Goal: Task Accomplishment & Management: Complete application form

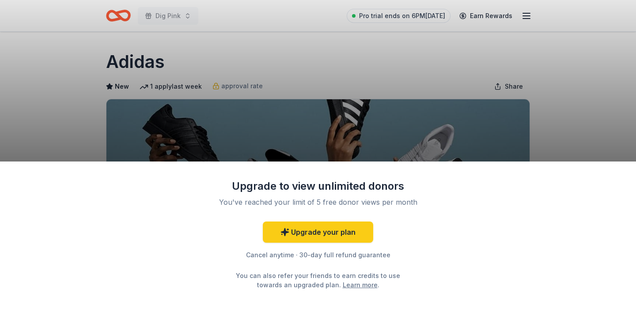
click at [205, 91] on div "Upgrade to view unlimited donors You've reached your limit of 5 free donor view…" at bounding box center [318, 161] width 636 height 323
click at [79, 152] on div "Upgrade to view unlimited donors You've reached your limit of 5 free donor view…" at bounding box center [318, 161] width 636 height 323
click at [292, 234] on link "Upgrade your plan" at bounding box center [318, 232] width 110 height 21
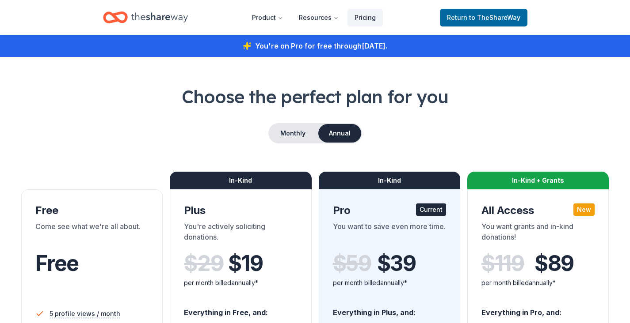
click at [292, 234] on div "You're actively soliciting donations." at bounding box center [240, 233] width 113 height 25
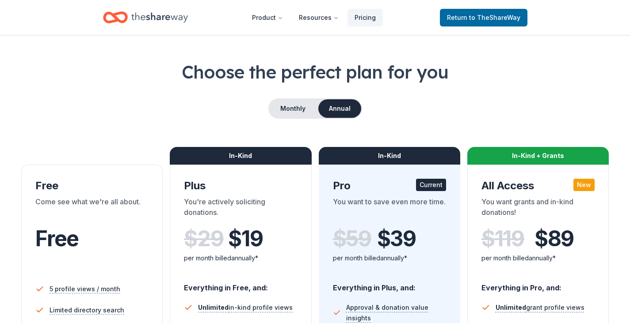
scroll to position [26, 0]
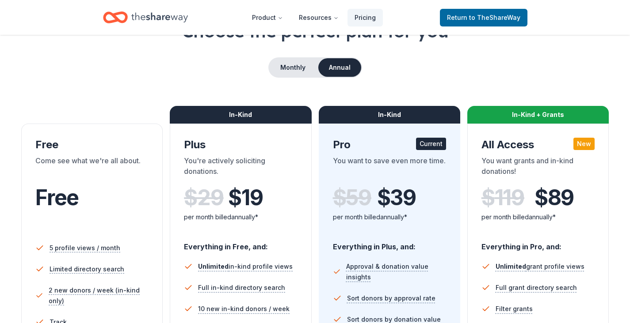
scroll to position [90, 0]
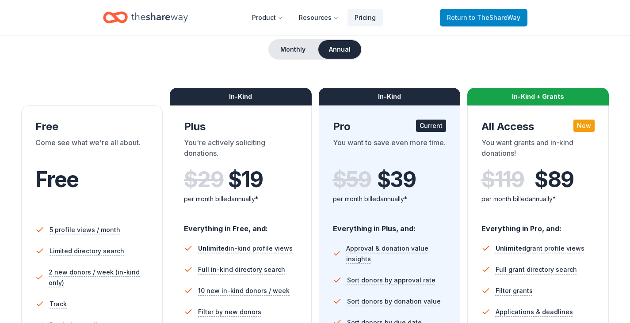
click at [455, 13] on span "Return to TheShareWay" at bounding box center [483, 17] width 73 height 11
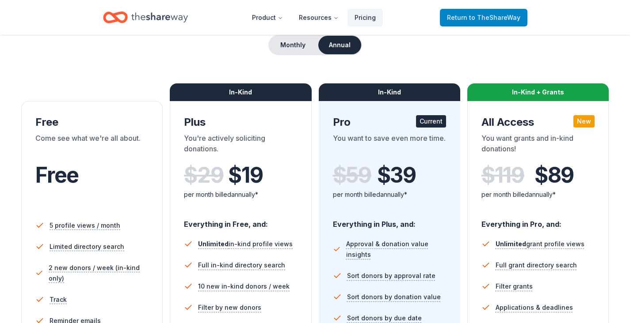
scroll to position [89, 0]
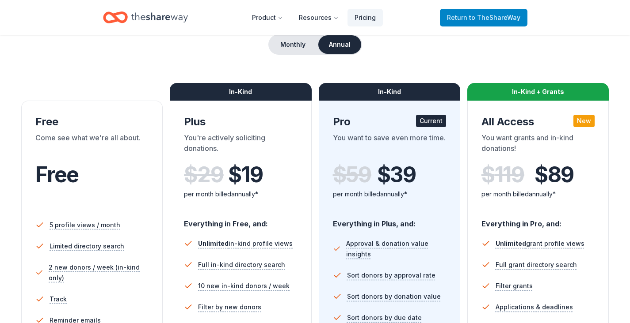
click at [475, 17] on span "to TheShareWay" at bounding box center [494, 18] width 51 height 8
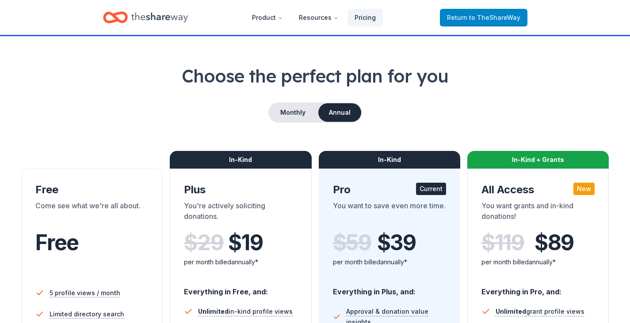
scroll to position [22, 0]
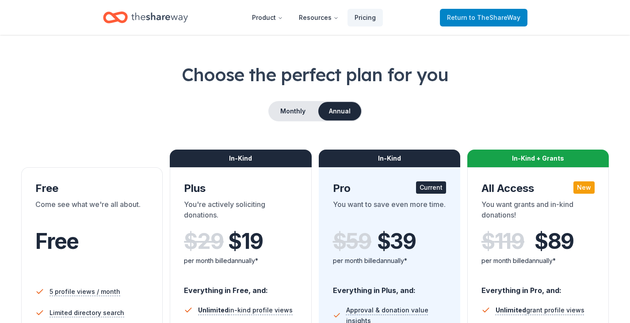
click at [480, 17] on span "to TheShareWay" at bounding box center [494, 18] width 51 height 8
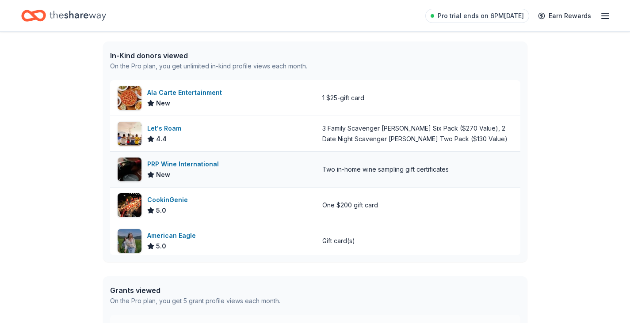
scroll to position [223, 0]
click at [212, 96] on div "Ala Carte Entertainment" at bounding box center [186, 93] width 78 height 11
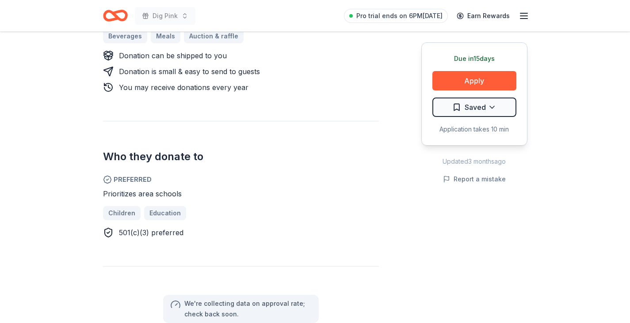
scroll to position [426, 0]
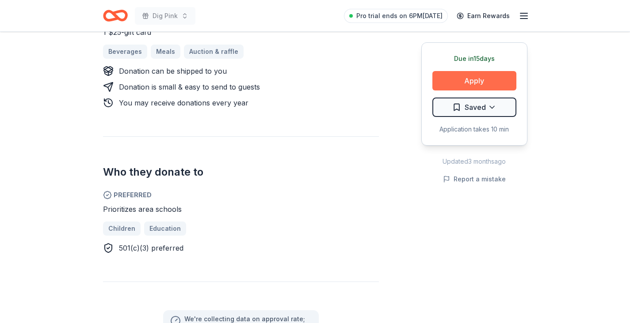
click at [463, 78] on button "Apply" at bounding box center [474, 80] width 84 height 19
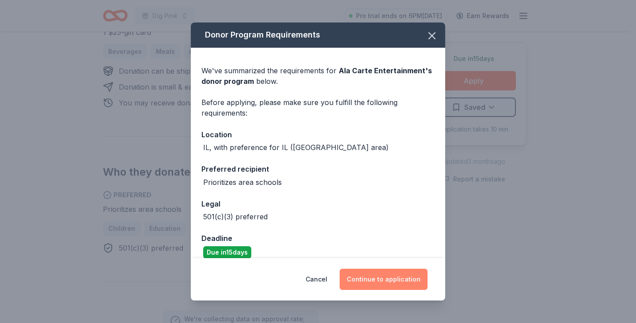
click at [382, 272] on button "Continue to application" at bounding box center [384, 279] width 88 height 21
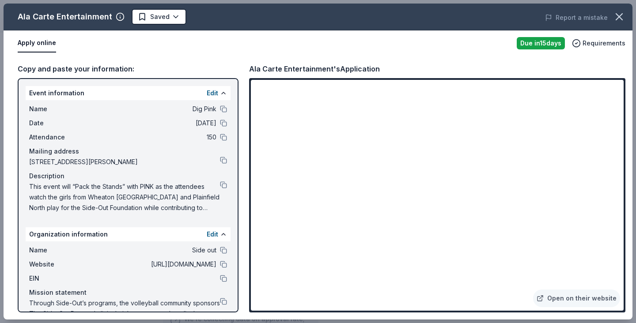
drag, startPoint x: 355, startPoint y: 20, endPoint x: 334, endPoint y: 19, distance: 20.8
click at [334, 19] on div "Ala Carte Entertainment Saved" at bounding box center [192, 17] width 377 height 16
click at [220, 183] on button at bounding box center [223, 185] width 7 height 7
click at [616, 22] on icon "button" at bounding box center [619, 17] width 12 height 12
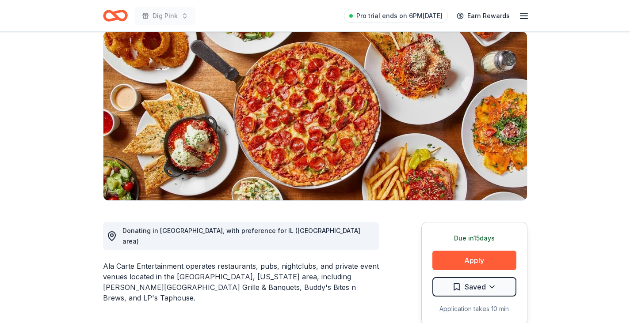
scroll to position [0, 0]
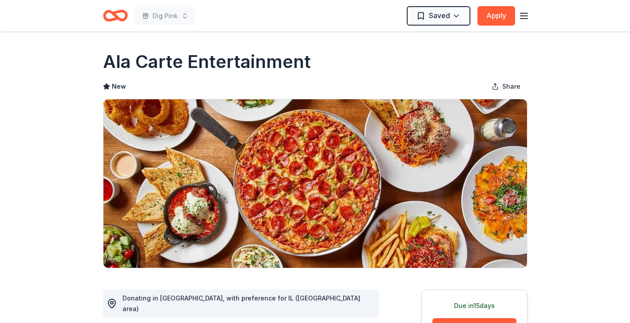
click at [110, 13] on icon "Home" at bounding box center [115, 15] width 25 height 21
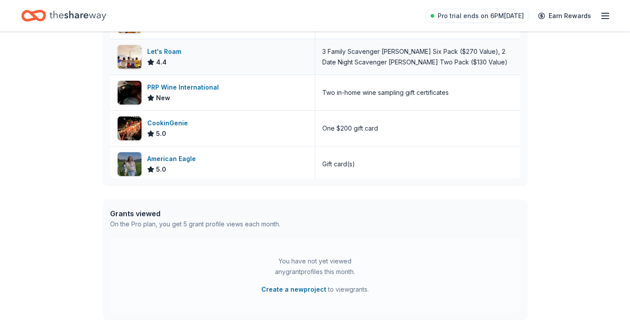
scroll to position [291, 0]
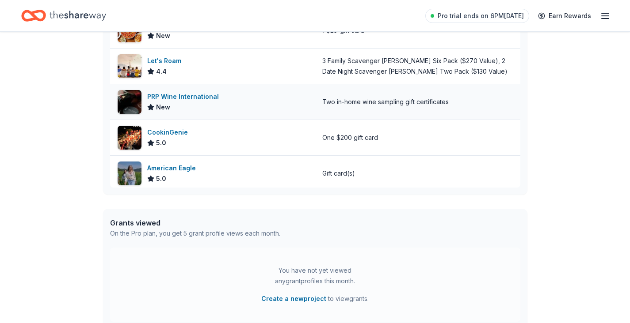
click at [196, 94] on div "PRP Wine International" at bounding box center [184, 96] width 75 height 11
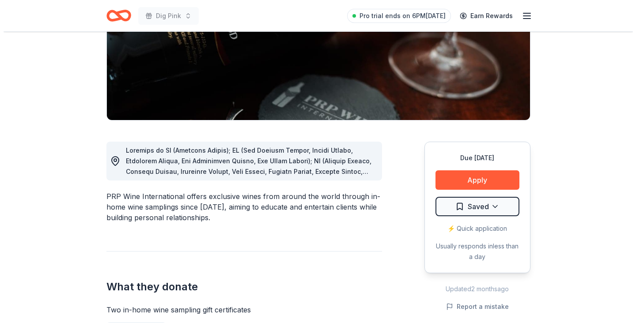
scroll to position [152, 0]
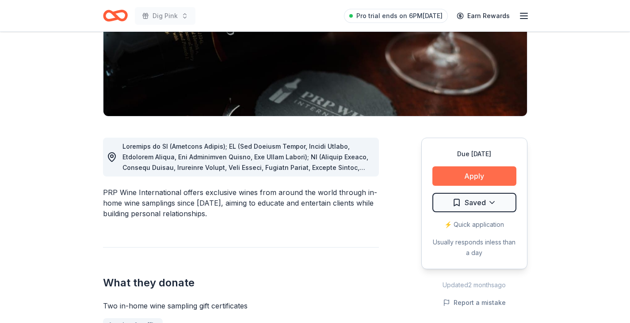
click at [477, 176] on button "Apply" at bounding box center [474, 176] width 84 height 19
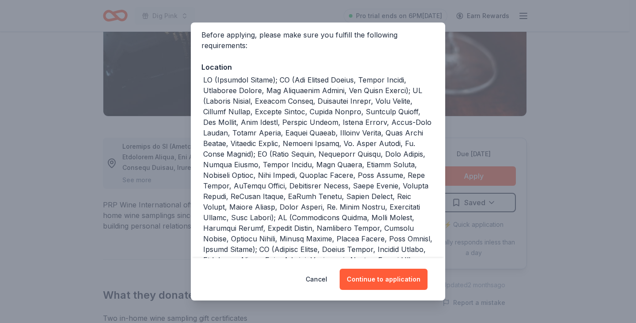
scroll to position [72, 0]
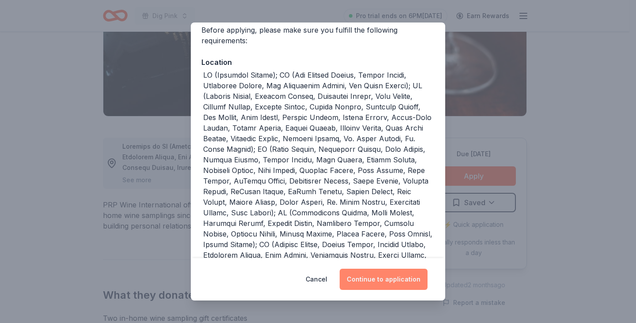
click at [384, 273] on button "Continue to application" at bounding box center [384, 279] width 88 height 21
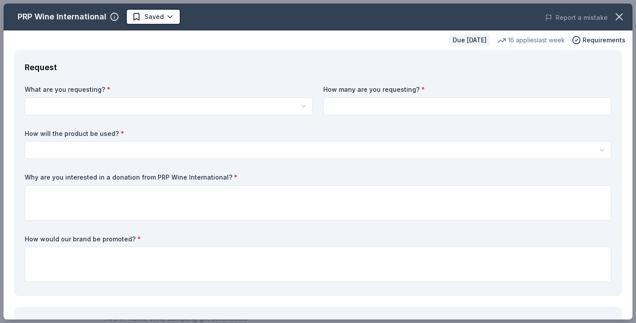
scroll to position [0, 0]
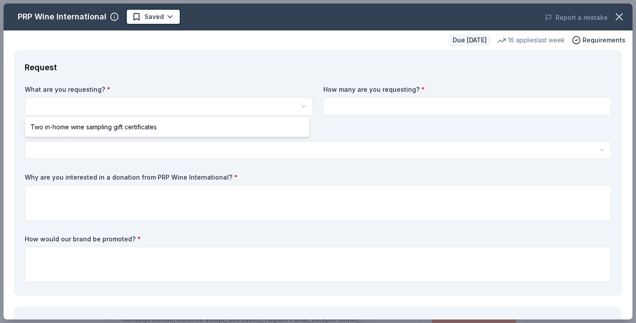
click at [113, 112] on html "Dig Pink Saved Apply Due [DATE] Share PRP Wine International New • 2 reviews 16…" at bounding box center [318, 161] width 636 height 323
select select "Two in-home wine sampling gift certificates"
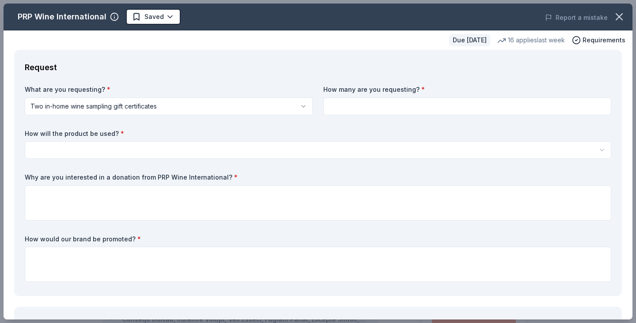
click at [336, 112] on input at bounding box center [467, 107] width 288 height 18
type input "1"
click at [158, 148] on html "Dig Pink Saved Apply Due in 36 days Share PRP Wine International New • 2 review…" at bounding box center [318, 161] width 636 height 323
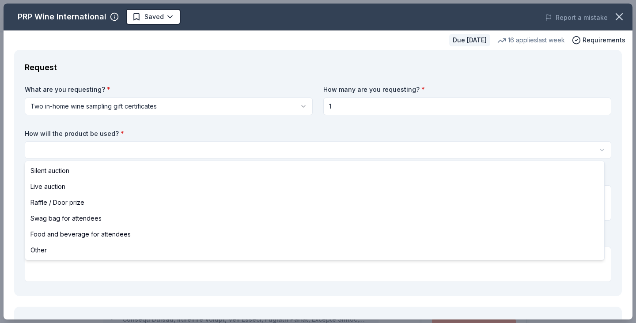
select select "silentAuction"
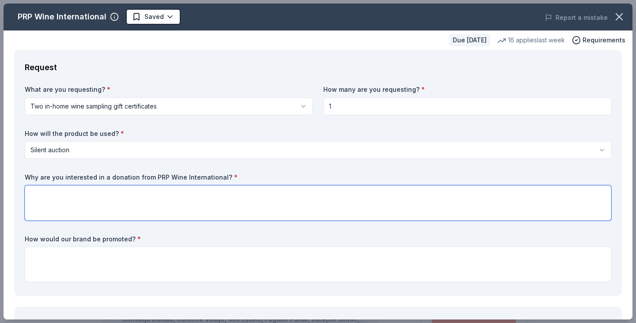
click at [137, 191] on textarea at bounding box center [318, 203] width 587 height 35
type textarea "F"
type textarea "We have a lot of wine lovers"
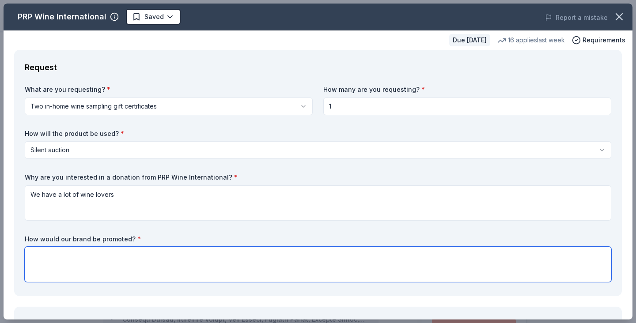
click at [129, 262] on textarea at bounding box center [318, 264] width 587 height 35
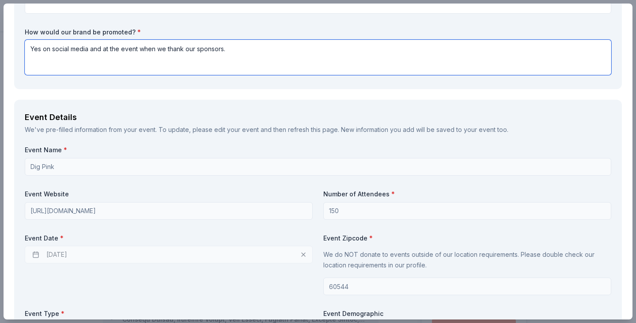
scroll to position [262, 0]
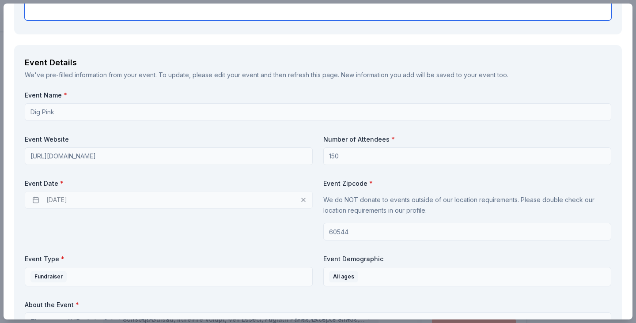
type textarea "Yes on social media and at the event when we thank our sponsors."
click at [121, 203] on div "10/07/2025" at bounding box center [169, 200] width 288 height 18
click at [119, 200] on div "10/07/2025" at bounding box center [169, 200] width 288 height 18
click at [299, 198] on div "10/07/2025" at bounding box center [169, 200] width 288 height 18
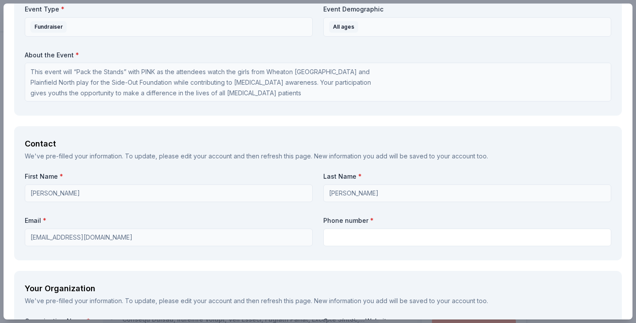
scroll to position [536, 0]
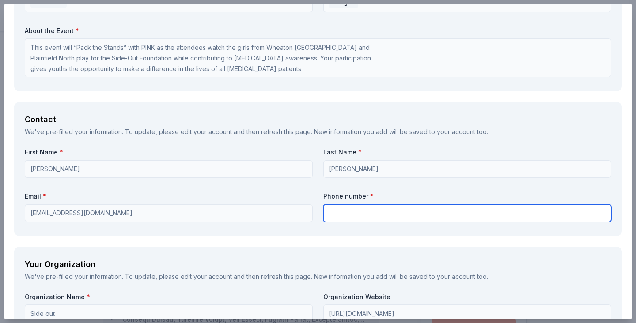
click at [334, 213] on input "text" at bounding box center [467, 214] width 288 height 18
type input "8153551165"
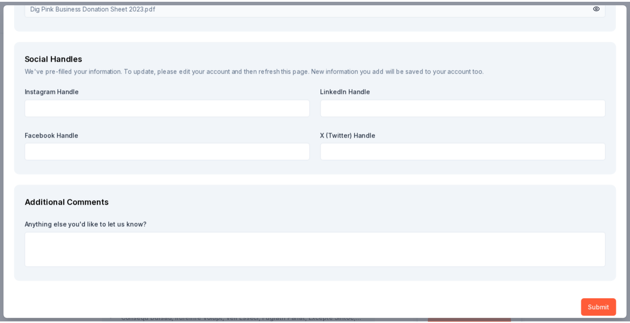
scroll to position [1024, 0]
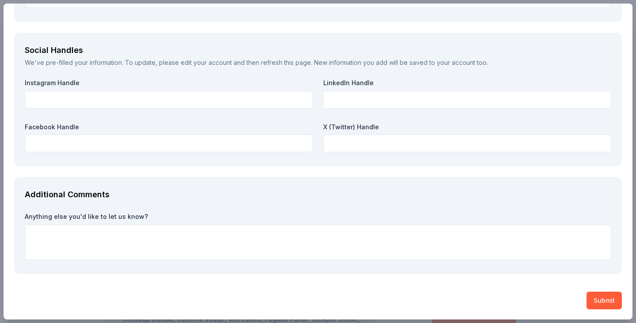
click at [595, 302] on button "Submit" at bounding box center [604, 301] width 35 height 18
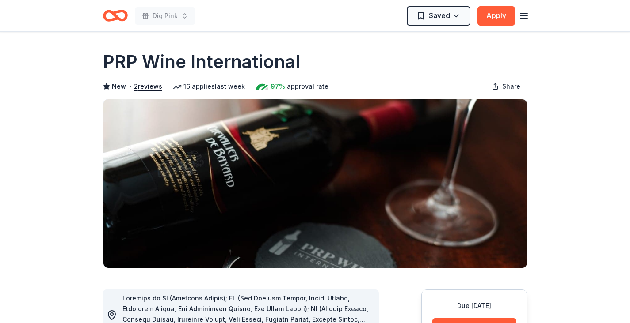
click at [110, 17] on icon "Home" at bounding box center [115, 15] width 25 height 21
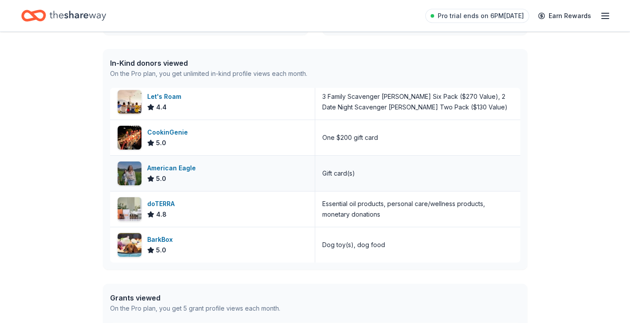
scroll to position [217, 0]
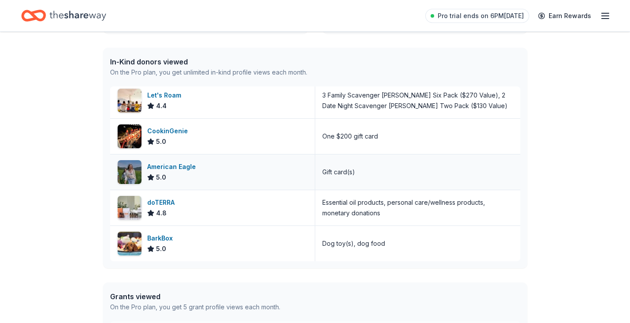
click at [163, 173] on div "American Eagle 5.0" at bounding box center [173, 172] width 52 height 21
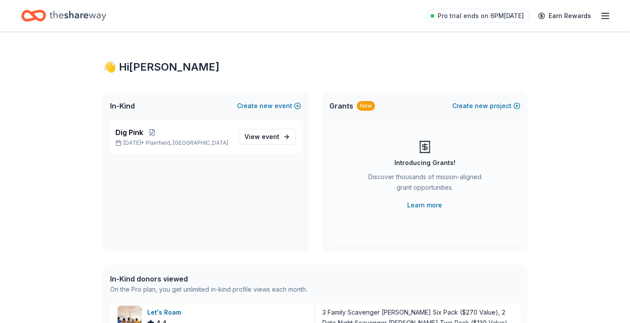
scroll to position [0, 0]
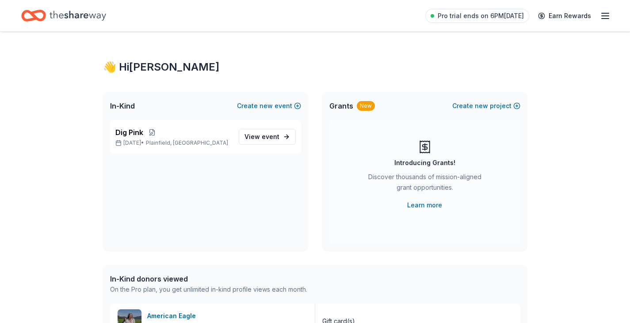
click at [94, 16] on icon "Home" at bounding box center [77, 16] width 57 height 18
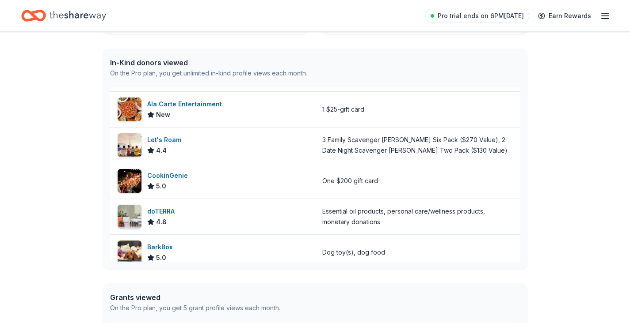
scroll to position [75, 0]
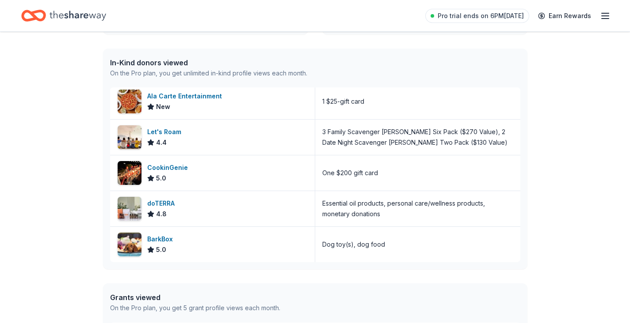
click at [607, 17] on icon "button" at bounding box center [605, 16] width 11 height 11
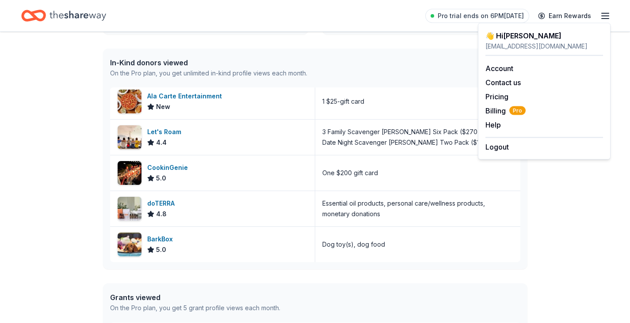
click at [437, 52] on div "In-Kind donors viewed On the Pro plan, you get unlimited in-kind profile views …" at bounding box center [315, 68] width 424 height 39
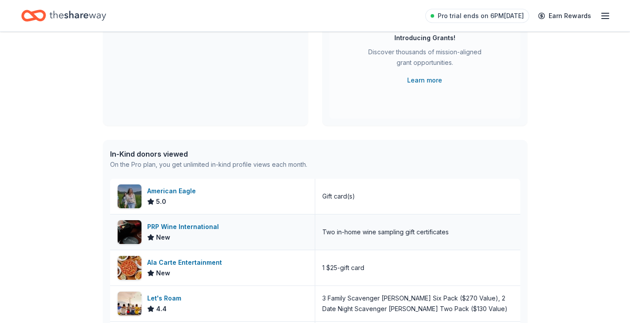
scroll to position [0, 0]
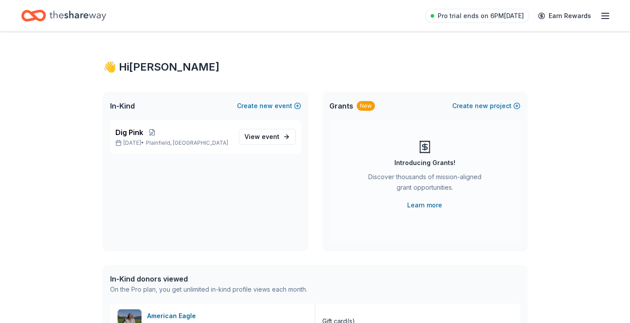
click at [84, 18] on icon "Home" at bounding box center [77, 16] width 57 height 18
click at [270, 136] on span "event" at bounding box center [271, 137] width 18 height 8
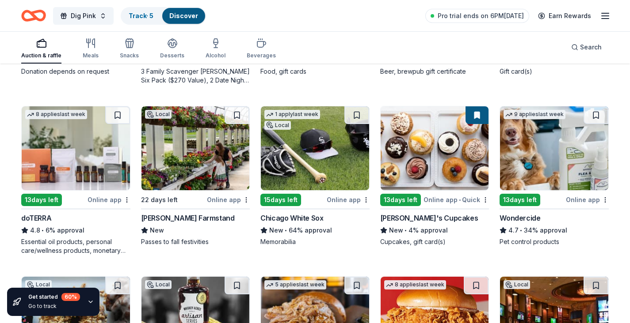
scroll to position [399, 0]
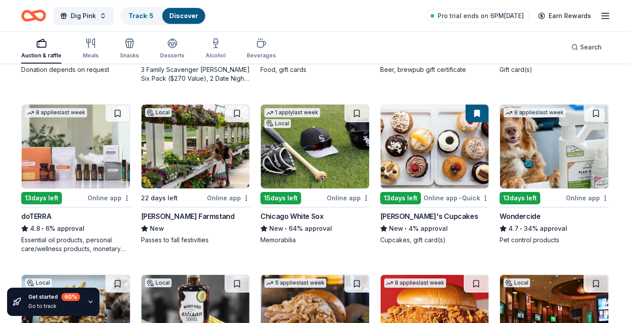
click at [191, 179] on img at bounding box center [195, 147] width 108 height 84
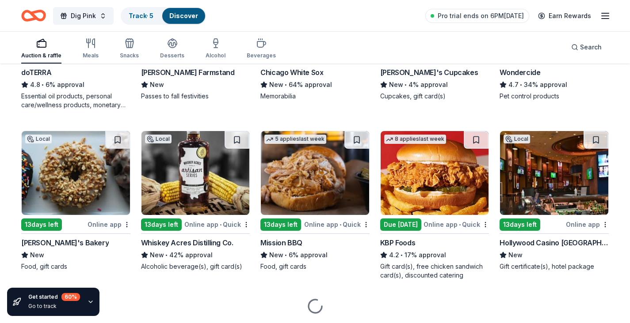
scroll to position [545, 0]
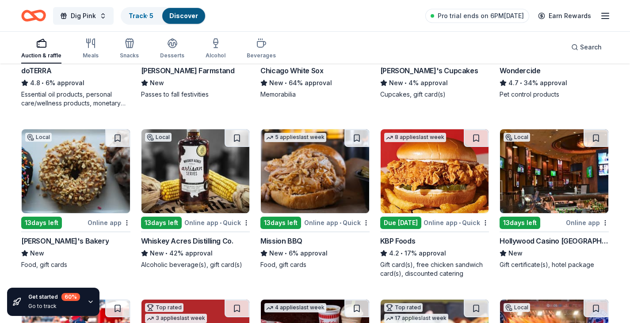
click at [304, 194] on img at bounding box center [315, 171] width 108 height 84
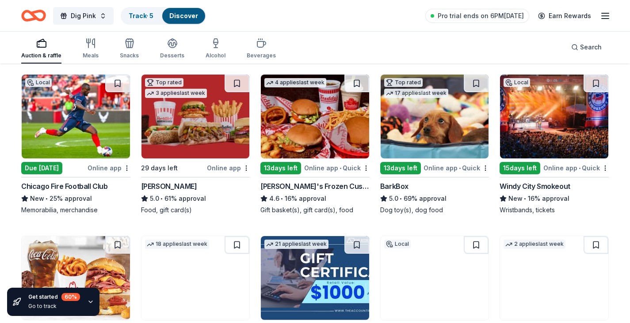
scroll to position [776, 0]
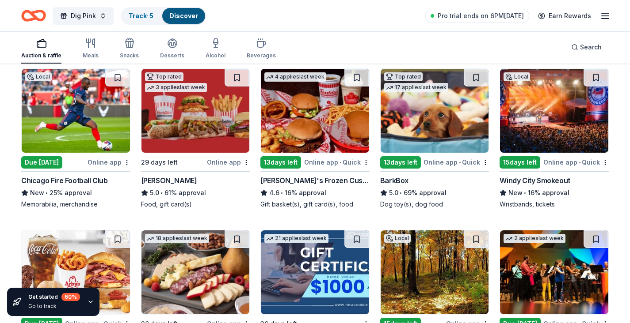
click at [205, 139] on img at bounding box center [195, 111] width 108 height 84
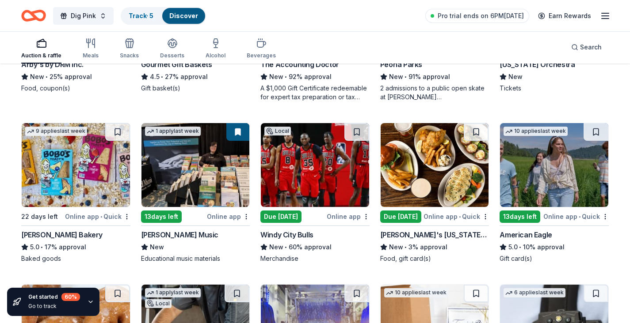
scroll to position [1052, 0]
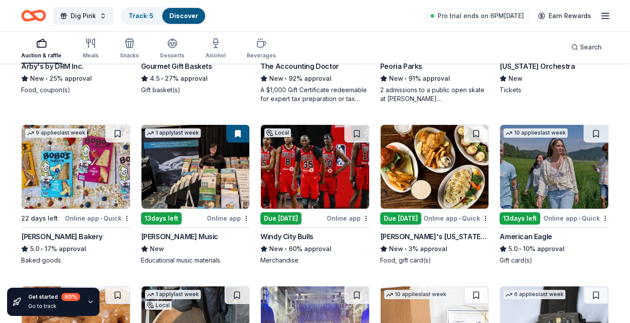
click at [320, 187] on img at bounding box center [315, 167] width 108 height 84
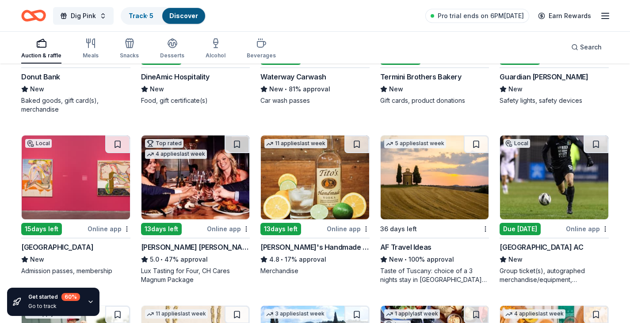
scroll to position [1376, 0]
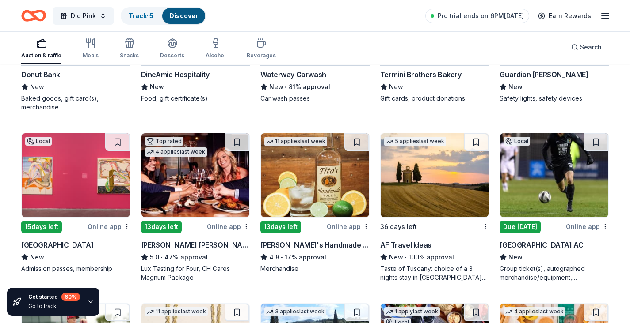
click at [203, 185] on img at bounding box center [195, 175] width 108 height 84
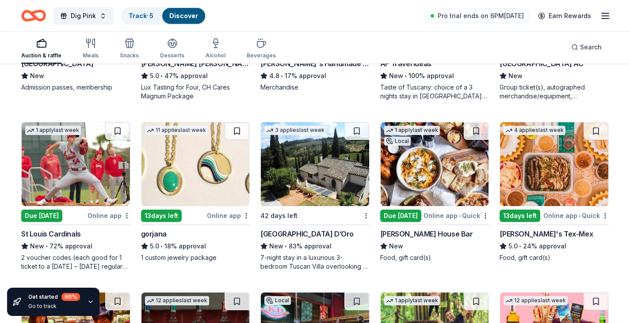
scroll to position [1559, 0]
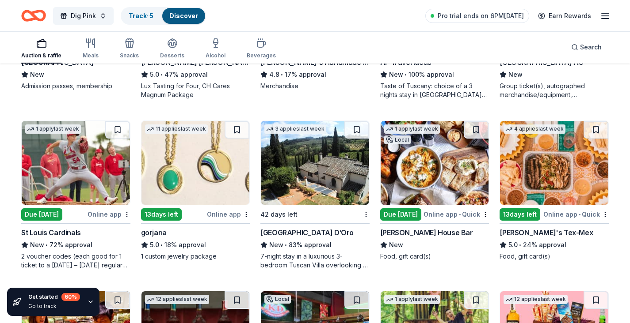
click at [82, 179] on img at bounding box center [76, 163] width 108 height 84
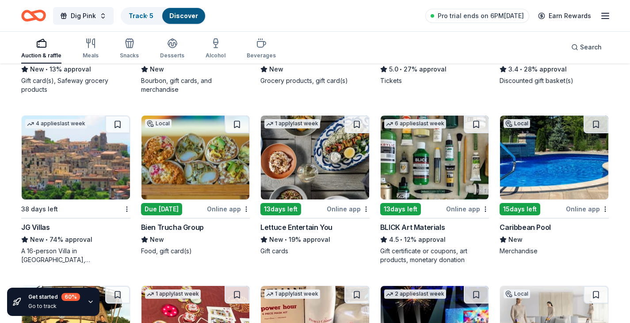
scroll to position [1906, 0]
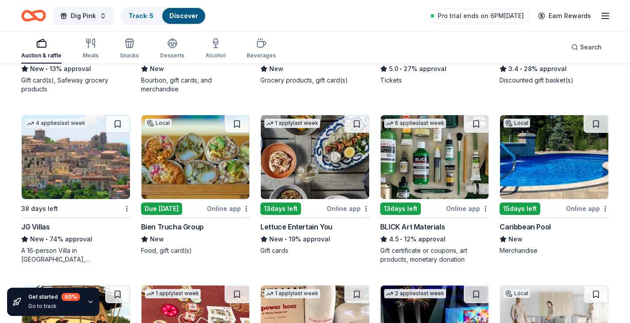
click at [328, 173] on img at bounding box center [315, 157] width 108 height 84
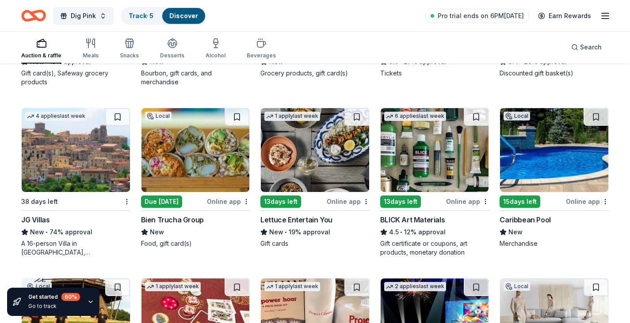
scroll to position [1916, 0]
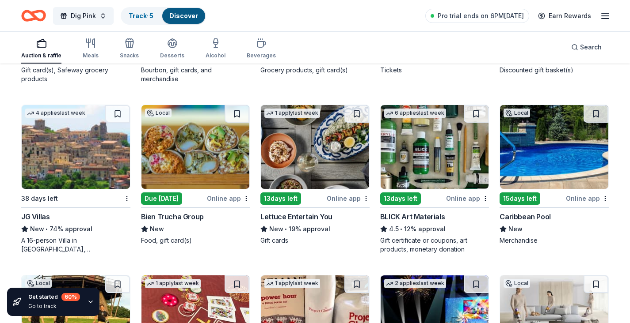
click at [423, 153] on img at bounding box center [434, 147] width 108 height 84
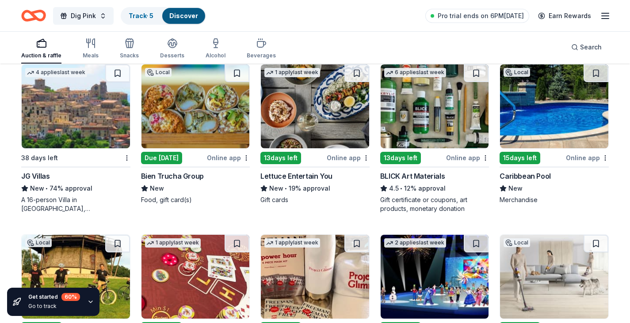
scroll to position [1984, 0]
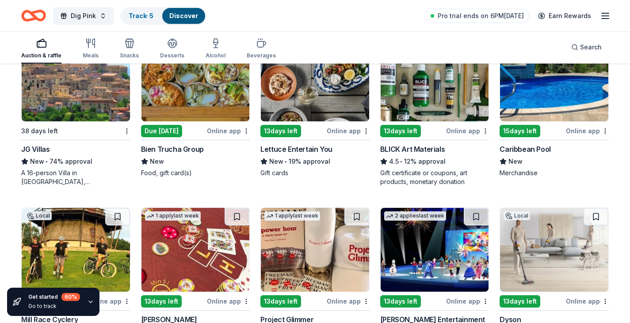
click at [554, 90] on img at bounding box center [554, 80] width 108 height 84
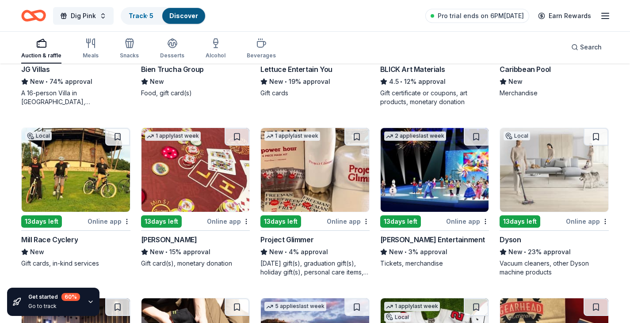
scroll to position [2064, 0]
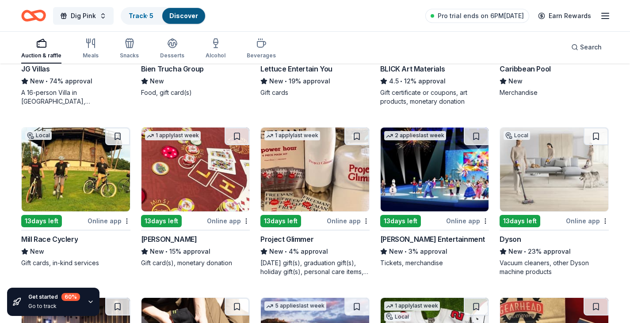
click at [194, 182] on img at bounding box center [195, 170] width 108 height 84
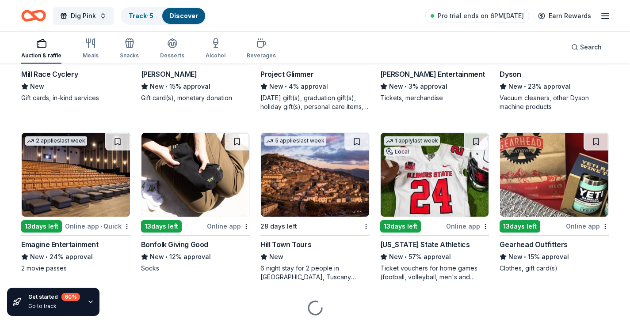
scroll to position [2232, 0]
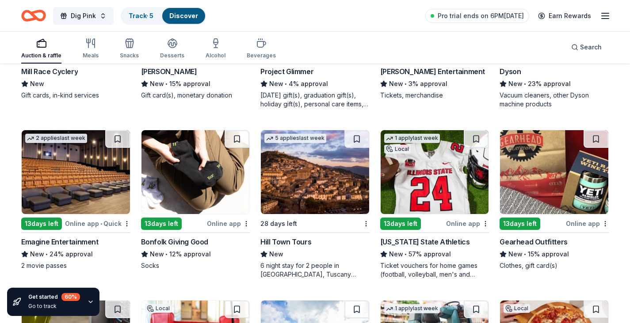
click at [450, 185] on img at bounding box center [434, 172] width 108 height 84
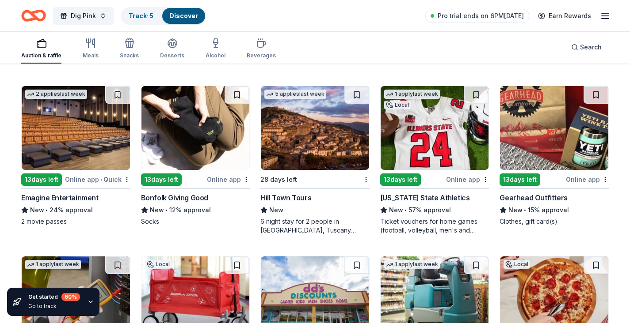
scroll to position [2256, 0]
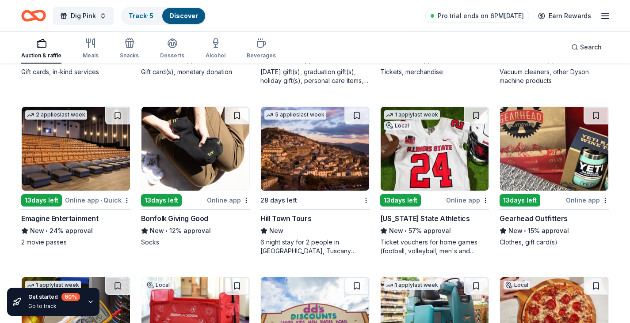
click at [538, 162] on img at bounding box center [554, 149] width 108 height 84
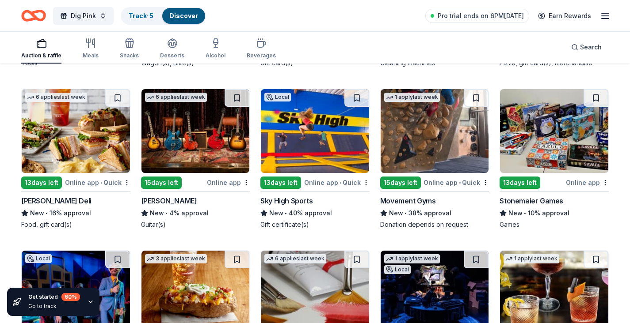
scroll to position [2606, 0]
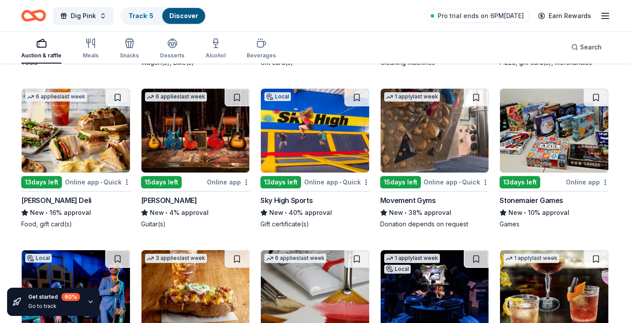
click at [325, 145] on img at bounding box center [315, 131] width 108 height 84
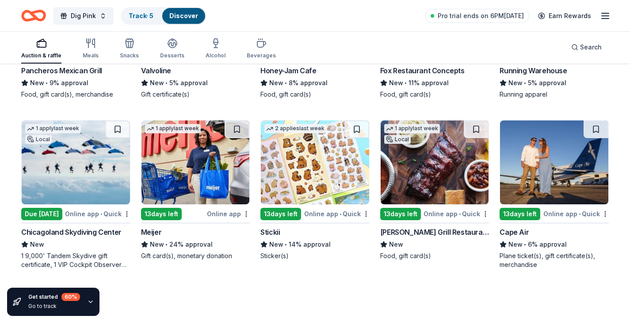
scroll to position [3244, 0]
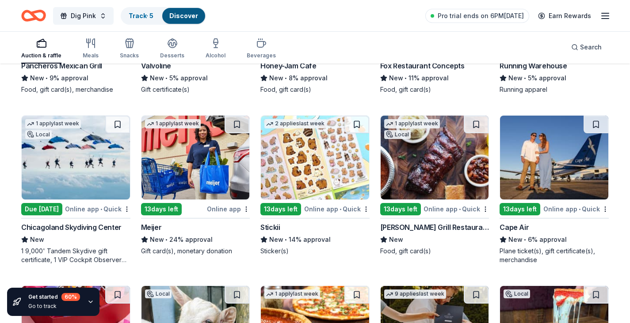
click at [54, 163] on img at bounding box center [76, 158] width 108 height 84
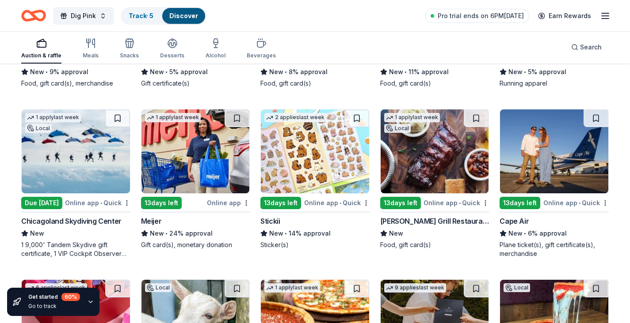
scroll to position [3250, 0]
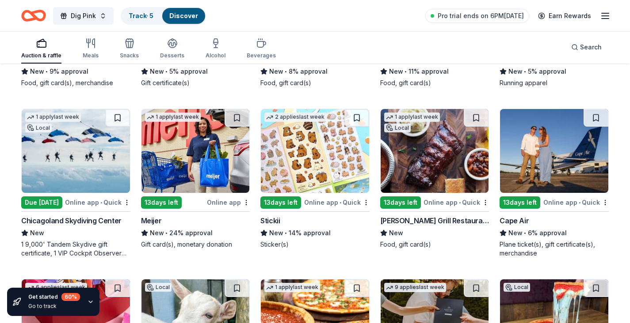
click at [196, 174] on img at bounding box center [195, 151] width 108 height 84
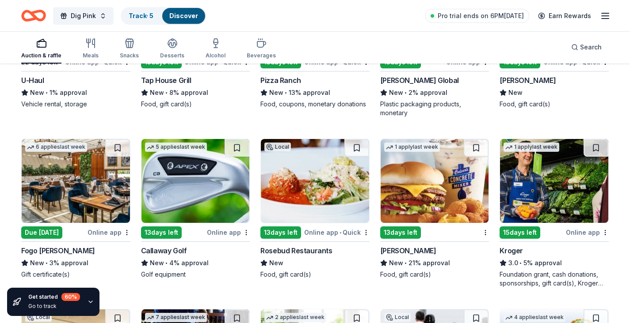
scroll to position [4098, 0]
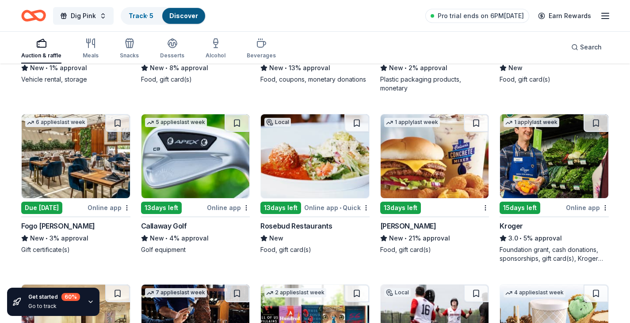
click at [74, 165] on img at bounding box center [76, 156] width 108 height 84
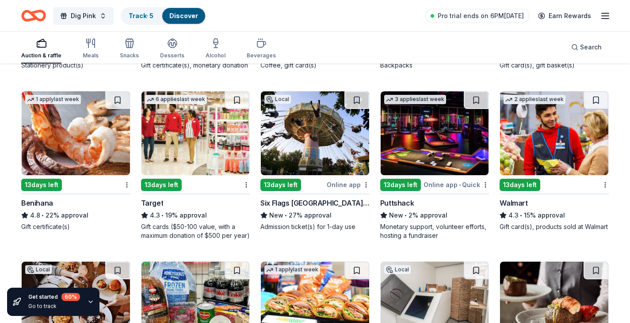
scroll to position [4628, 0]
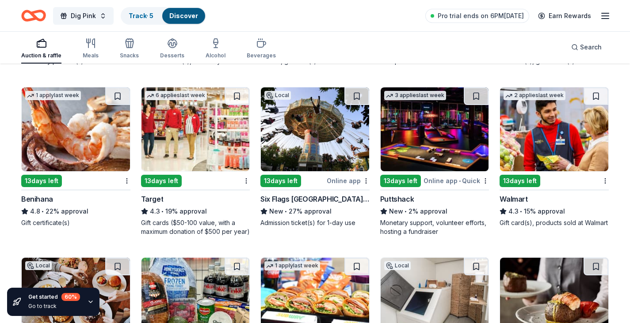
click at [327, 143] on img at bounding box center [315, 129] width 108 height 84
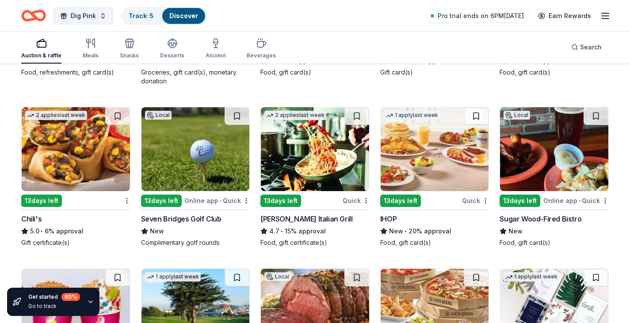
scroll to position [4951, 0]
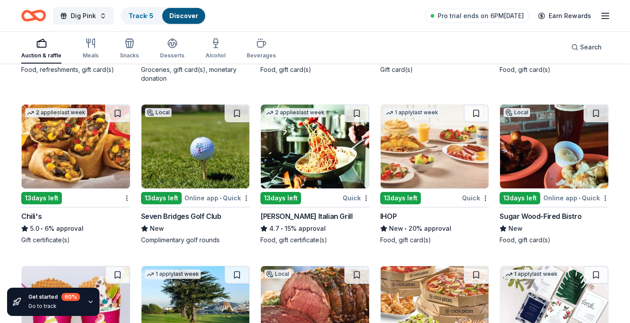
click at [194, 158] on img at bounding box center [195, 147] width 108 height 84
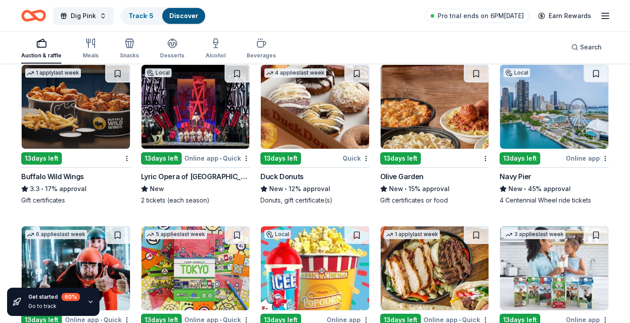
scroll to position [5476, 0]
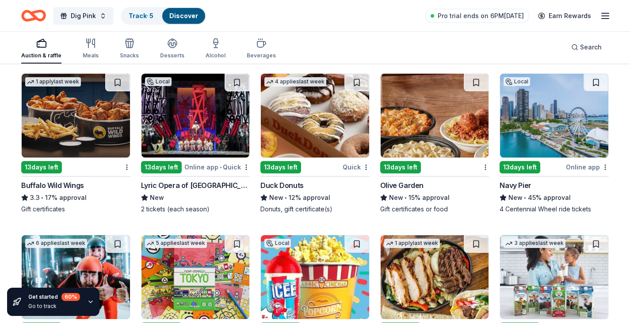
click at [556, 120] on img at bounding box center [554, 116] width 108 height 84
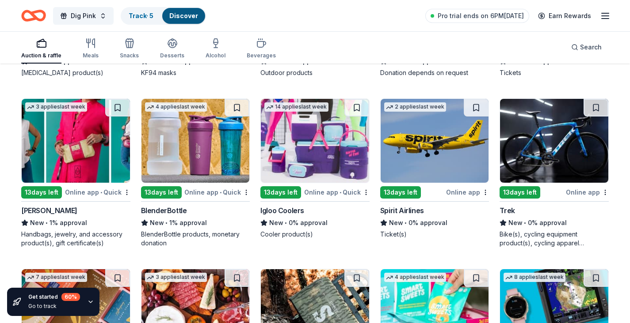
scroll to position [7118, 0]
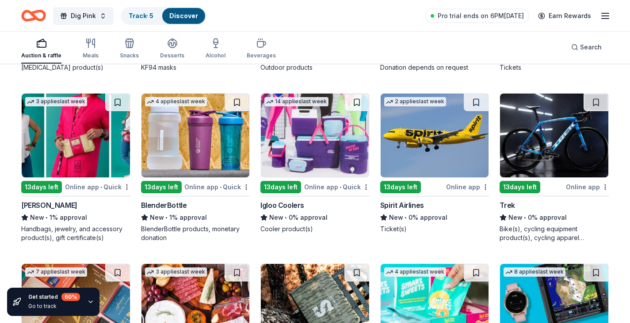
click at [332, 155] on img at bounding box center [315, 136] width 108 height 84
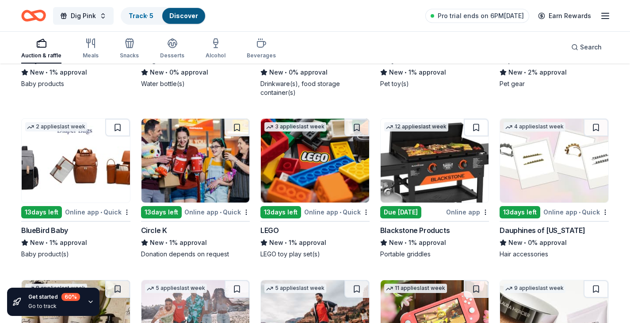
scroll to position [7605, 0]
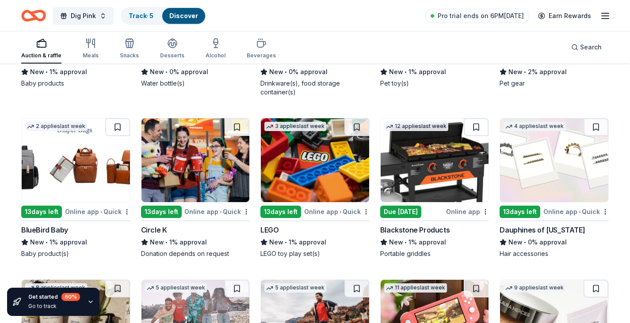
click at [441, 177] on img at bounding box center [434, 160] width 108 height 84
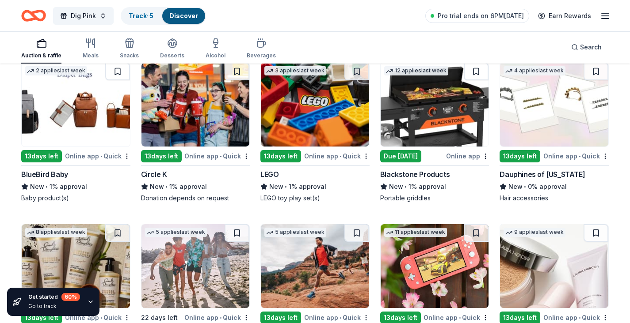
scroll to position [7658, 0]
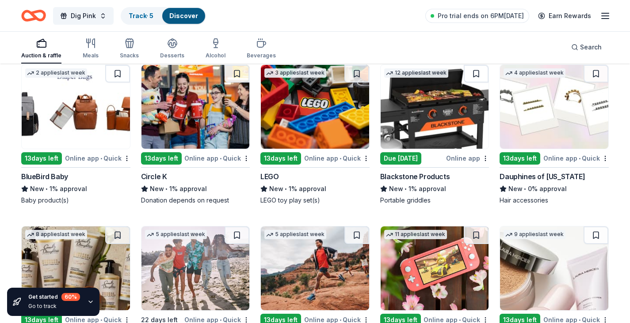
click at [523, 140] on img at bounding box center [554, 107] width 108 height 84
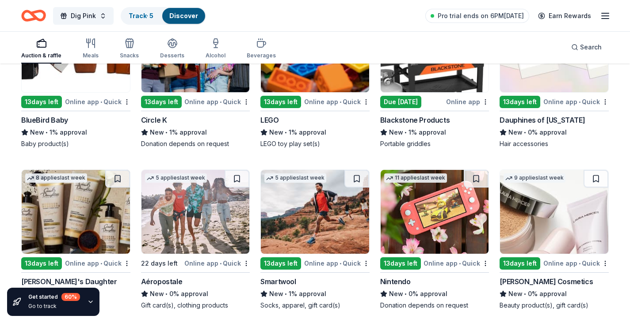
scroll to position [7726, 0]
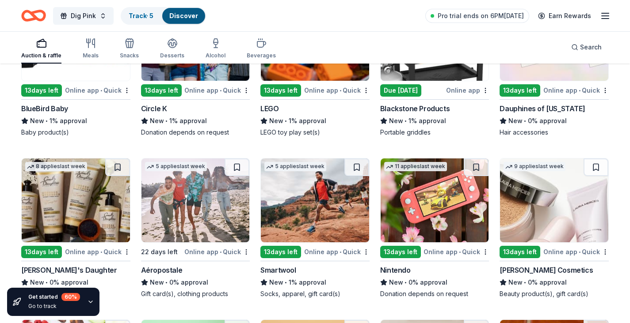
click at [437, 208] on img at bounding box center [434, 201] width 108 height 84
click at [547, 212] on img at bounding box center [554, 201] width 108 height 84
click at [191, 215] on img at bounding box center [195, 201] width 108 height 84
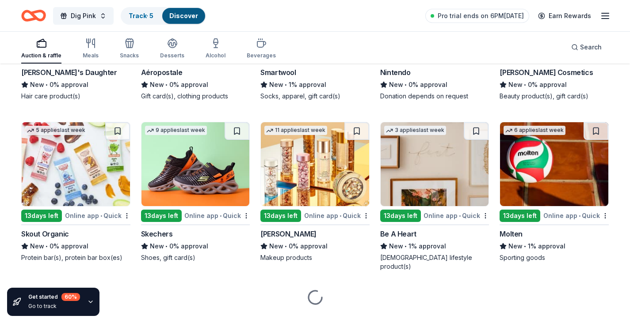
scroll to position [7926, 0]
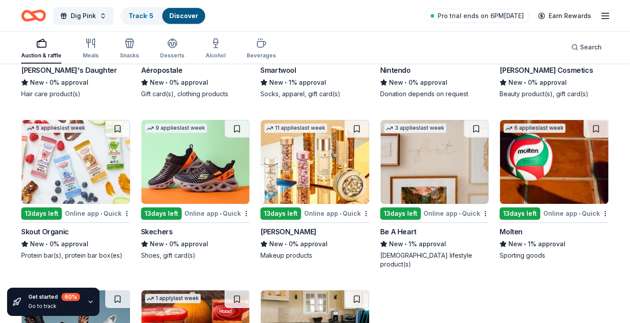
click at [551, 178] on img at bounding box center [554, 162] width 108 height 84
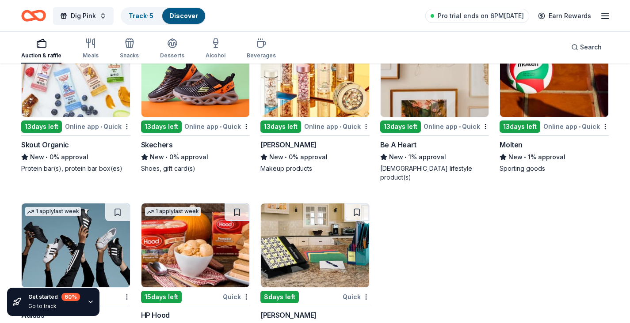
scroll to position [8043, 0]
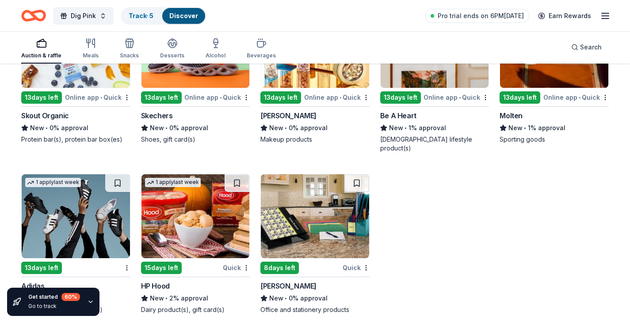
click at [72, 211] on img at bounding box center [76, 217] width 108 height 84
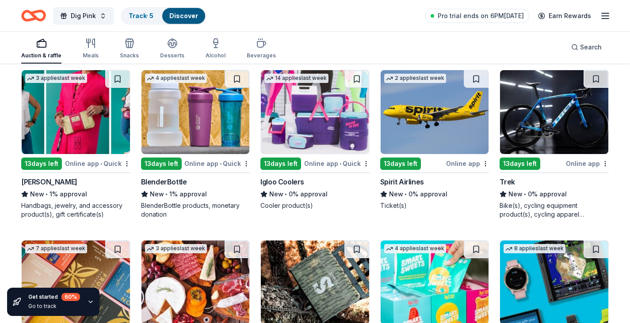
scroll to position [7142, 0]
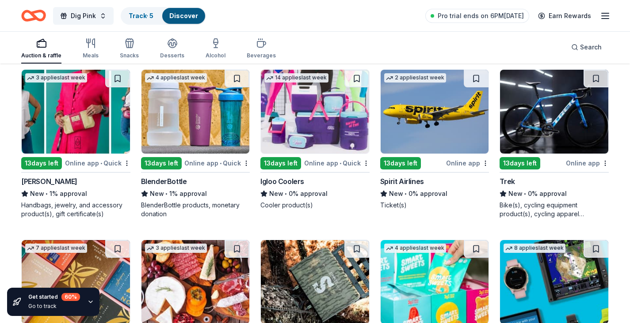
click at [440, 130] on img at bounding box center [434, 112] width 108 height 84
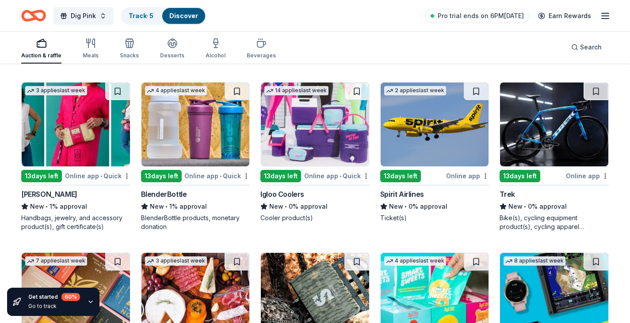
scroll to position [7128, 0]
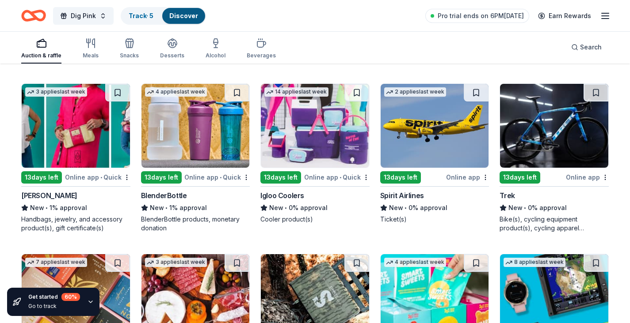
click at [192, 143] on img at bounding box center [195, 126] width 108 height 84
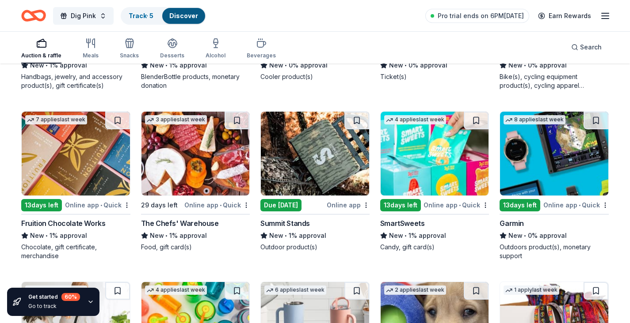
scroll to position [7290, 0]
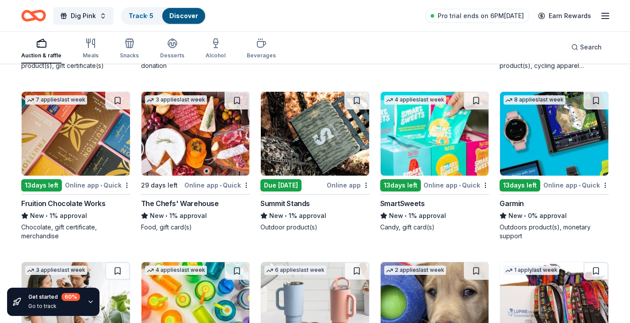
click at [331, 156] on img at bounding box center [315, 134] width 108 height 84
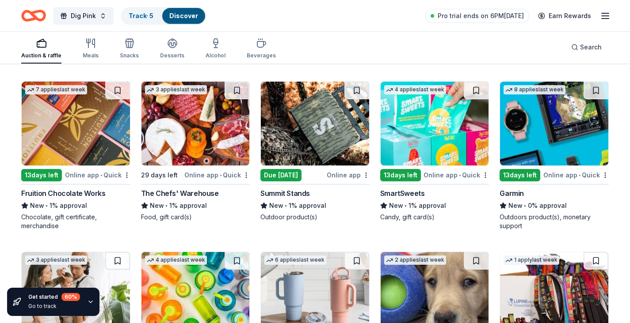
scroll to position [7299, 0]
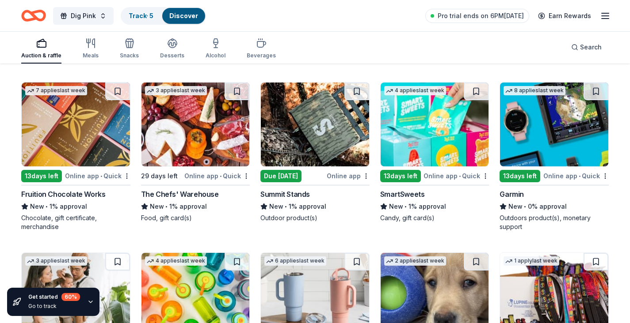
click at [567, 135] on img at bounding box center [554, 125] width 108 height 84
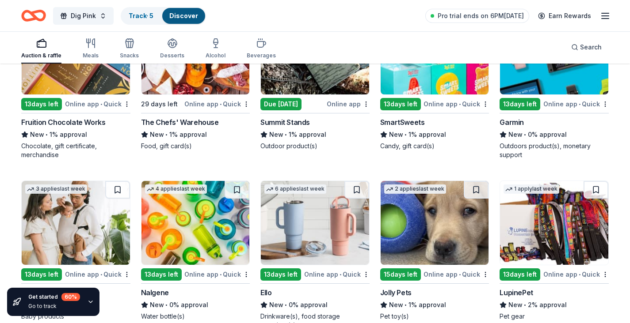
scroll to position [7371, 0]
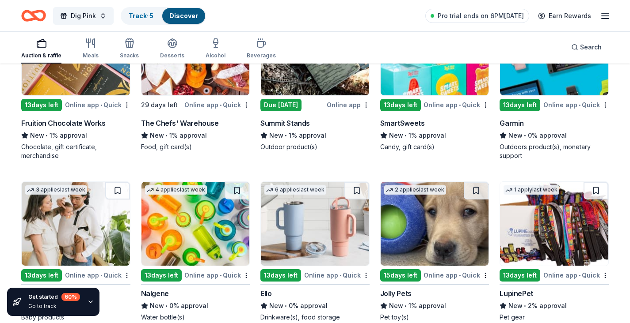
click at [196, 229] on img at bounding box center [195, 224] width 108 height 84
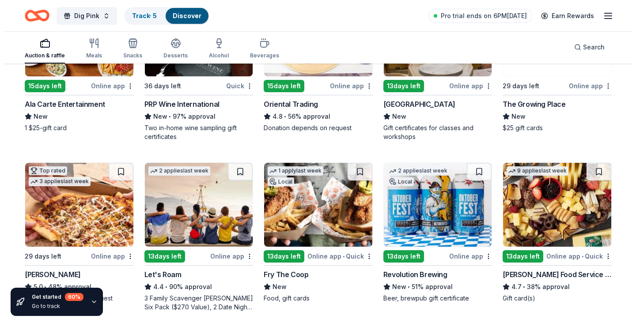
scroll to position [0, 0]
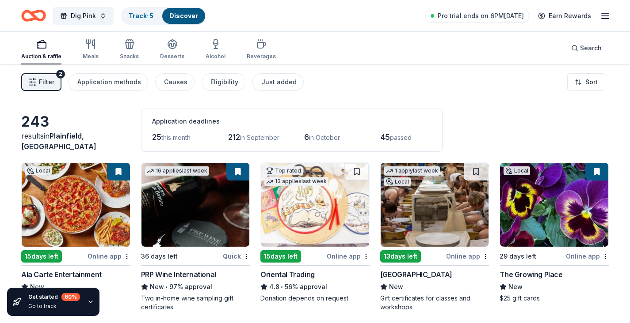
click at [174, 138] on span "this month" at bounding box center [175, 138] width 29 height 8
click at [41, 82] on span "Filter" at bounding box center [46, 82] width 15 height 11
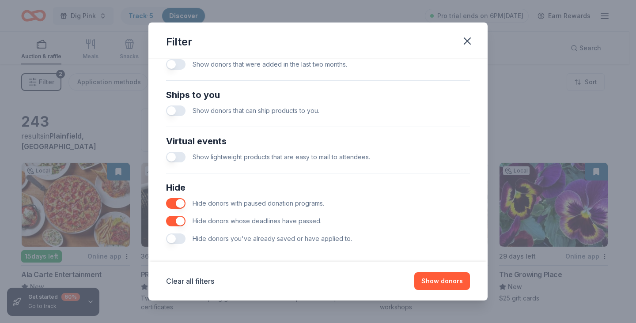
scroll to position [379, 0]
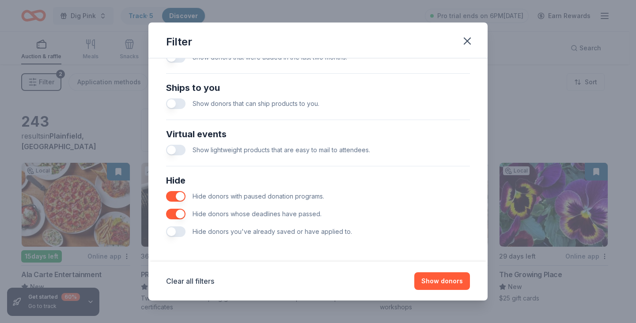
click at [180, 228] on button "button" at bounding box center [175, 232] width 19 height 11
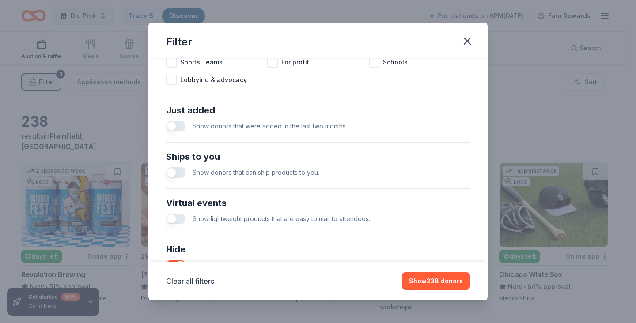
scroll to position [308, 0]
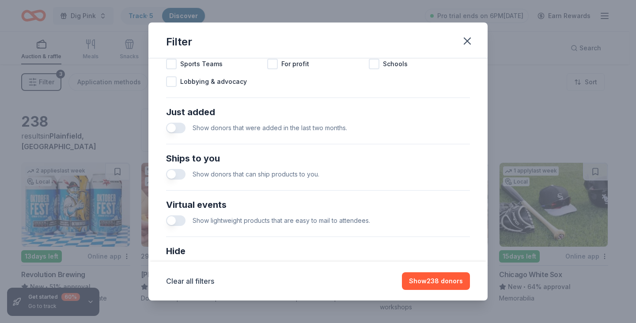
click at [184, 175] on button "button" at bounding box center [175, 174] width 19 height 11
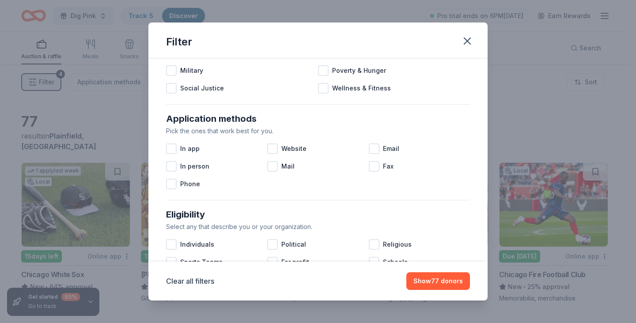
scroll to position [109, 0]
click at [269, 152] on div at bounding box center [272, 149] width 11 height 11
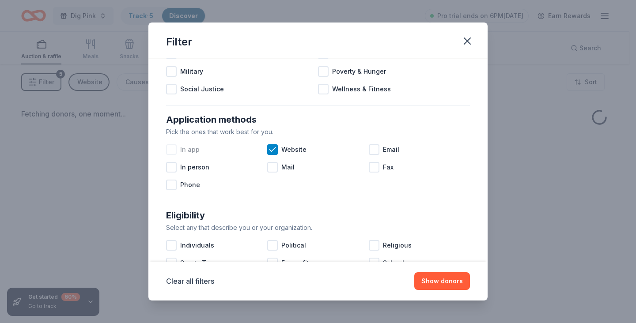
click at [175, 151] on div at bounding box center [171, 149] width 11 height 11
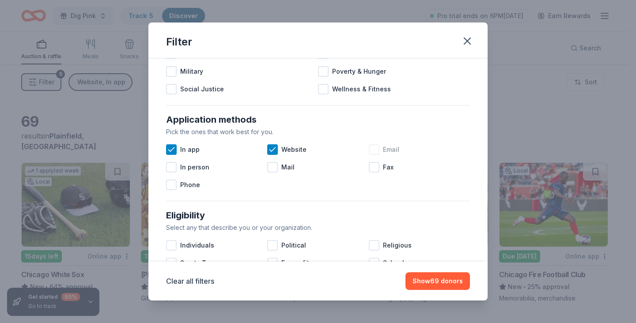
click at [369, 146] on div at bounding box center [374, 149] width 11 height 11
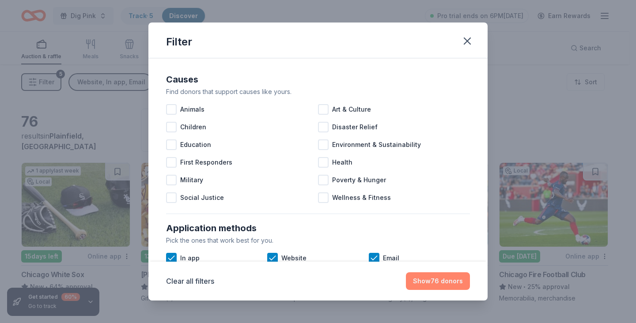
click at [438, 284] on button "Show 76 donors" at bounding box center [438, 282] width 64 height 18
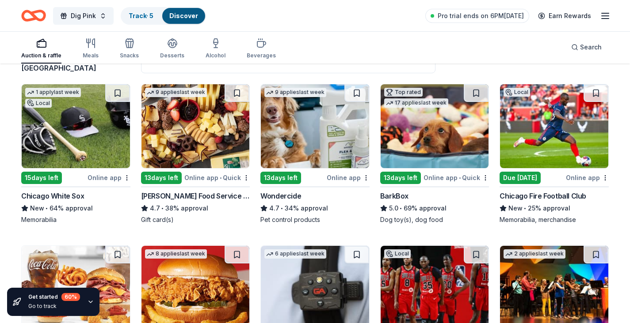
scroll to position [78, 0]
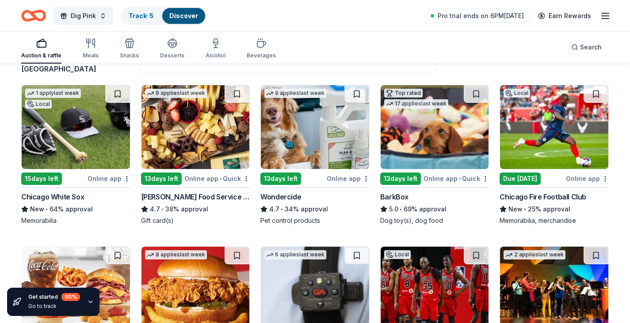
click at [83, 142] on img at bounding box center [76, 127] width 108 height 84
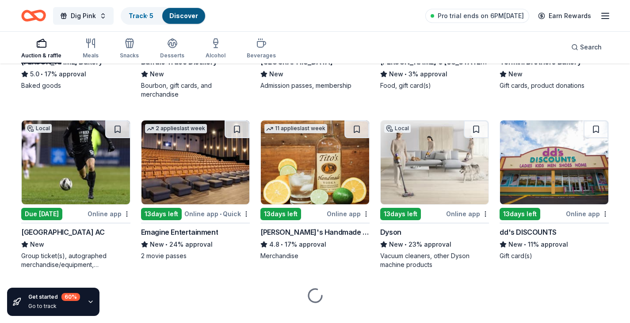
scroll to position [548, 0]
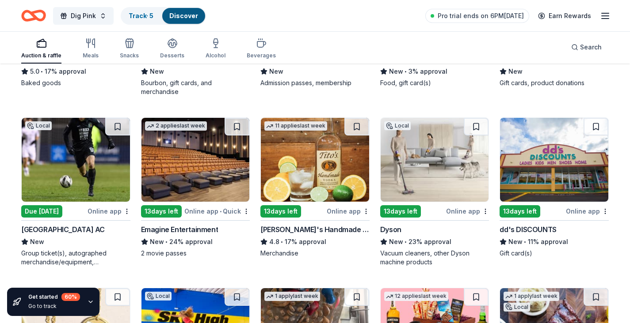
click at [96, 177] on img at bounding box center [76, 160] width 108 height 84
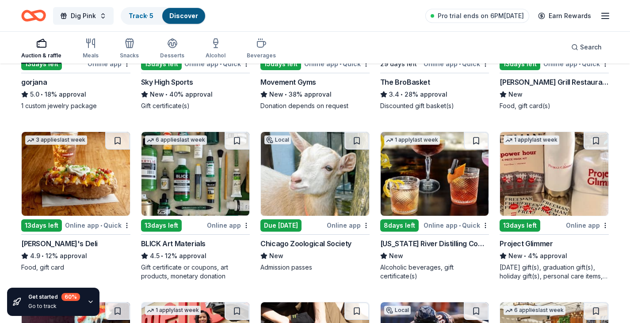
scroll to position [866, 0]
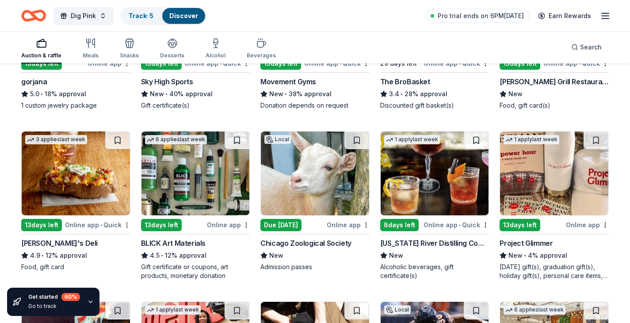
click at [425, 182] on img at bounding box center [434, 174] width 108 height 84
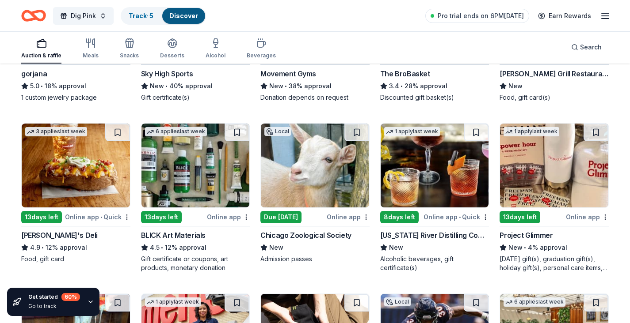
scroll to position [876, 0]
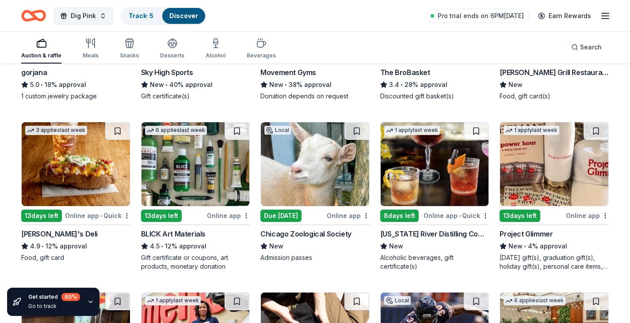
click at [332, 177] on img at bounding box center [315, 164] width 108 height 84
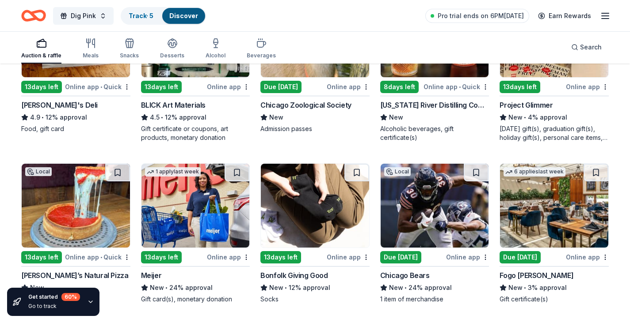
scroll to position [1006, 0]
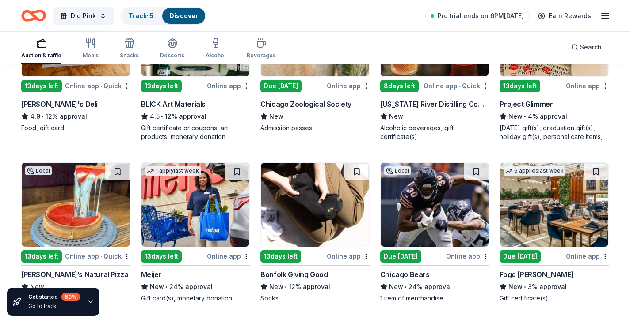
click at [425, 234] on img at bounding box center [434, 205] width 108 height 84
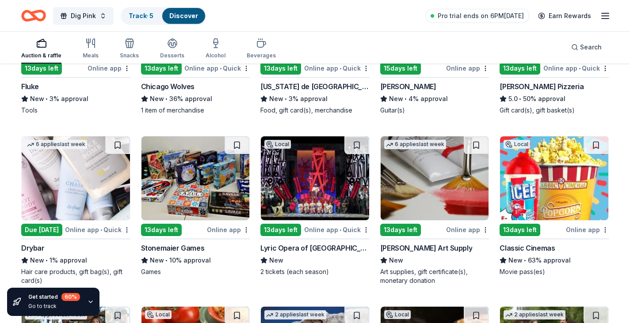
scroll to position [1356, 0]
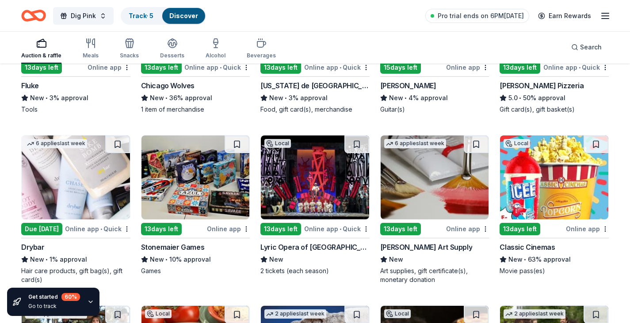
click at [559, 200] on img at bounding box center [554, 178] width 108 height 84
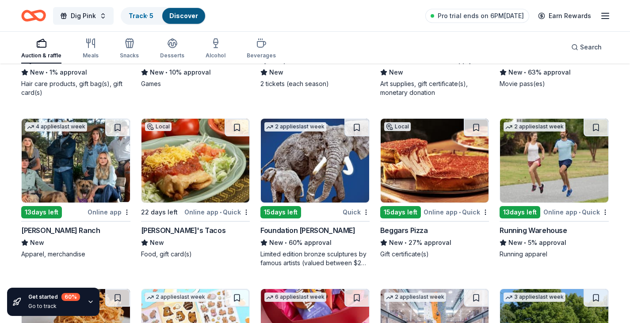
scroll to position [1545, 0]
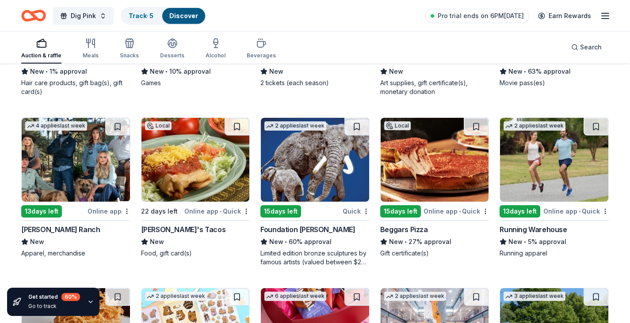
click at [559, 167] on img at bounding box center [554, 160] width 108 height 84
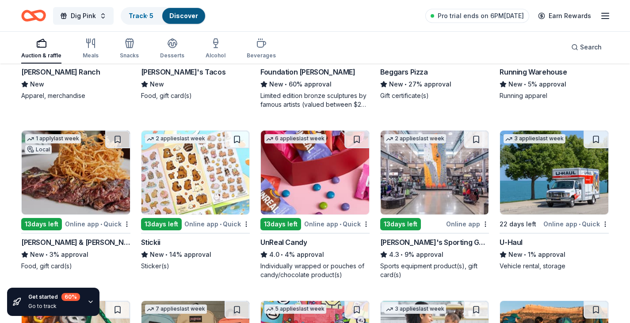
scroll to position [1703, 0]
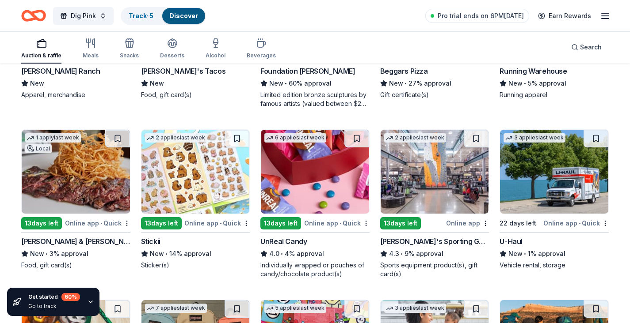
click at [430, 186] on img at bounding box center [434, 172] width 108 height 84
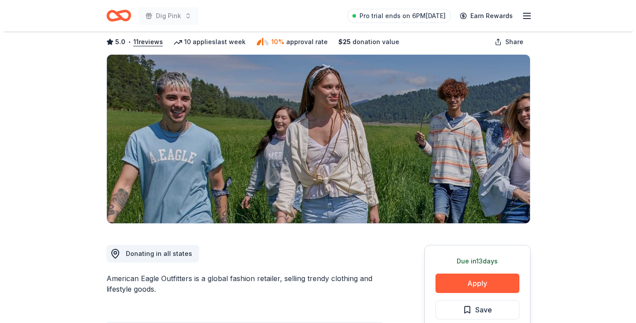
scroll to position [65, 0]
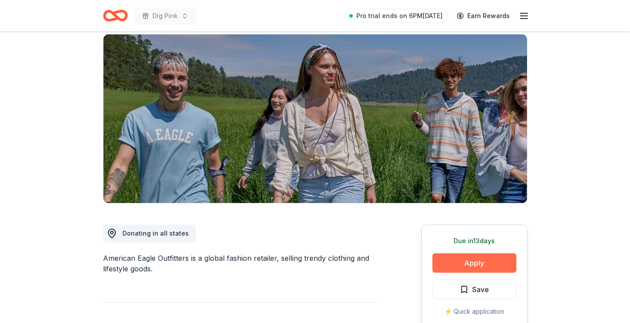
click at [486, 261] on button "Apply" at bounding box center [474, 263] width 84 height 19
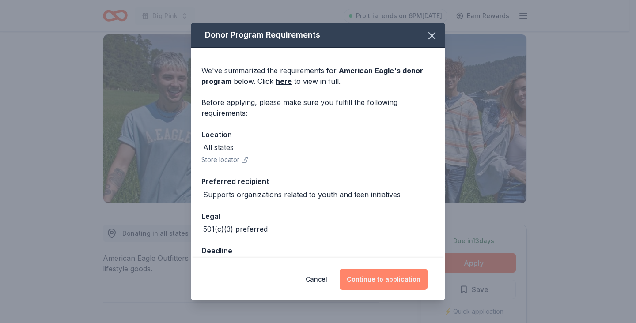
click at [397, 281] on button "Continue to application" at bounding box center [384, 279] width 88 height 21
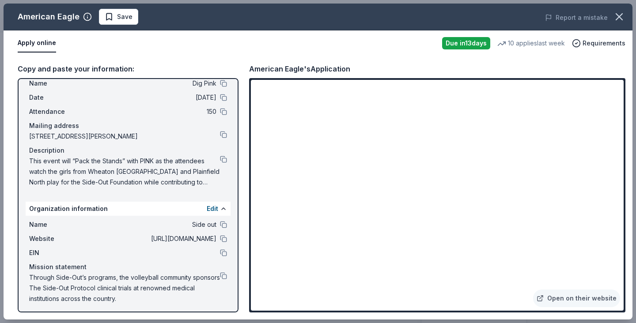
scroll to position [29, 0]
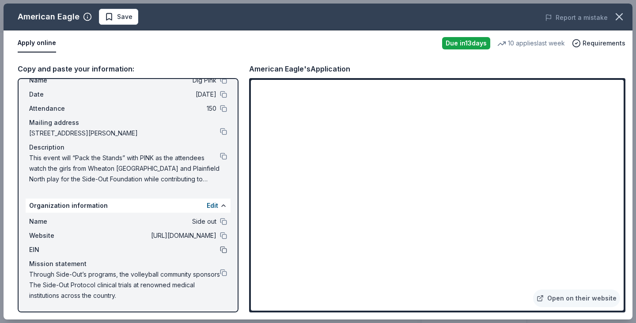
click at [220, 250] on button at bounding box center [223, 250] width 7 height 7
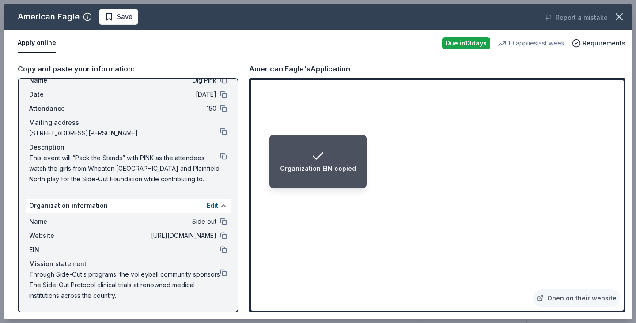
click at [358, 163] on li "Organization EIN copied" at bounding box center [318, 161] width 97 height 53
click at [364, 167] on li "Organization EIN copied" at bounding box center [318, 161] width 97 height 53
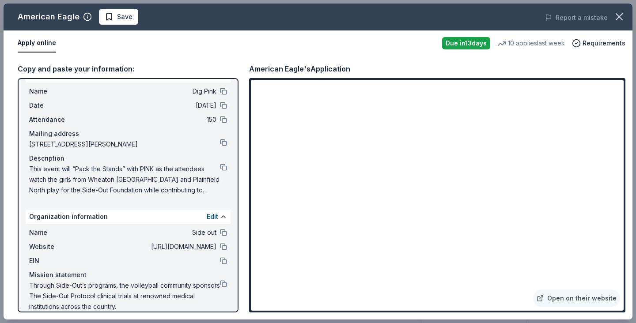
scroll to position [0, 0]
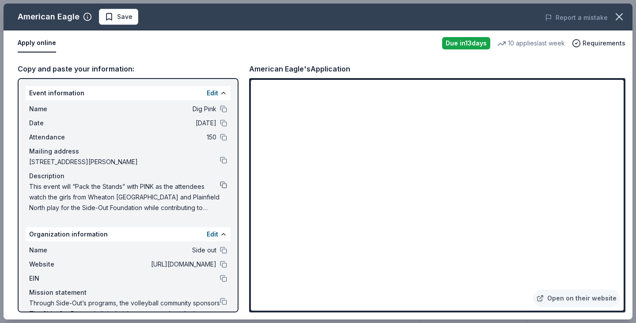
click at [220, 185] on button at bounding box center [223, 185] width 7 height 7
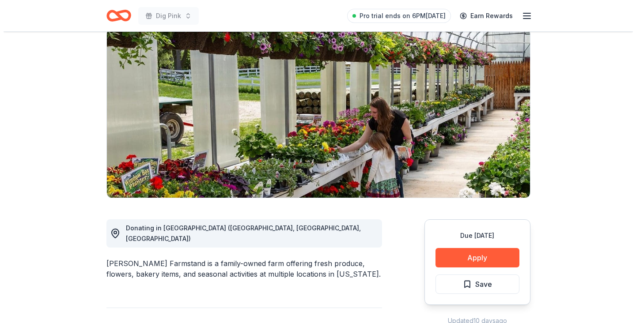
scroll to position [74, 0]
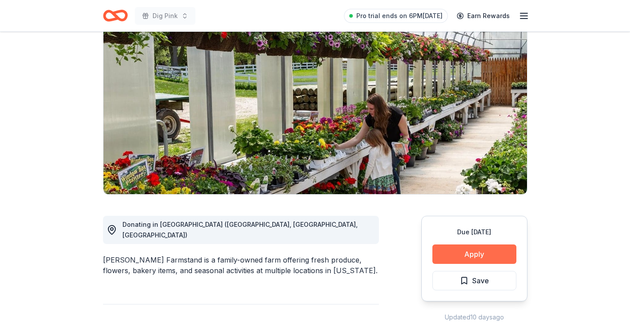
click at [460, 251] on button "Apply" at bounding box center [474, 254] width 84 height 19
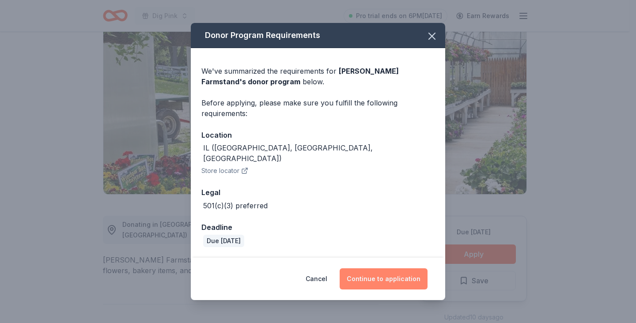
click at [399, 269] on button "Continue to application" at bounding box center [384, 279] width 88 height 21
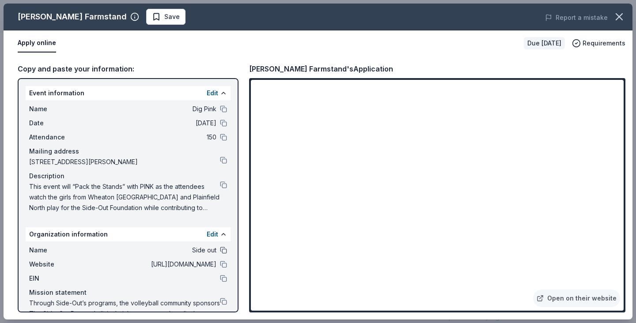
click at [220, 251] on button at bounding box center [223, 250] width 7 height 7
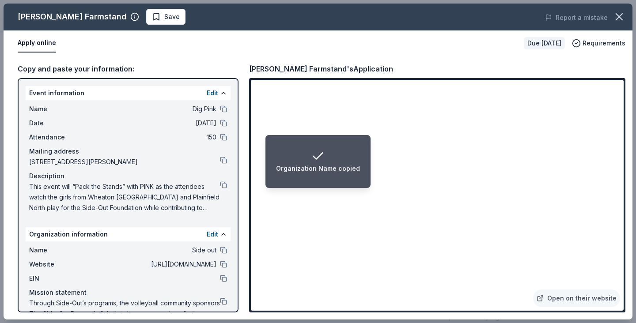
click at [337, 167] on div "Organization Name copied" at bounding box center [318, 168] width 84 height 11
click at [341, 172] on div "Organization Name copied" at bounding box center [318, 168] width 84 height 11
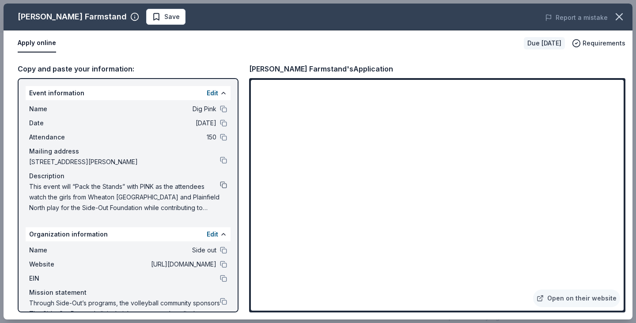
click at [220, 183] on button at bounding box center [223, 185] width 7 height 7
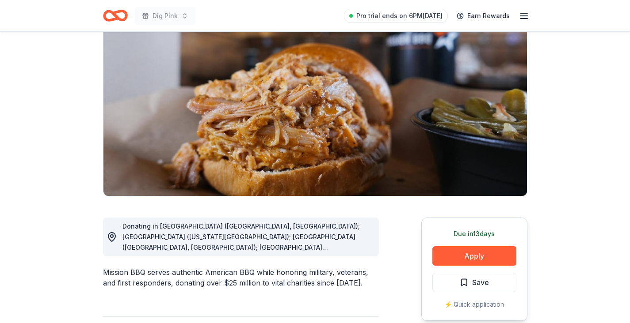
scroll to position [80, 0]
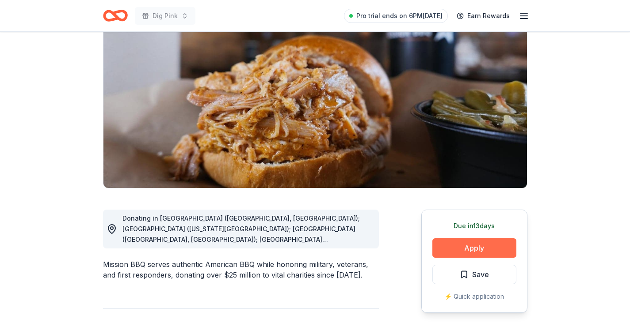
click at [460, 248] on button "Apply" at bounding box center [474, 248] width 84 height 19
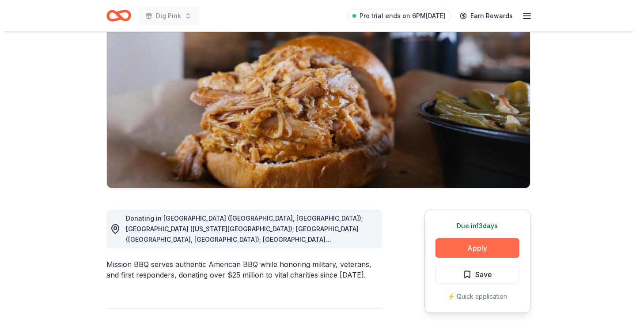
scroll to position [76, 0]
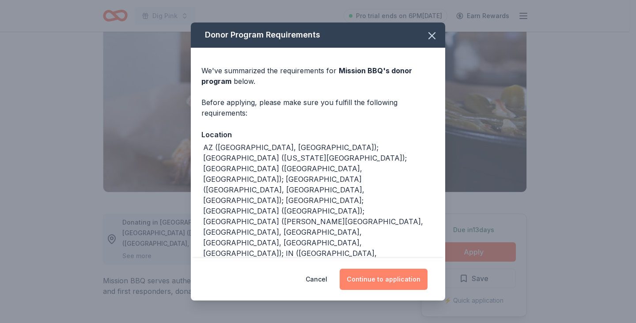
click at [386, 275] on button "Continue to application" at bounding box center [384, 279] width 88 height 21
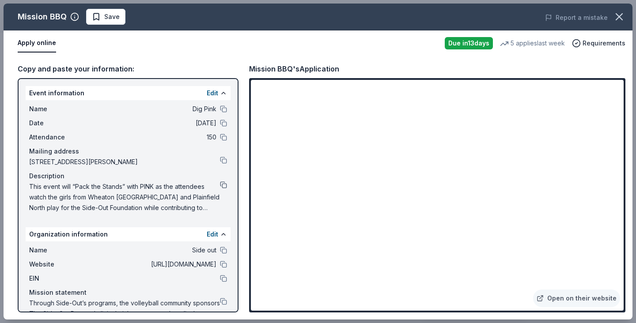
click at [220, 184] on button at bounding box center [223, 185] width 7 height 7
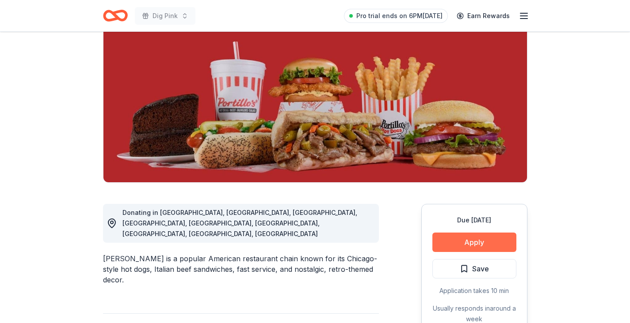
click at [480, 249] on button "Apply" at bounding box center [474, 242] width 84 height 19
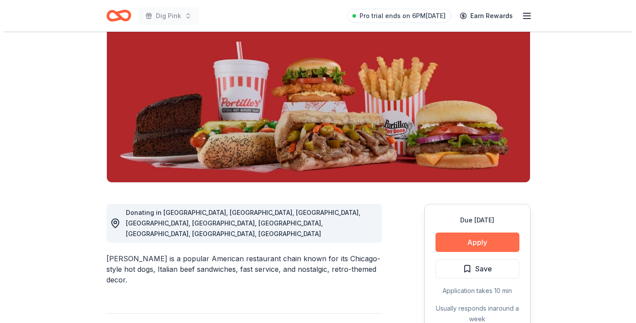
scroll to position [84, 0]
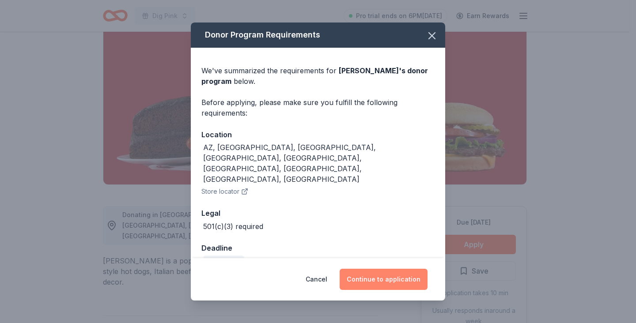
click at [372, 272] on button "Continue to application" at bounding box center [384, 279] width 88 height 21
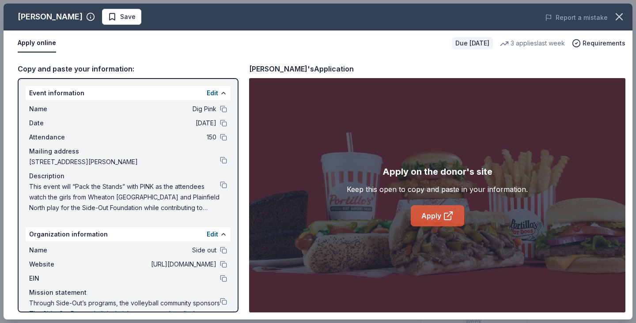
click at [432, 221] on link "Apply" at bounding box center [437, 215] width 53 height 21
click at [220, 278] on button at bounding box center [223, 278] width 7 height 7
click at [220, 186] on button at bounding box center [223, 185] width 7 height 7
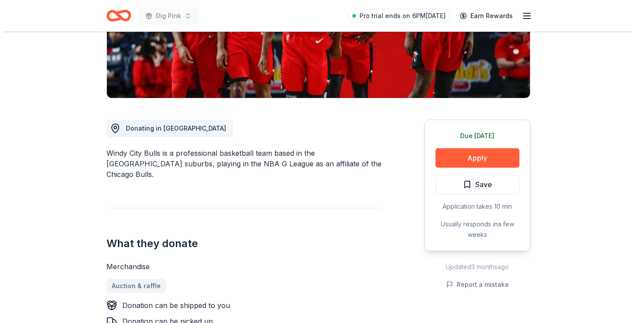
scroll to position [182, 0]
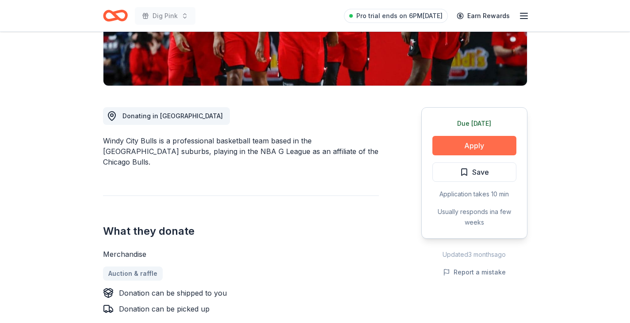
click at [474, 140] on button "Apply" at bounding box center [474, 145] width 84 height 19
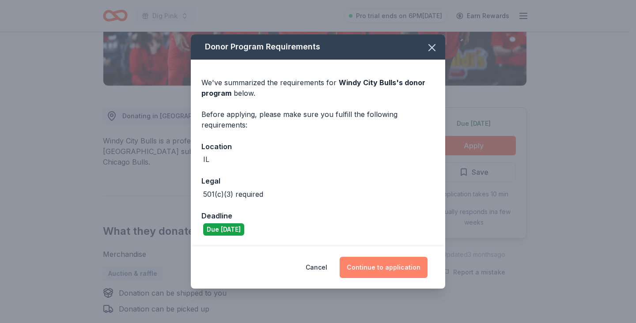
click at [383, 272] on button "Continue to application" at bounding box center [384, 267] width 88 height 21
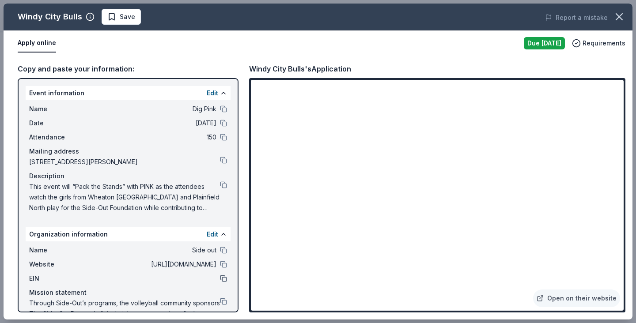
click at [220, 277] on button at bounding box center [223, 278] width 7 height 7
click at [220, 187] on button at bounding box center [223, 185] width 7 height 7
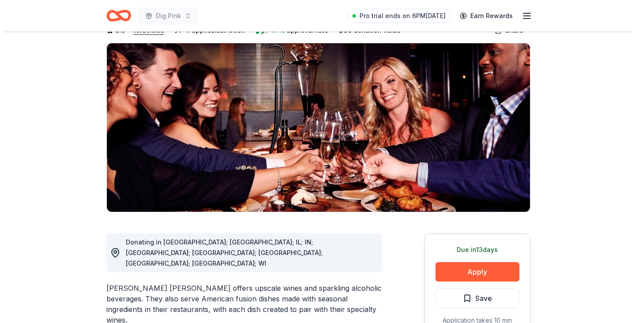
scroll to position [83, 0]
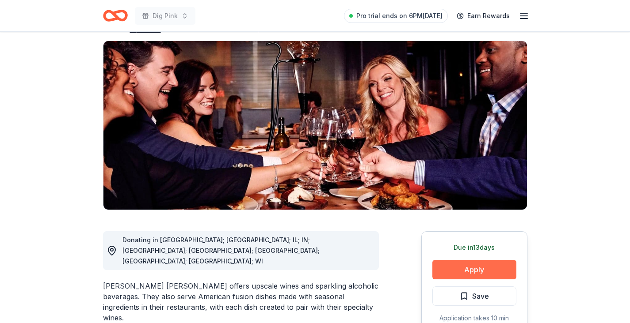
click at [475, 260] on button "Apply" at bounding box center [474, 269] width 84 height 19
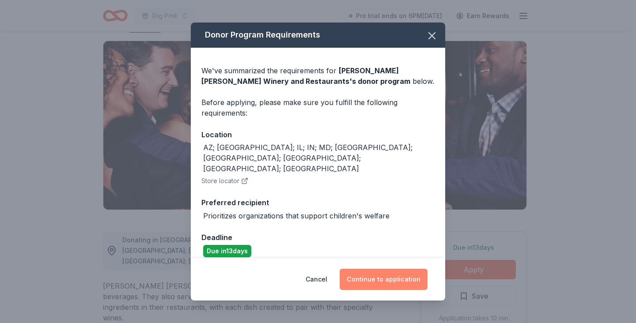
click at [383, 277] on button "Continue to application" at bounding box center [384, 279] width 88 height 21
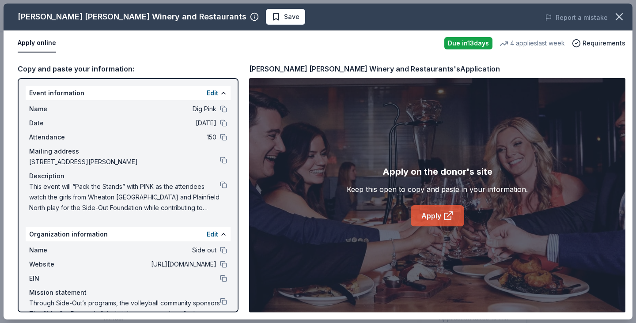
click at [437, 214] on link "Apply" at bounding box center [437, 215] width 53 height 21
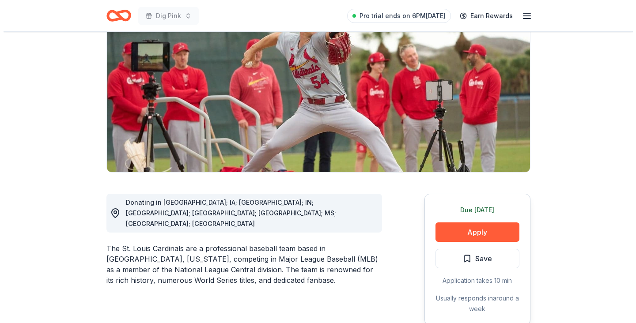
scroll to position [97, 0]
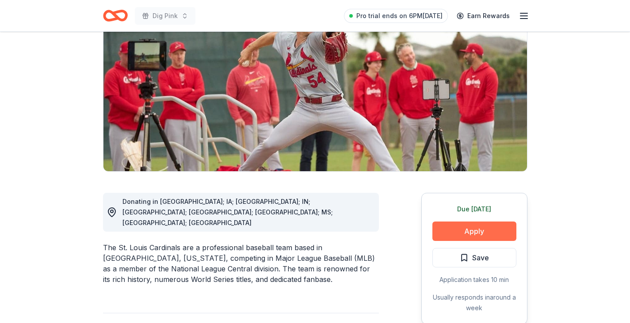
click at [461, 230] on button "Apply" at bounding box center [474, 231] width 84 height 19
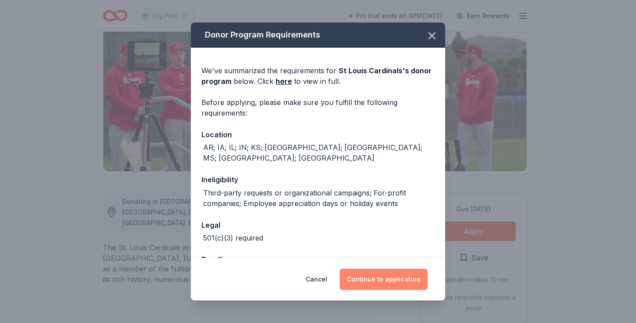
click at [370, 281] on button "Continue to application" at bounding box center [384, 279] width 88 height 21
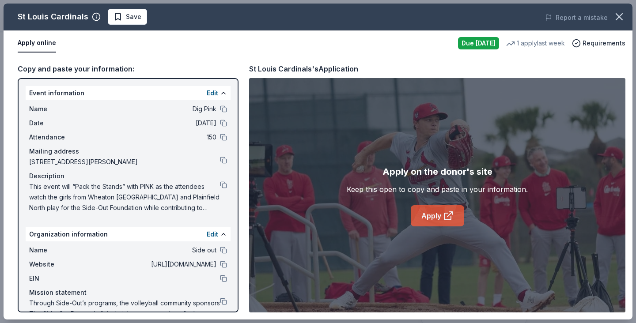
click at [433, 216] on link "Apply" at bounding box center [437, 215] width 53 height 21
click at [220, 281] on button at bounding box center [223, 278] width 7 height 7
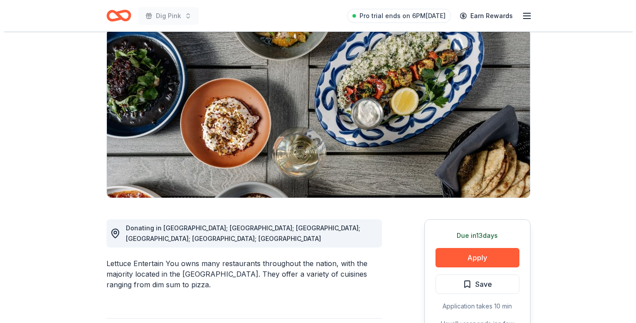
scroll to position [71, 0]
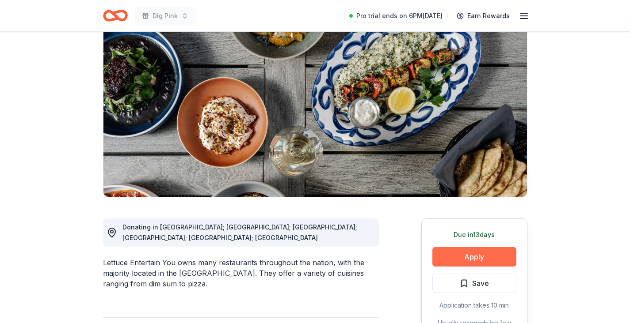
click at [468, 256] on button "Apply" at bounding box center [474, 256] width 84 height 19
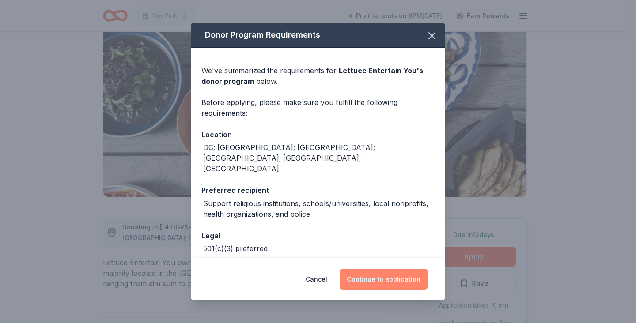
click at [386, 280] on button "Continue to application" at bounding box center [384, 279] width 88 height 21
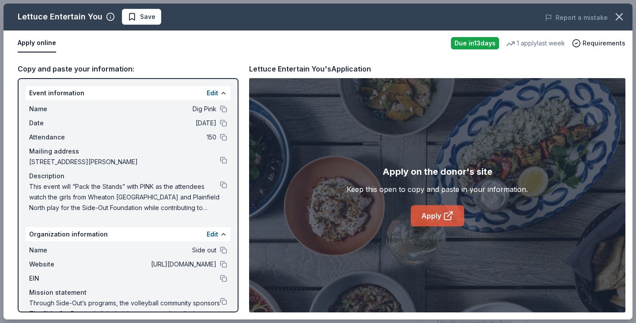
click at [445, 220] on icon at bounding box center [448, 216] width 7 height 7
click at [220, 183] on button at bounding box center [223, 185] width 7 height 7
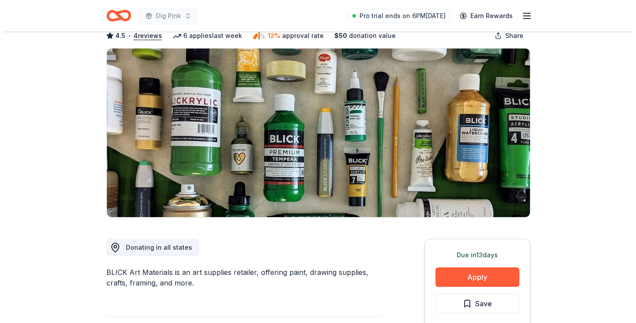
scroll to position [53, 0]
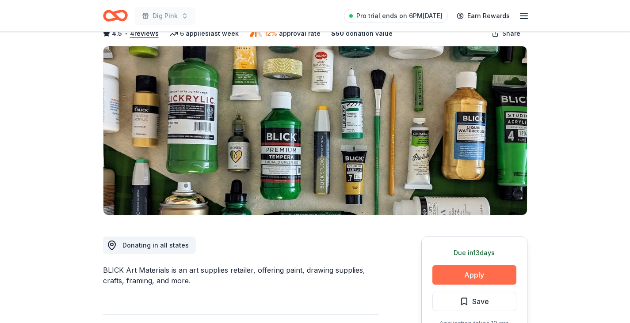
click at [483, 277] on button "Apply" at bounding box center [474, 275] width 84 height 19
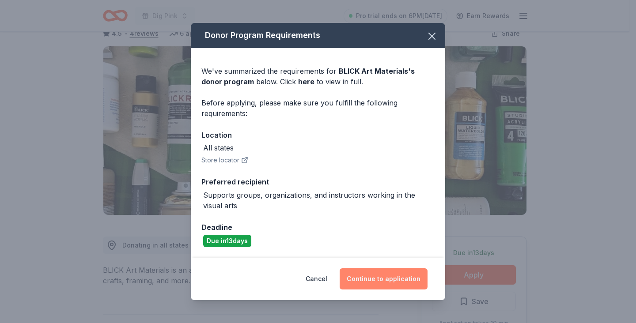
click at [382, 281] on button "Continue to application" at bounding box center [384, 279] width 88 height 21
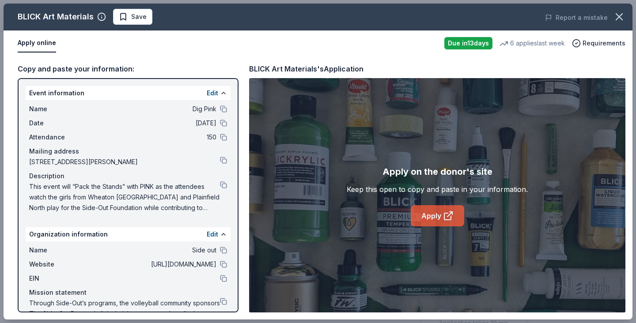
click at [441, 220] on link "Apply" at bounding box center [437, 215] width 53 height 21
click at [220, 185] on button at bounding box center [223, 185] width 7 height 7
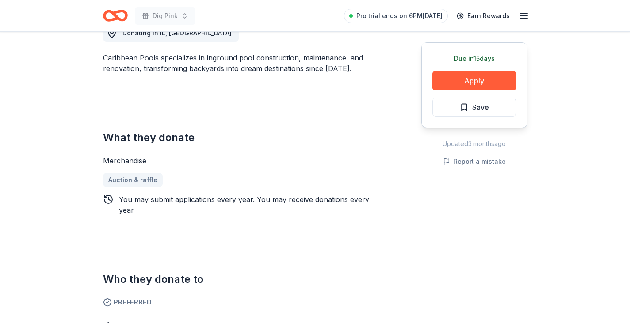
scroll to position [223, 0]
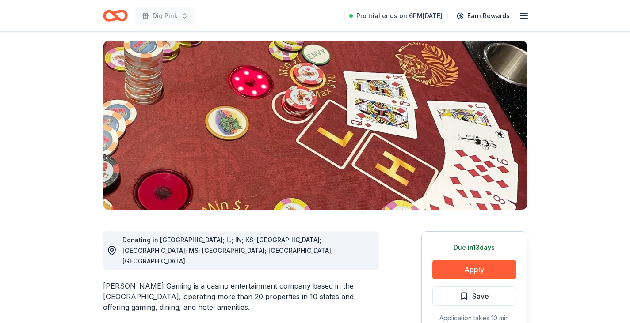
scroll to position [69, 0]
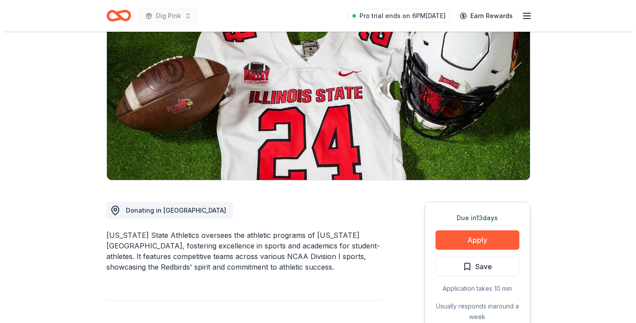
scroll to position [90, 0]
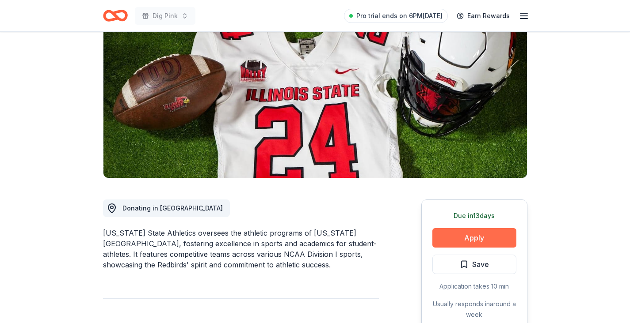
click at [478, 235] on button "Apply" at bounding box center [474, 237] width 84 height 19
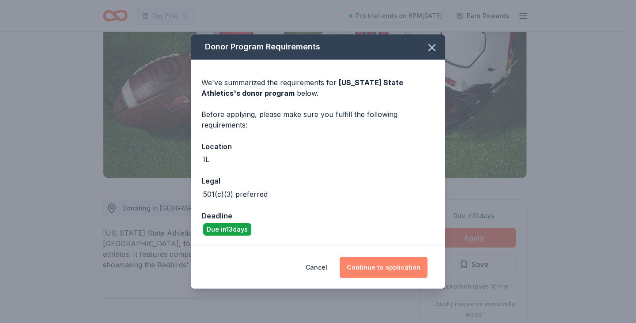
click at [387, 266] on button "Continue to application" at bounding box center [384, 267] width 88 height 21
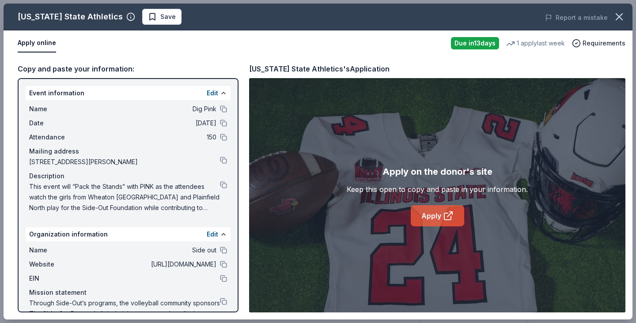
click at [433, 216] on link "Apply" at bounding box center [437, 215] width 53 height 21
click at [220, 186] on button at bounding box center [223, 185] width 7 height 7
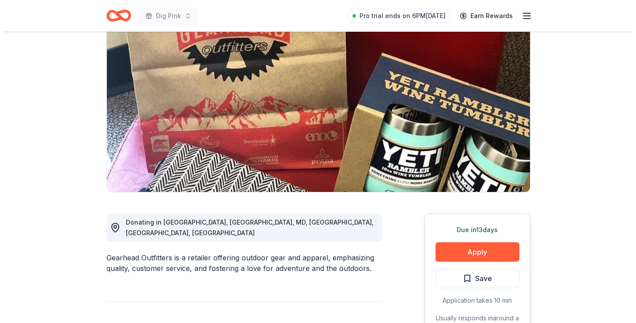
scroll to position [84, 0]
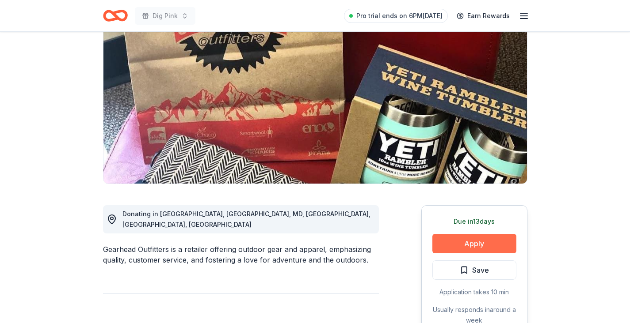
click at [481, 245] on button "Apply" at bounding box center [474, 243] width 84 height 19
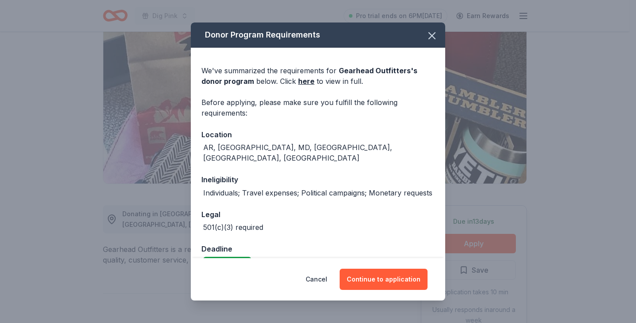
scroll to position [21, 0]
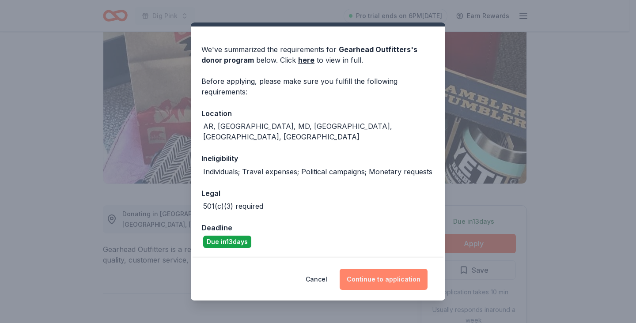
click at [376, 279] on button "Continue to application" at bounding box center [384, 279] width 88 height 21
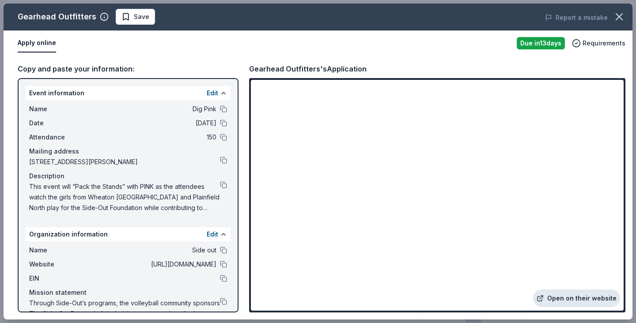
click at [580, 302] on link "Open on their website" at bounding box center [576, 299] width 87 height 18
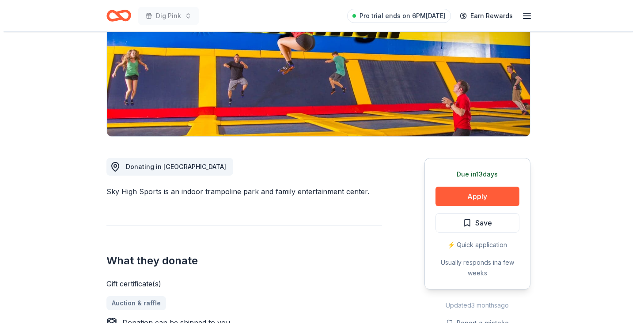
scroll to position [133, 0]
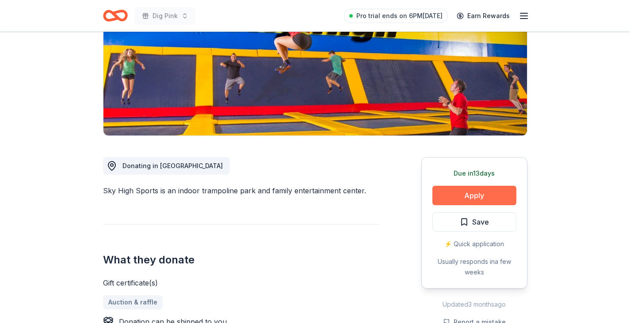
click at [477, 198] on button "Apply" at bounding box center [474, 195] width 84 height 19
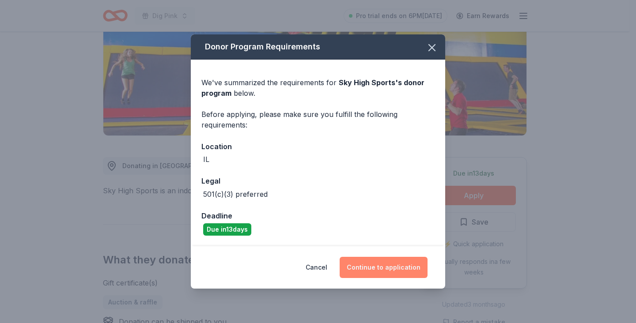
click at [399, 268] on button "Continue to application" at bounding box center [384, 267] width 88 height 21
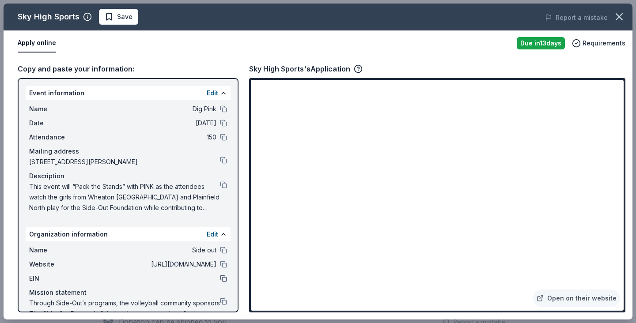
click at [220, 281] on button at bounding box center [223, 278] width 7 height 7
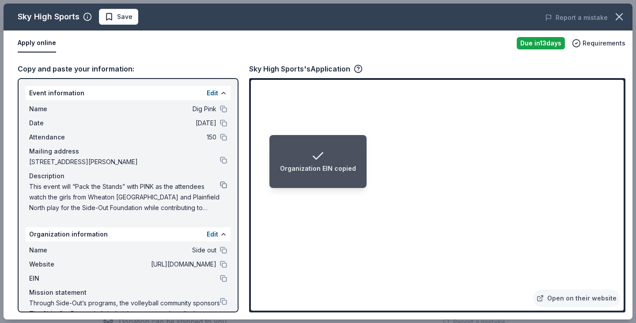
click at [220, 186] on button at bounding box center [223, 185] width 7 height 7
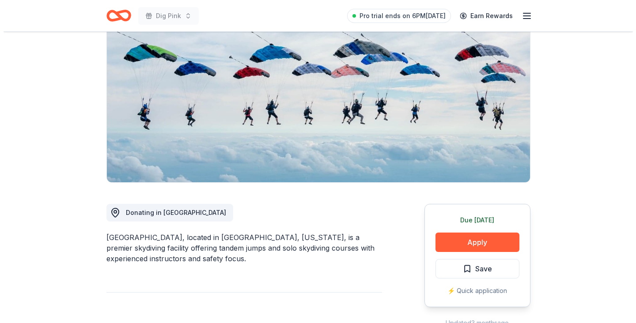
scroll to position [122, 0]
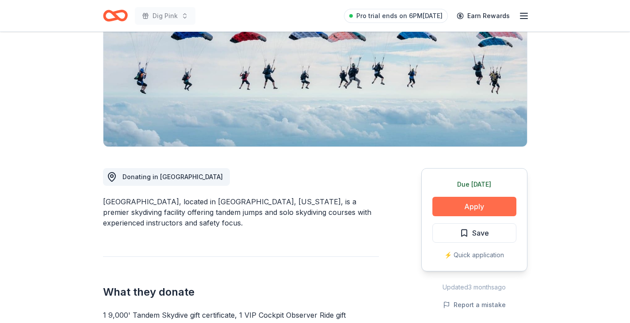
click at [476, 207] on button "Apply" at bounding box center [474, 206] width 84 height 19
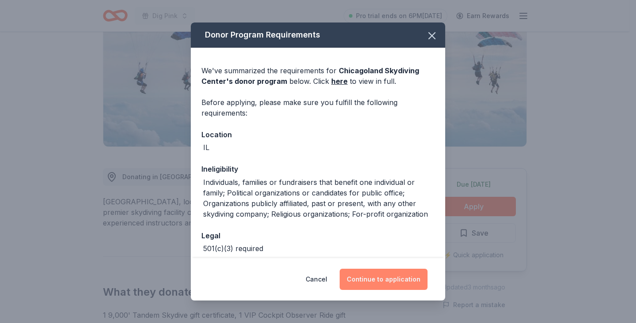
click at [375, 277] on button "Continue to application" at bounding box center [384, 279] width 88 height 21
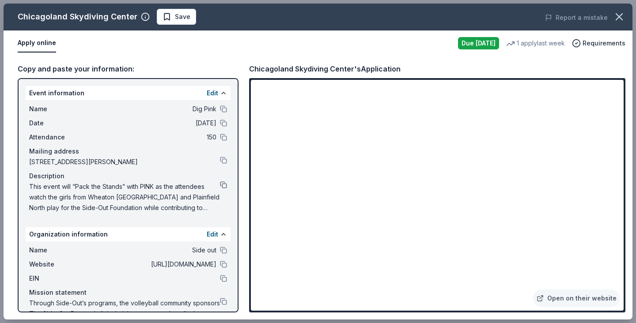
click at [220, 186] on button at bounding box center [223, 185] width 7 height 7
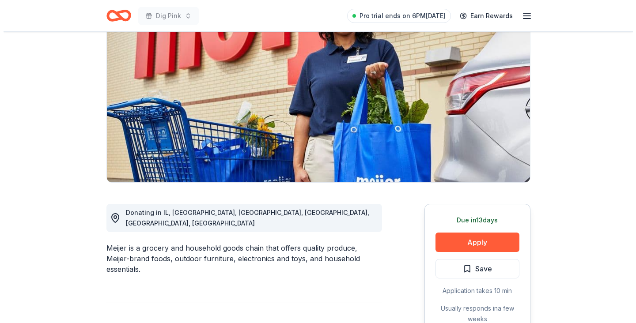
scroll to position [88, 0]
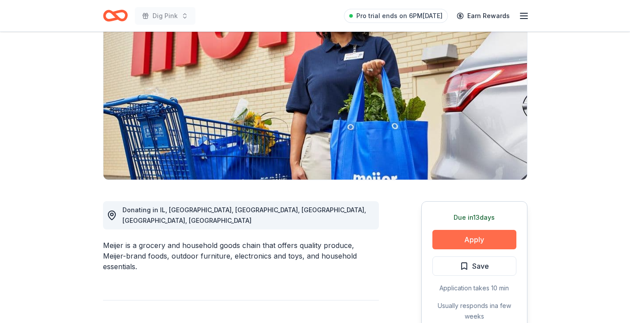
click at [473, 239] on button "Apply" at bounding box center [474, 239] width 84 height 19
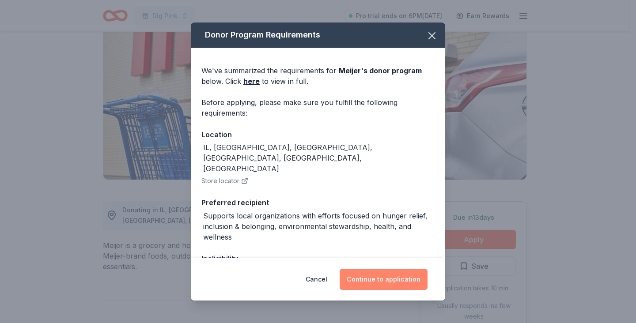
click at [386, 283] on button "Continue to application" at bounding box center [384, 279] width 88 height 21
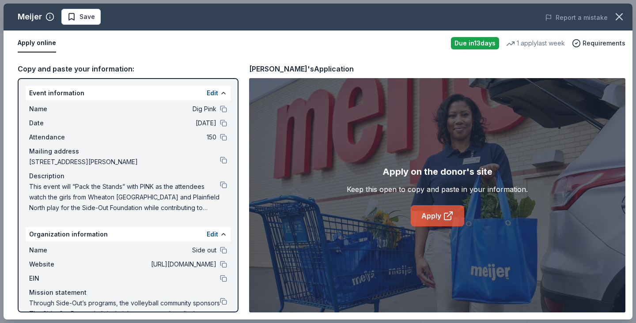
click at [434, 217] on link "Apply" at bounding box center [437, 215] width 53 height 21
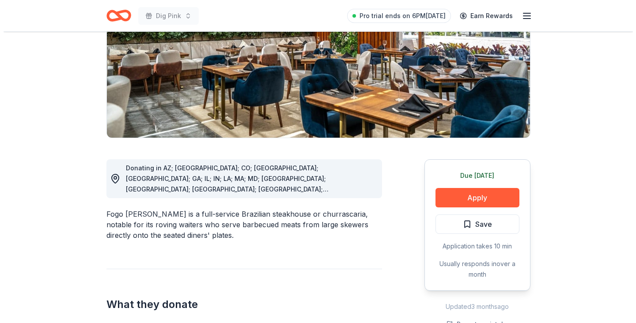
scroll to position [141, 0]
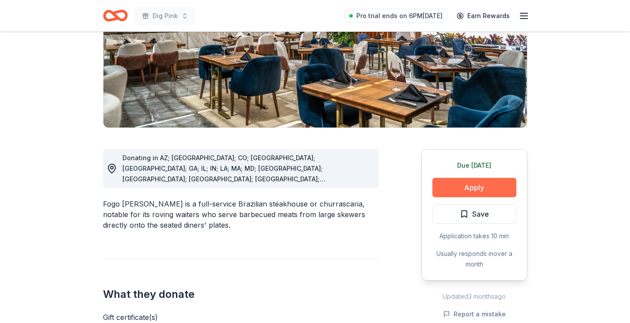
click at [461, 186] on button "Apply" at bounding box center [474, 187] width 84 height 19
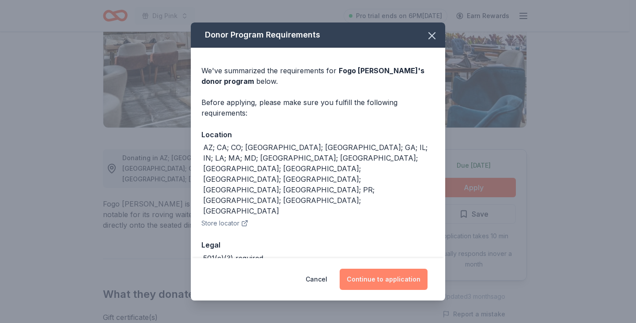
click at [387, 280] on button "Continue to application" at bounding box center [384, 279] width 88 height 21
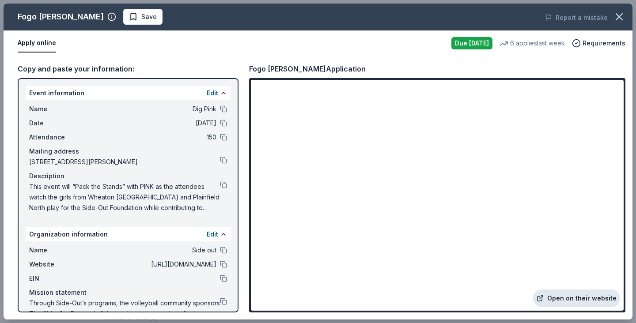
click at [576, 299] on link "Open on their website" at bounding box center [576, 299] width 87 height 18
click at [220, 277] on button at bounding box center [223, 278] width 7 height 7
click at [220, 185] on button at bounding box center [223, 185] width 7 height 7
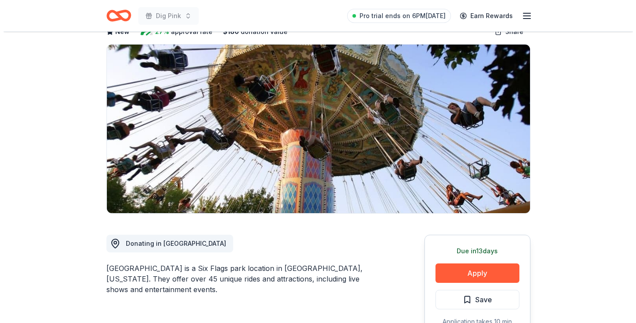
scroll to position [88, 0]
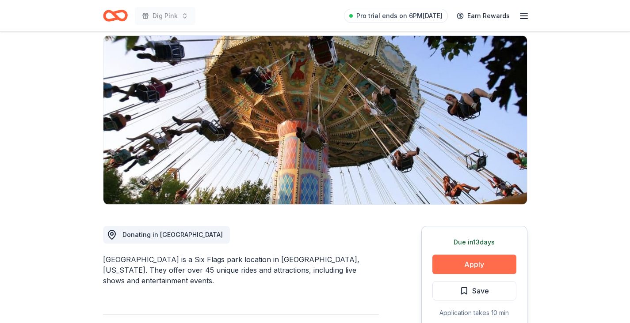
click at [464, 255] on button "Apply" at bounding box center [474, 264] width 84 height 19
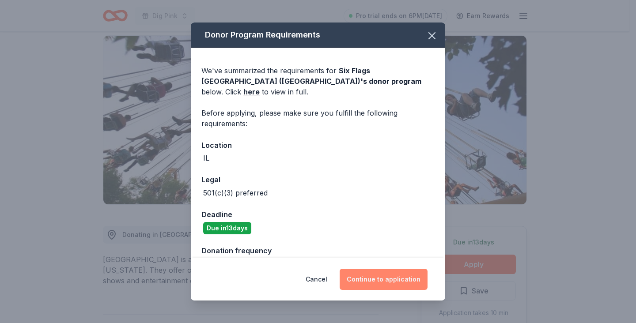
click at [364, 279] on button "Continue to application" at bounding box center [384, 279] width 88 height 21
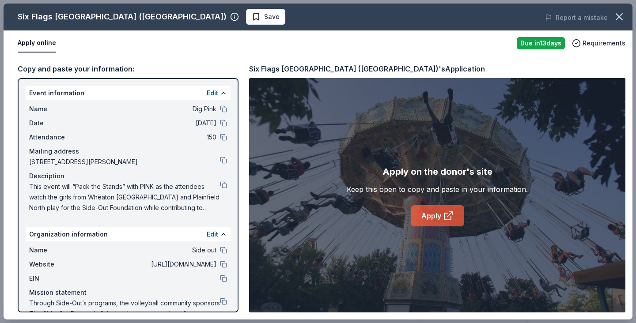
click at [443, 217] on link "Apply" at bounding box center [437, 215] width 53 height 21
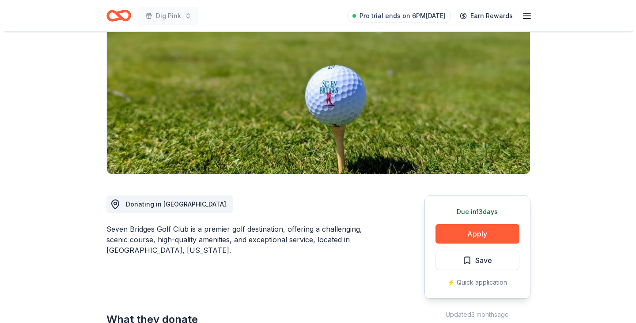
scroll to position [99, 0]
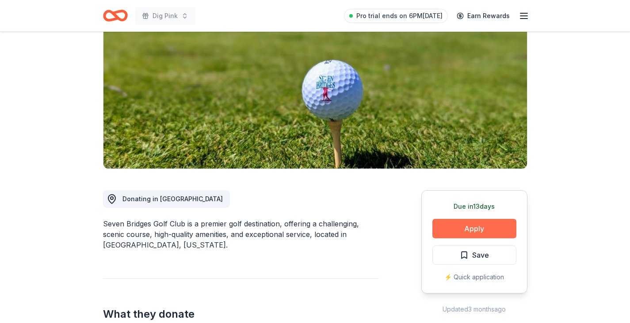
click at [483, 229] on button "Apply" at bounding box center [474, 228] width 84 height 19
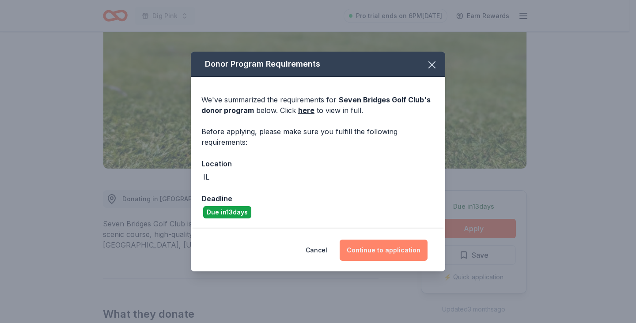
click at [391, 251] on button "Continue to application" at bounding box center [384, 250] width 88 height 21
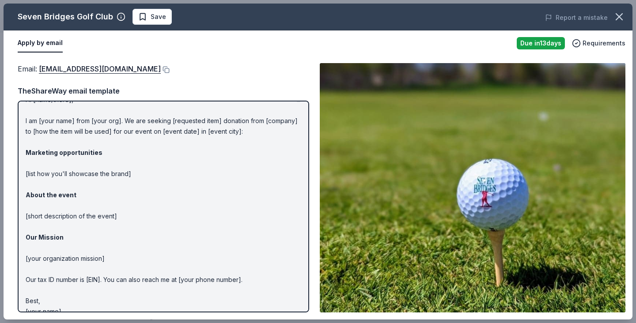
scroll to position [27, 0]
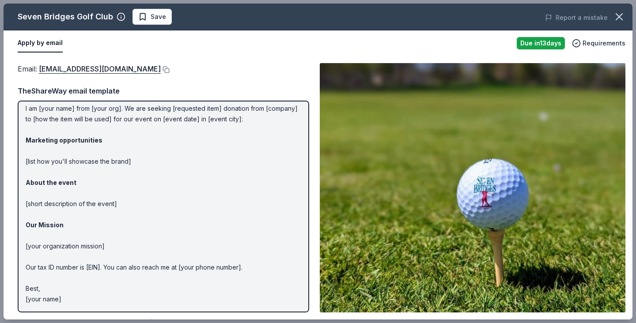
click at [66, 302] on p "Hi [name/there], I am [your name] from [your org]. We are seeking [requested it…" at bounding box center [164, 193] width 276 height 223
drag, startPoint x: 68, startPoint y: 302, endPoint x: 27, endPoint y: 132, distance: 175.2
click at [27, 132] on p "Hi [name/there], I am [your name] from [your org]. We are seeking [requested it…" at bounding box center [164, 193] width 276 height 223
drag, startPoint x: 24, startPoint y: 106, endPoint x: 137, endPoint y: 160, distance: 125.3
click at [137, 160] on div "Hi [name/there], I am [your name] from [your org]. We are seeking [requested it…" at bounding box center [164, 207] width 292 height 212
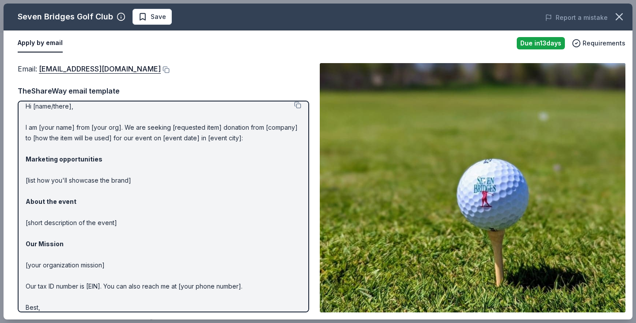
scroll to position [2, 0]
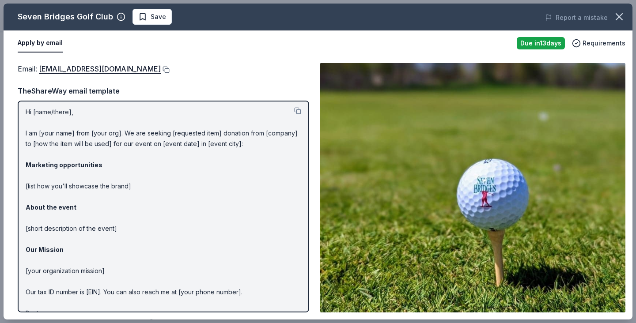
click at [168, 68] on button at bounding box center [165, 69] width 9 height 7
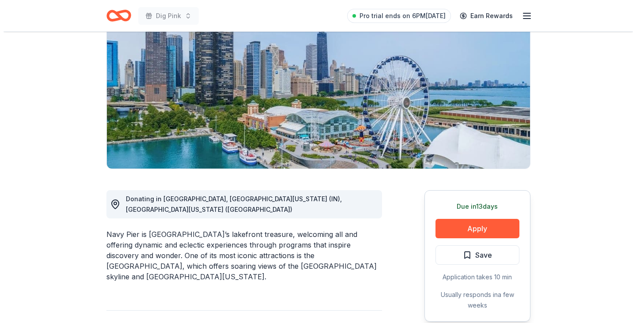
scroll to position [106, 0]
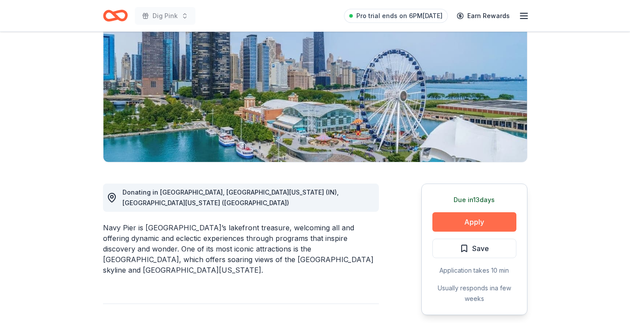
click at [486, 223] on button "Apply" at bounding box center [474, 222] width 84 height 19
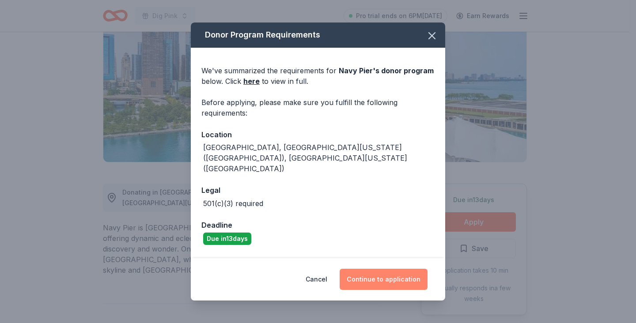
click at [381, 276] on button "Continue to application" at bounding box center [384, 279] width 88 height 21
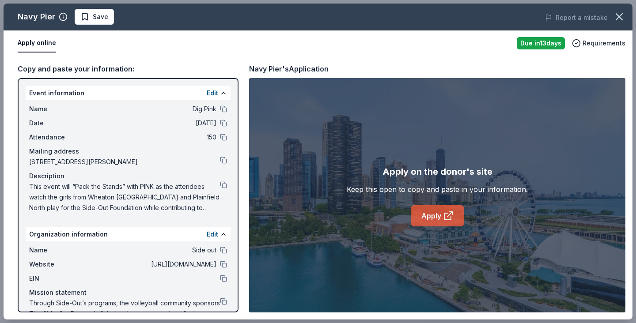
click at [434, 221] on link "Apply" at bounding box center [437, 215] width 53 height 21
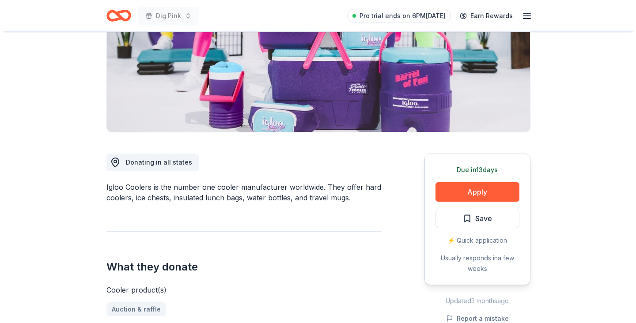
scroll to position [137, 0]
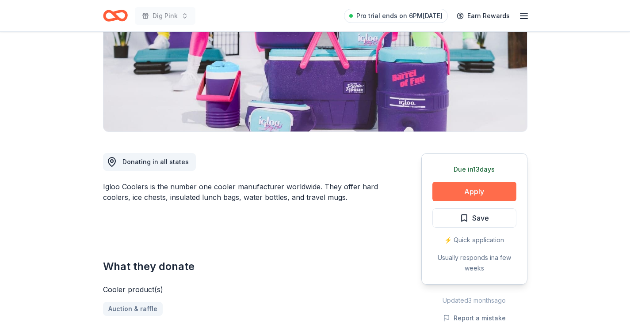
click at [476, 194] on button "Apply" at bounding box center [474, 191] width 84 height 19
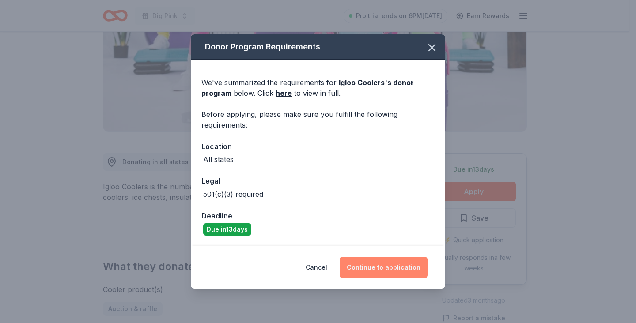
click at [390, 270] on button "Continue to application" at bounding box center [384, 267] width 88 height 21
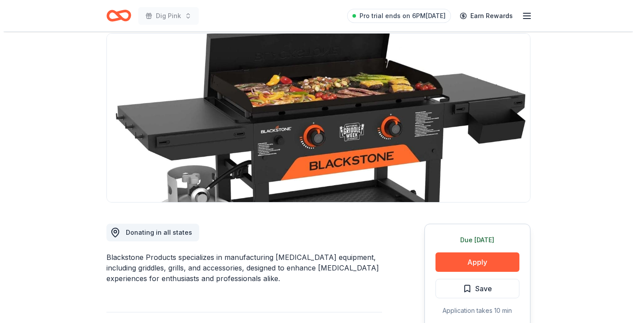
scroll to position [67, 0]
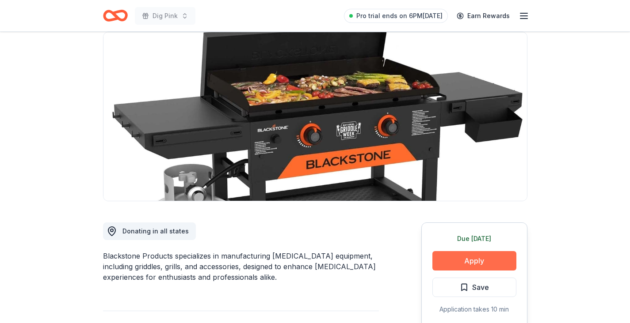
click at [477, 260] on button "Apply" at bounding box center [474, 260] width 84 height 19
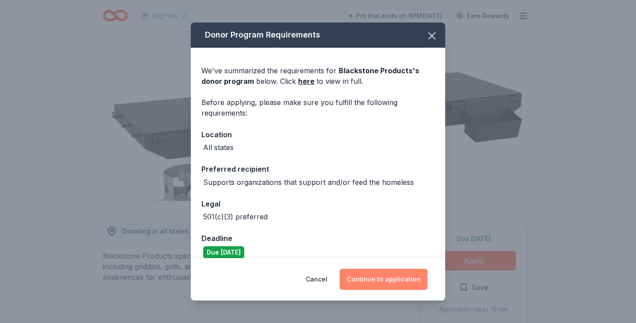
click at [392, 281] on button "Continue to application" at bounding box center [384, 279] width 88 height 21
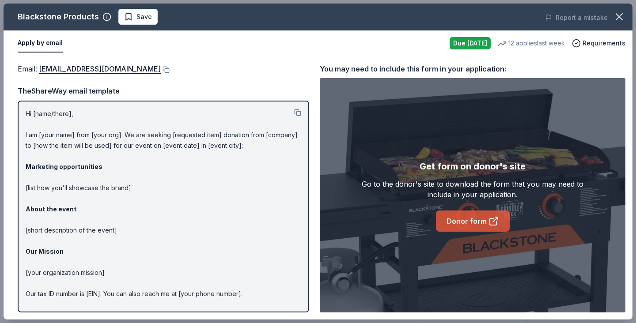
click at [460, 225] on link "Donor form" at bounding box center [473, 221] width 74 height 21
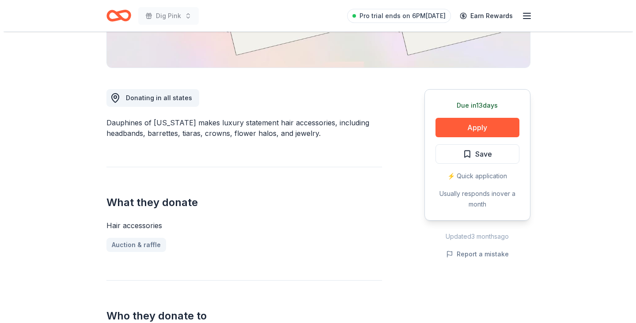
scroll to position [207, 0]
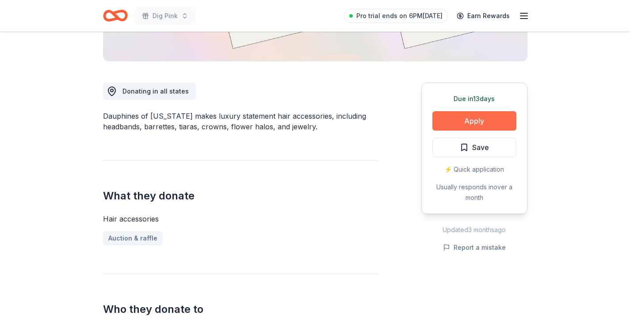
click at [479, 124] on button "Apply" at bounding box center [474, 120] width 84 height 19
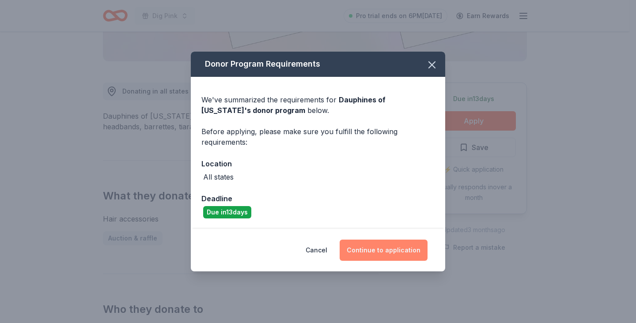
click at [376, 251] on button "Continue to application" at bounding box center [384, 250] width 88 height 21
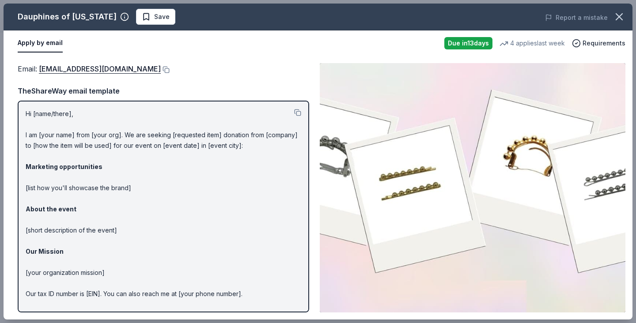
scroll to position [27, 0]
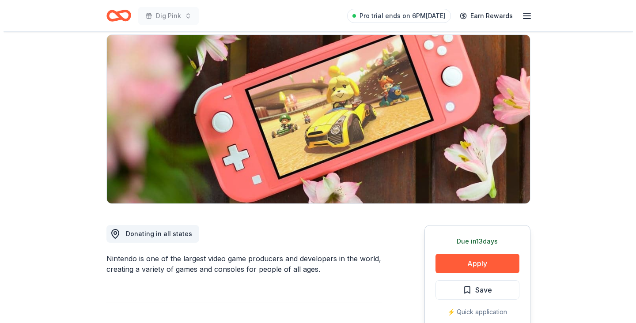
scroll to position [71, 0]
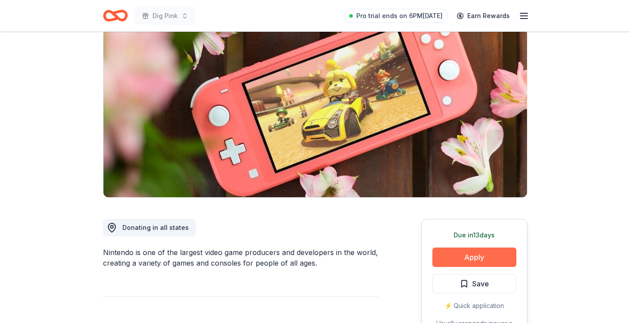
click at [476, 252] on button "Apply" at bounding box center [474, 257] width 84 height 19
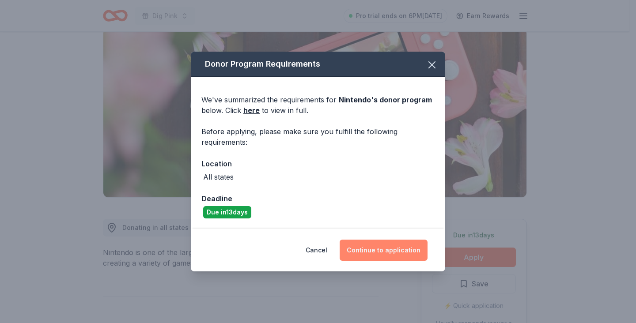
click at [393, 246] on button "Continue to application" at bounding box center [384, 250] width 88 height 21
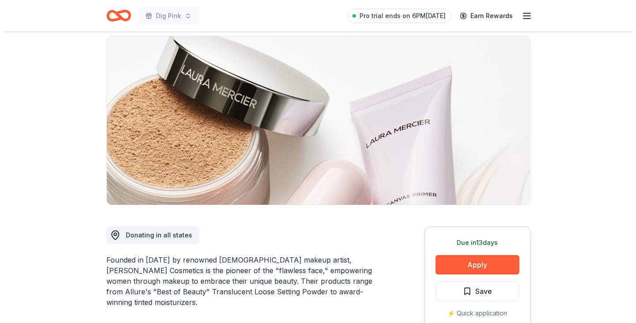
scroll to position [89, 0]
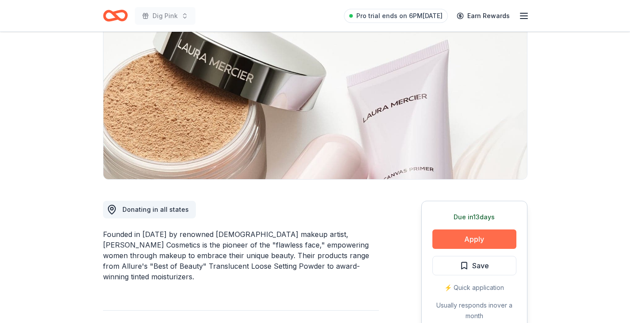
click at [482, 237] on button "Apply" at bounding box center [474, 239] width 84 height 19
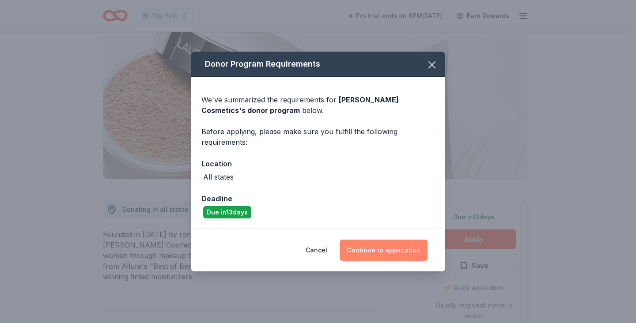
click at [396, 251] on button "Continue to application" at bounding box center [384, 250] width 88 height 21
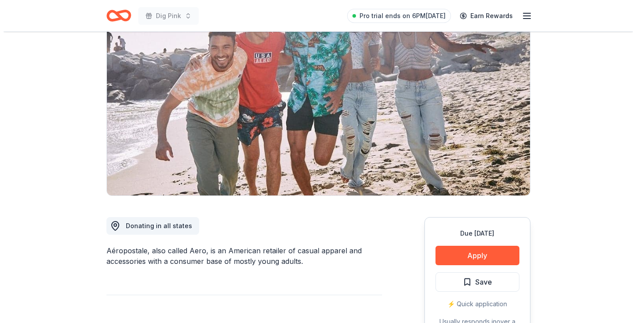
scroll to position [124, 0]
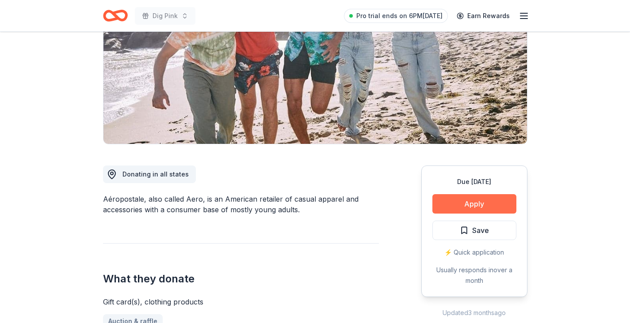
click at [476, 202] on button "Apply" at bounding box center [474, 203] width 84 height 19
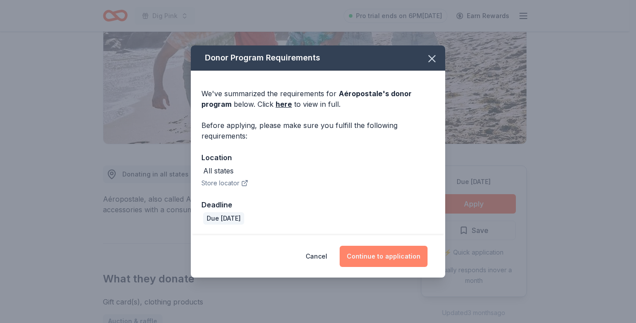
click at [381, 262] on button "Continue to application" at bounding box center [384, 256] width 88 height 21
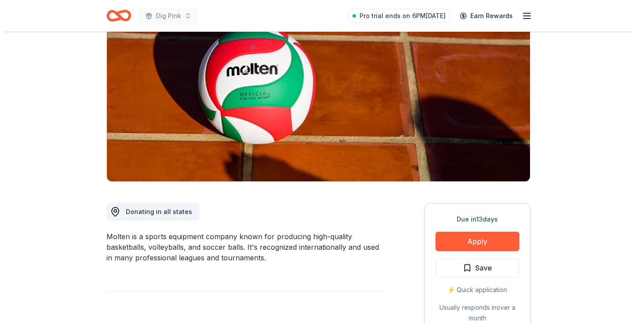
scroll to position [99, 0]
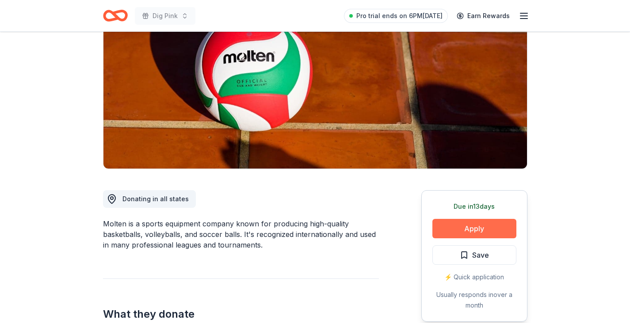
click at [485, 224] on button "Apply" at bounding box center [474, 228] width 84 height 19
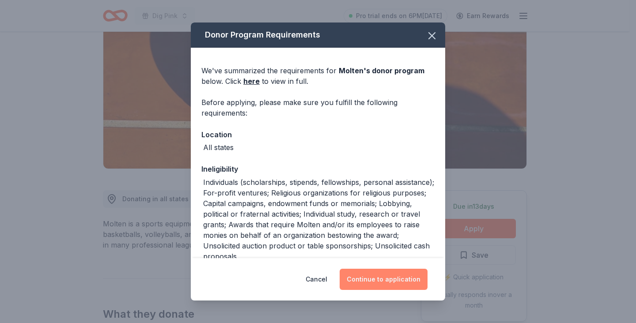
click at [394, 279] on button "Continue to application" at bounding box center [384, 279] width 88 height 21
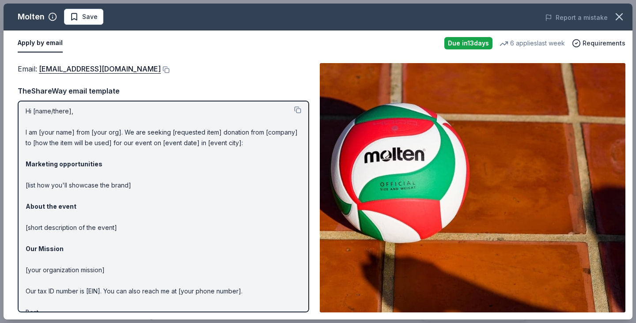
scroll to position [1, 0]
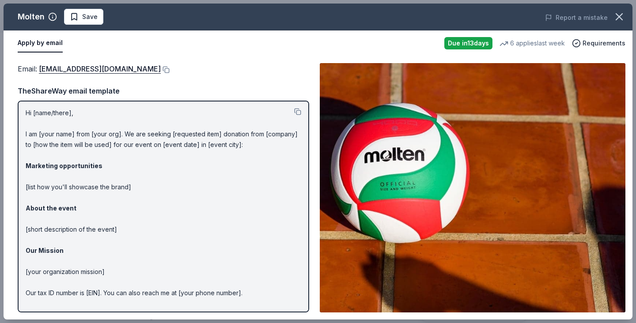
drag, startPoint x: 280, startPoint y: 146, endPoint x: 186, endPoint y: 141, distance: 93.4
click at [186, 141] on p "Hi [name/there], I am [your name] from [your org]. We are seeking [requested it…" at bounding box center [164, 219] width 276 height 223
drag, startPoint x: 26, startPoint y: 112, endPoint x: 102, endPoint y: 120, distance: 76.5
click at [102, 120] on p "Hi [name/there], I am [your name] from [your org]. We are seeking [requested it…" at bounding box center [164, 219] width 276 height 223
click at [69, 131] on p "Hi [name/there], I am [your name] from [your org]. We are seeking [requested it…" at bounding box center [164, 219] width 276 height 223
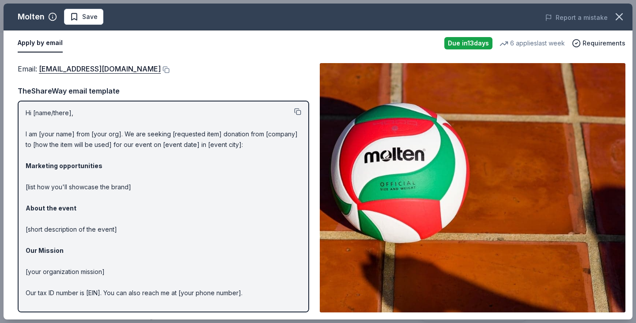
click at [294, 112] on button at bounding box center [297, 111] width 7 height 7
click at [161, 68] on button at bounding box center [165, 69] width 9 height 7
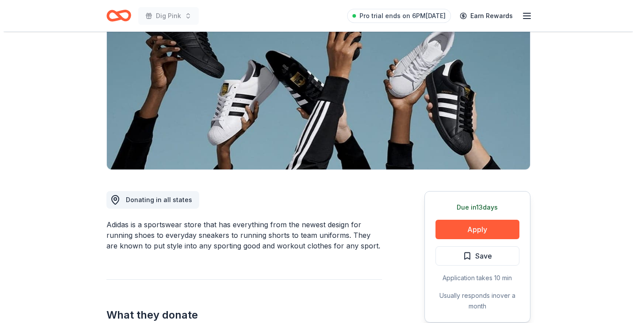
scroll to position [104, 0]
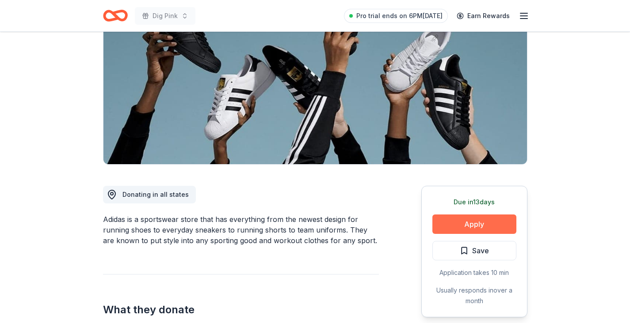
click at [483, 223] on button "Apply" at bounding box center [474, 224] width 84 height 19
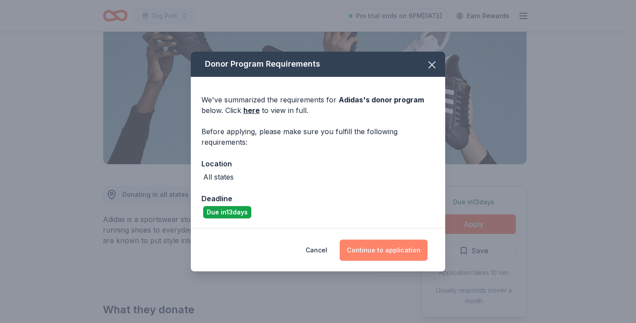
click at [399, 248] on button "Continue to application" at bounding box center [384, 250] width 88 height 21
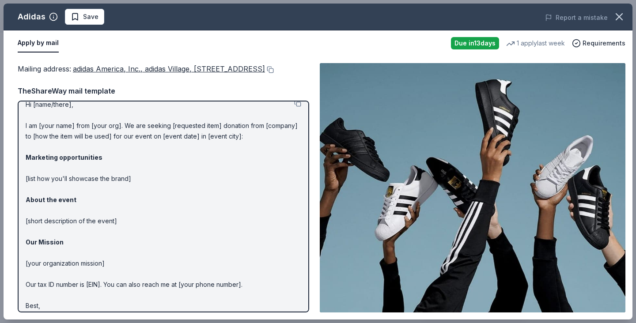
scroll to position [8, 0]
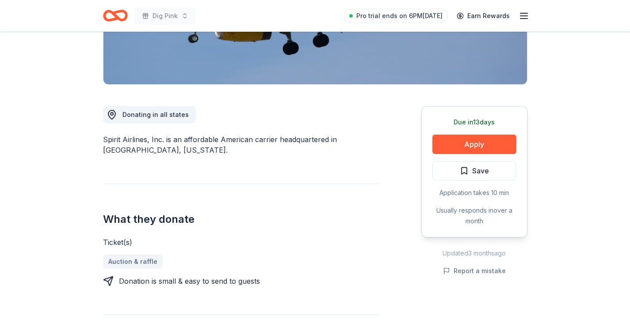
scroll to position [185, 0]
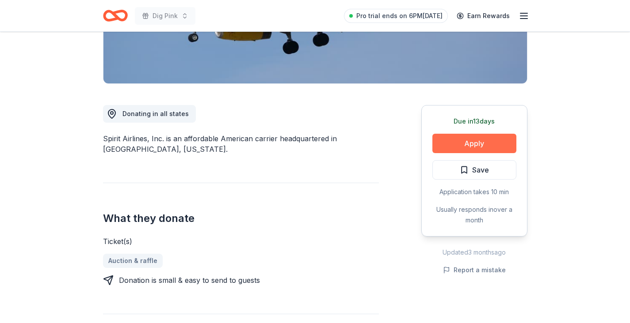
click at [461, 142] on button "Apply" at bounding box center [474, 143] width 84 height 19
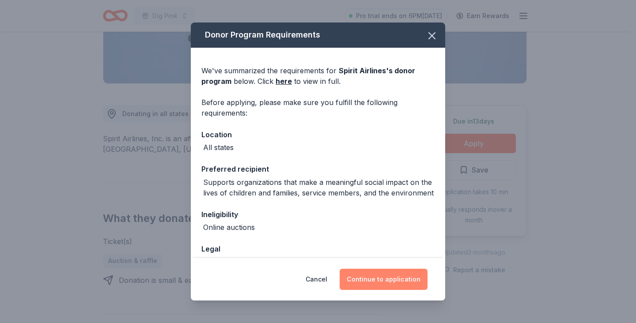
click at [371, 287] on button "Continue to application" at bounding box center [384, 279] width 88 height 21
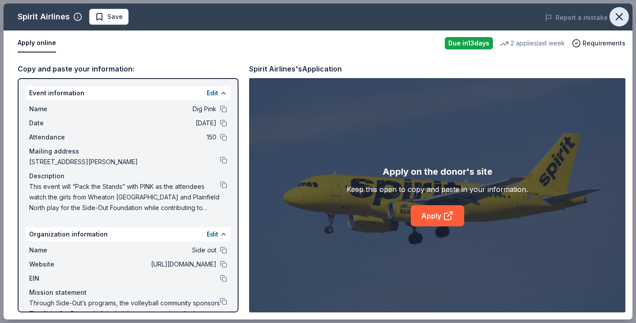
click at [622, 15] on icon "button" at bounding box center [619, 17] width 12 height 12
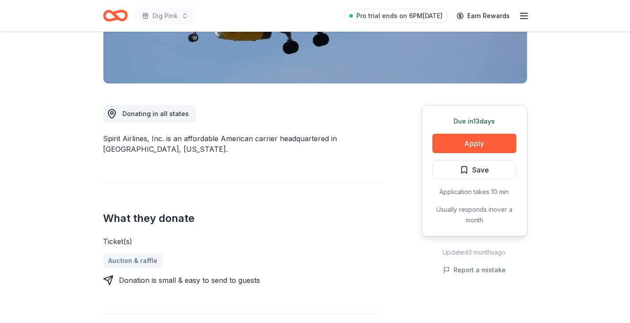
scroll to position [169, 0]
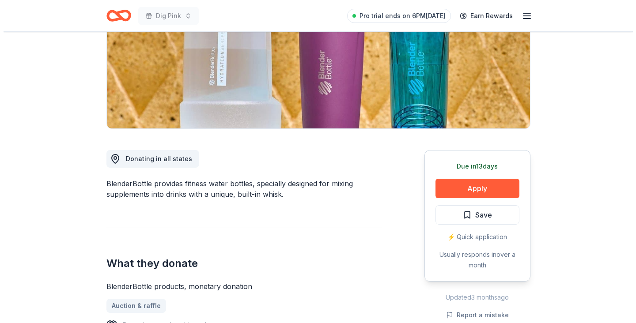
scroll to position [152, 0]
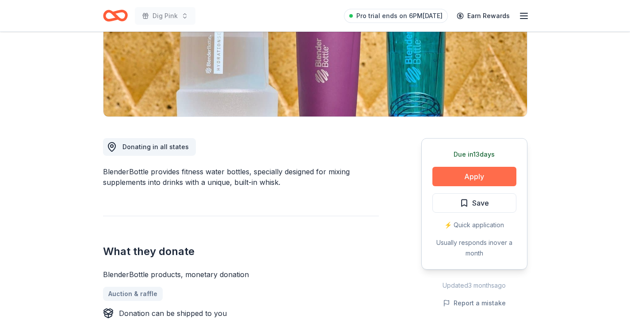
click at [468, 176] on button "Apply" at bounding box center [474, 176] width 84 height 19
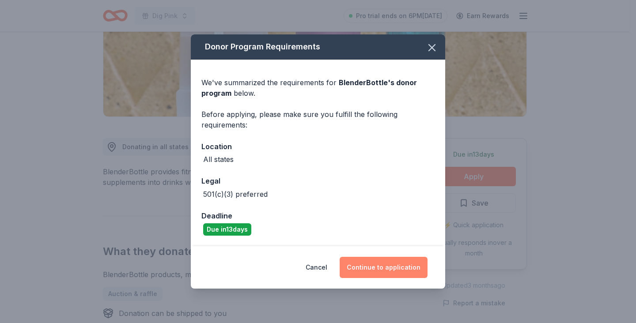
click at [401, 266] on button "Continue to application" at bounding box center [384, 267] width 88 height 21
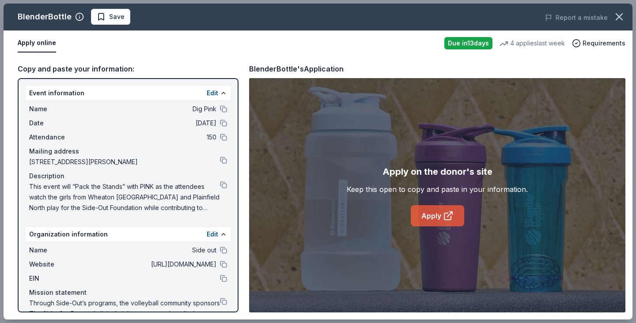
click at [438, 217] on link "Apply" at bounding box center [437, 215] width 53 height 21
click at [220, 185] on button at bounding box center [223, 185] width 7 height 7
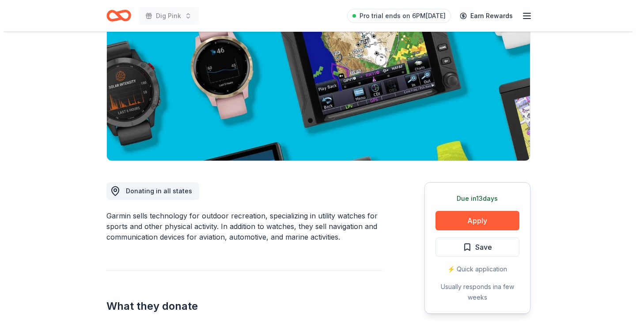
scroll to position [109, 0]
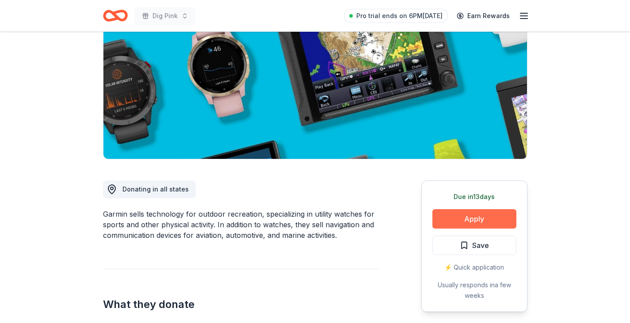
click at [486, 217] on button "Apply" at bounding box center [474, 218] width 84 height 19
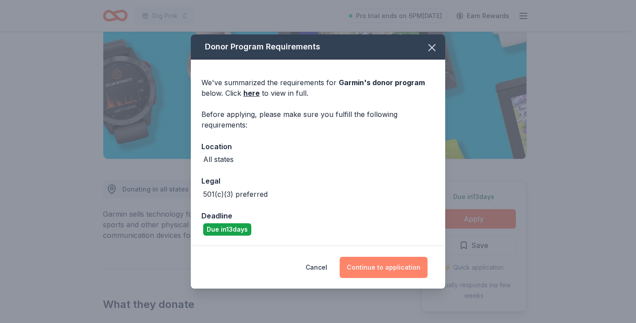
click at [378, 266] on button "Continue to application" at bounding box center [384, 267] width 88 height 21
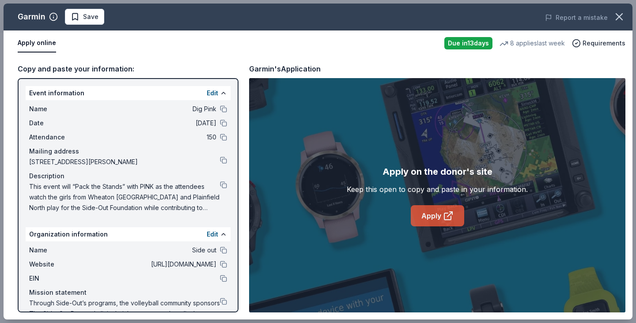
click at [429, 217] on link "Apply" at bounding box center [437, 215] width 53 height 21
click at [212, 186] on span "This event will “Pack the Stands” with PINK as the attendees watch the girls fr…" at bounding box center [124, 198] width 191 height 32
click at [220, 184] on button at bounding box center [223, 185] width 7 height 7
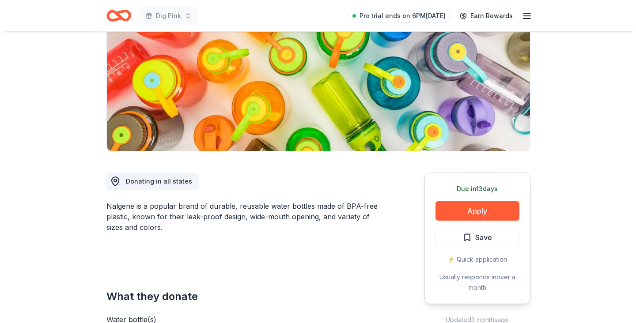
scroll to position [117, 0]
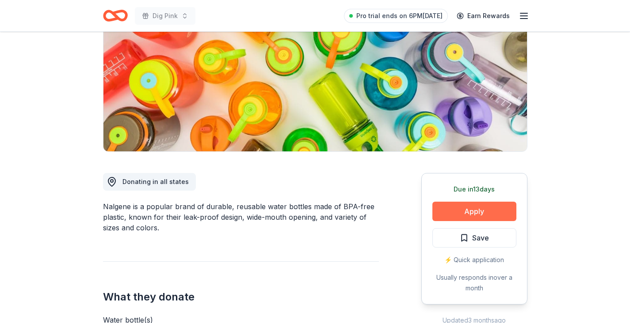
click at [483, 215] on button "Apply" at bounding box center [474, 211] width 84 height 19
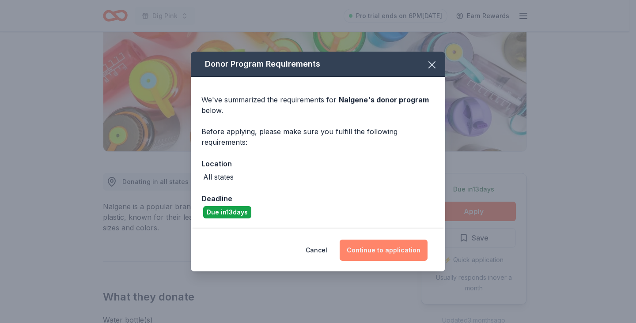
click at [394, 252] on button "Continue to application" at bounding box center [384, 250] width 88 height 21
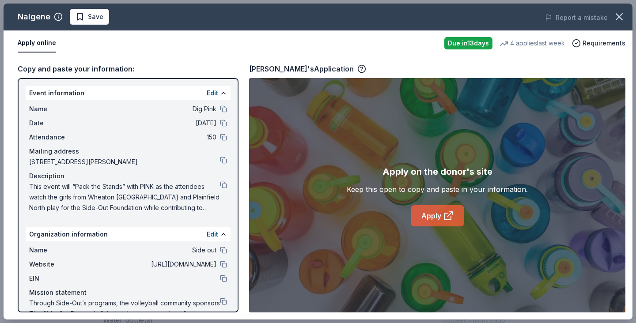
click at [428, 218] on link "Apply" at bounding box center [437, 215] width 53 height 21
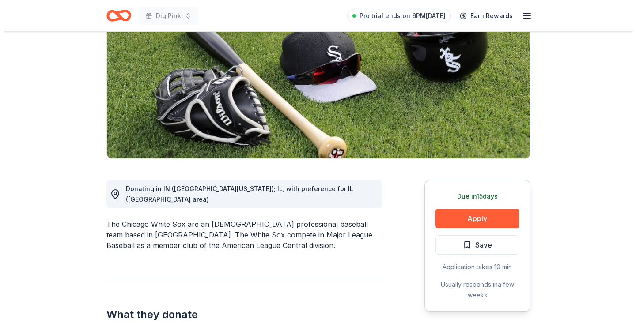
scroll to position [111, 0]
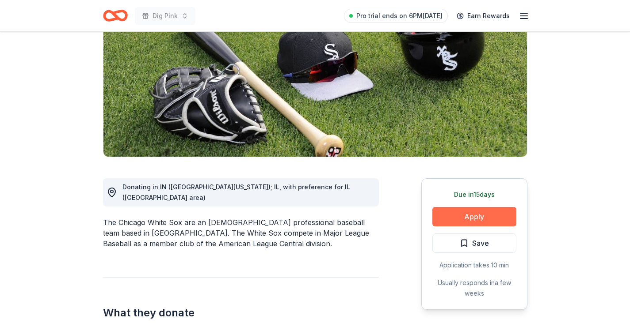
click at [480, 212] on button "Apply" at bounding box center [474, 216] width 84 height 19
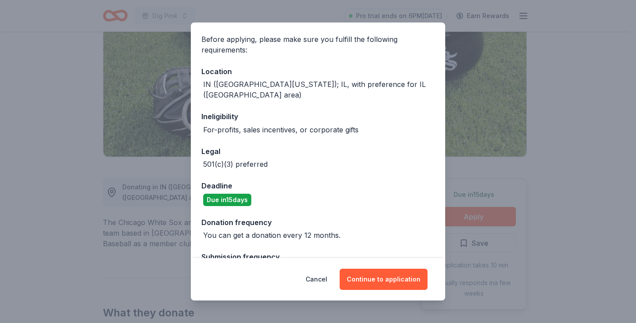
scroll to position [91, 0]
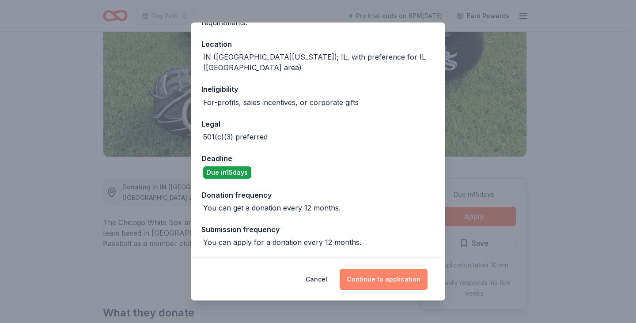
click at [366, 277] on button "Continue to application" at bounding box center [384, 279] width 88 height 21
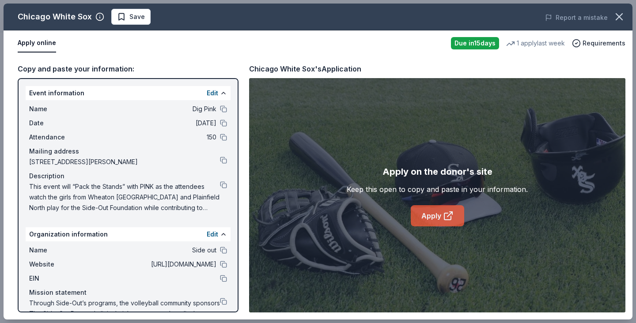
click at [426, 217] on link "Apply" at bounding box center [437, 215] width 53 height 21
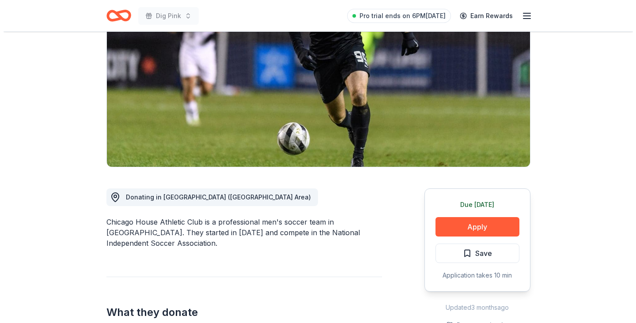
scroll to position [104, 0]
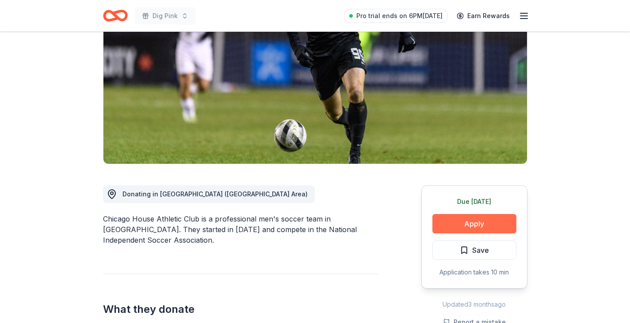
click at [471, 220] on button "Apply" at bounding box center [474, 223] width 84 height 19
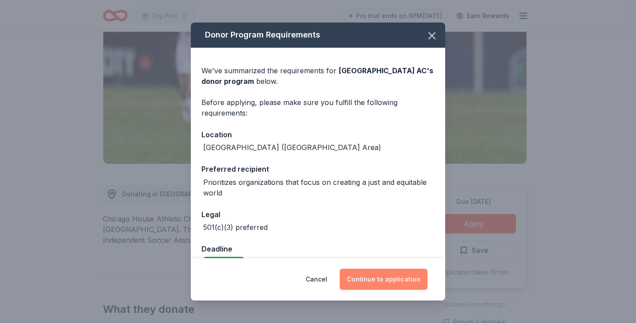
click at [360, 288] on button "Continue to application" at bounding box center [384, 279] width 88 height 21
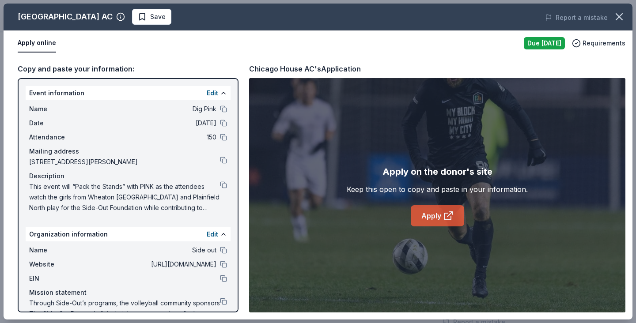
click at [426, 220] on link "Apply" at bounding box center [437, 215] width 53 height 21
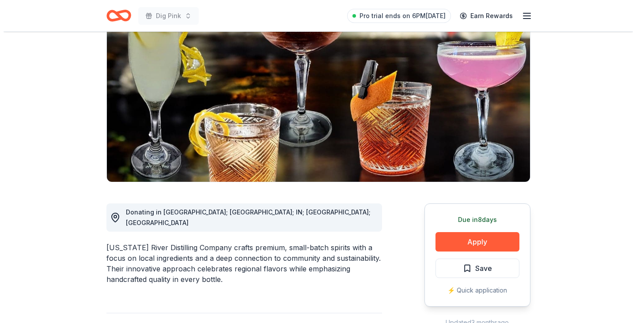
scroll to position [87, 0]
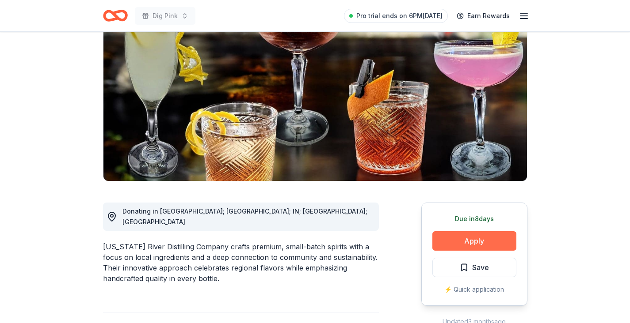
click at [463, 243] on button "Apply" at bounding box center [474, 241] width 84 height 19
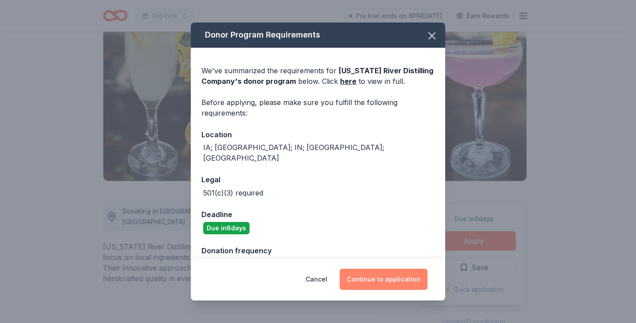
click at [379, 280] on button "Continue to application" at bounding box center [384, 279] width 88 height 21
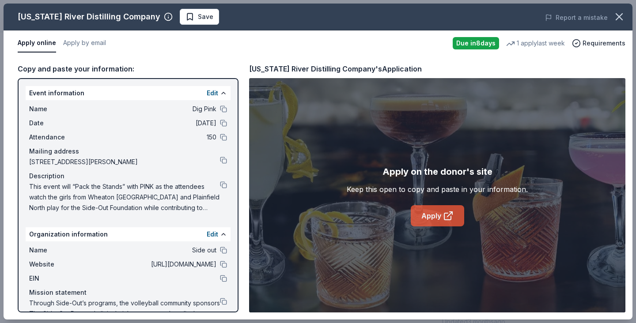
click at [435, 219] on link "Apply" at bounding box center [437, 215] width 53 height 21
click at [220, 188] on button at bounding box center [223, 185] width 7 height 7
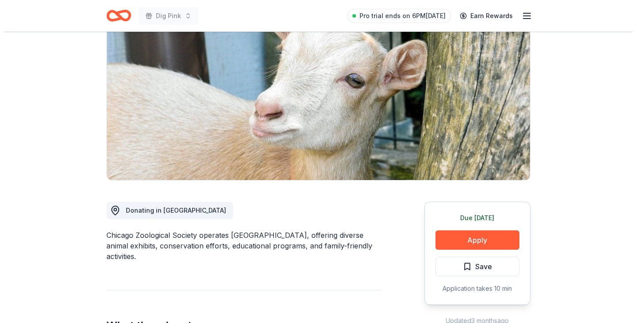
scroll to position [88, 0]
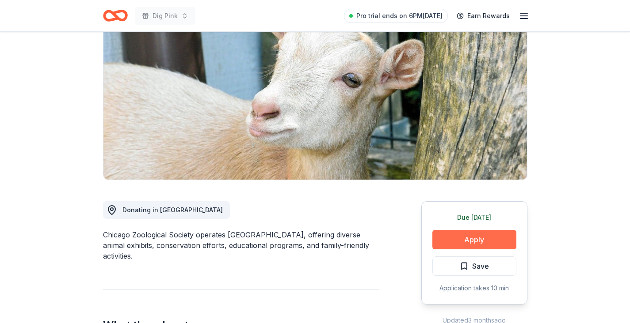
click at [478, 241] on button "Apply" at bounding box center [474, 239] width 84 height 19
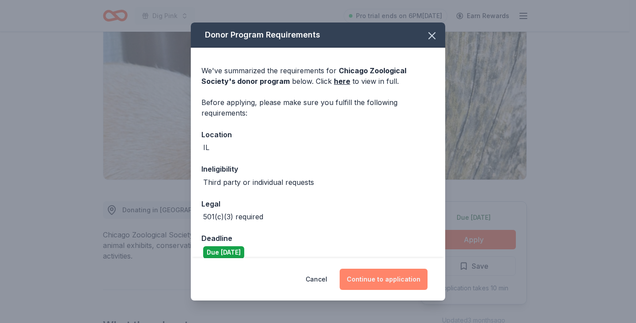
click at [378, 279] on button "Continue to application" at bounding box center [384, 279] width 88 height 21
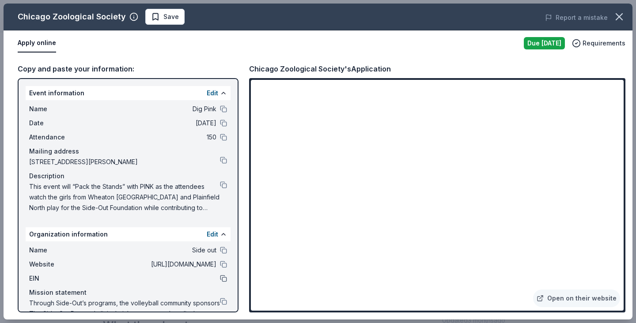
click at [220, 281] on button at bounding box center [223, 278] width 7 height 7
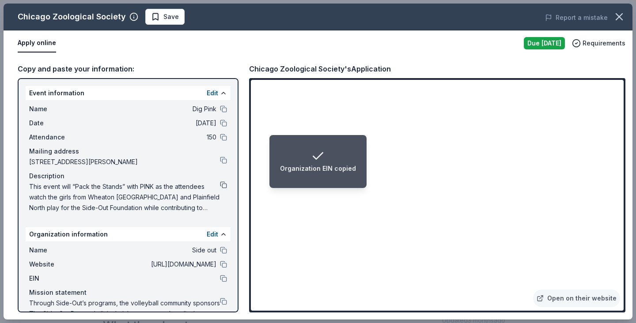
click at [220, 184] on button at bounding box center [223, 185] width 7 height 7
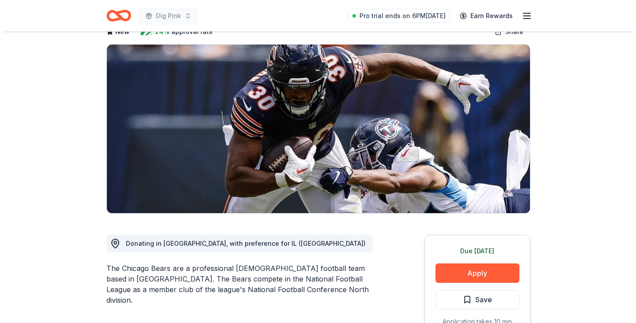
scroll to position [61, 0]
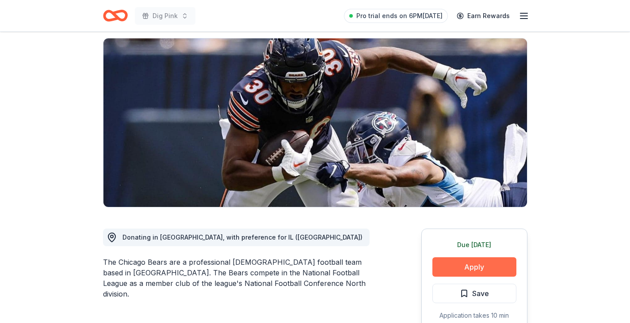
click at [467, 264] on button "Apply" at bounding box center [474, 267] width 84 height 19
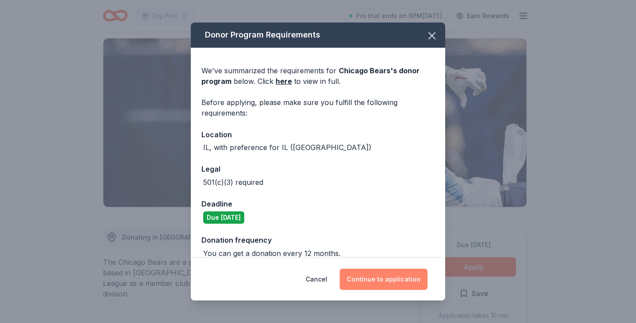
click at [382, 281] on button "Continue to application" at bounding box center [384, 279] width 88 height 21
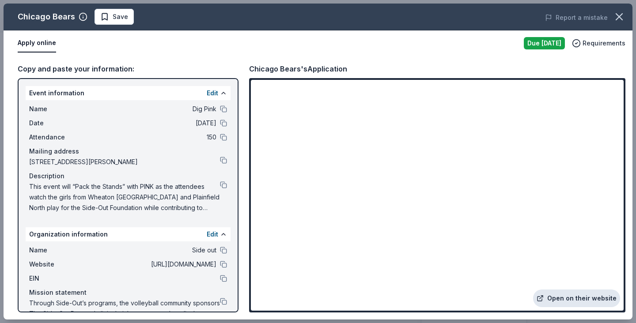
click at [550, 298] on link "Open on their website" at bounding box center [576, 299] width 87 height 18
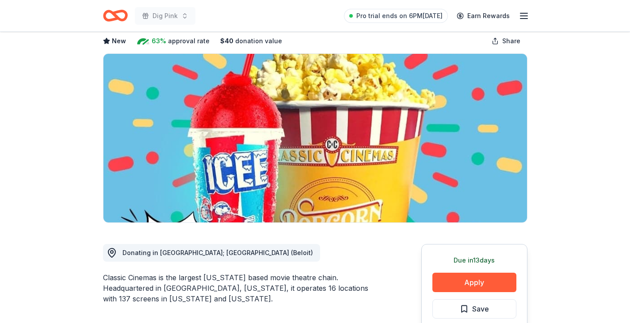
scroll to position [49, 0]
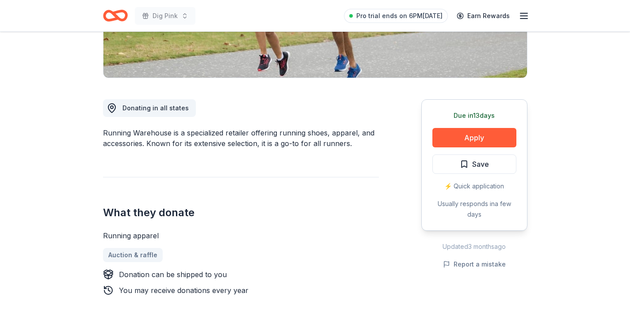
scroll to position [191, 0]
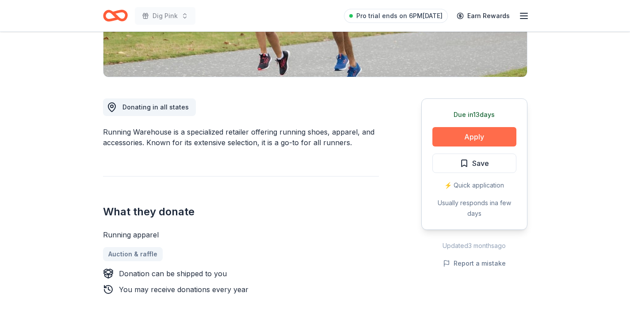
click at [478, 135] on button "Apply" at bounding box center [474, 136] width 84 height 19
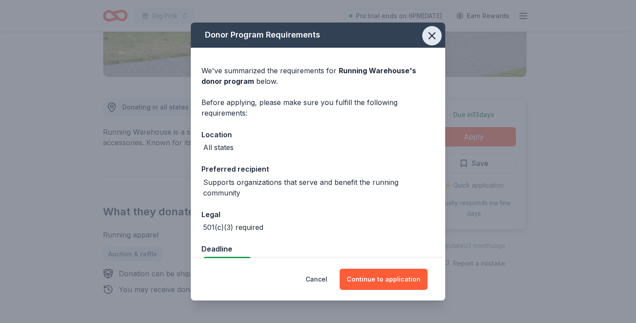
click at [429, 35] on icon "button" at bounding box center [432, 36] width 12 height 12
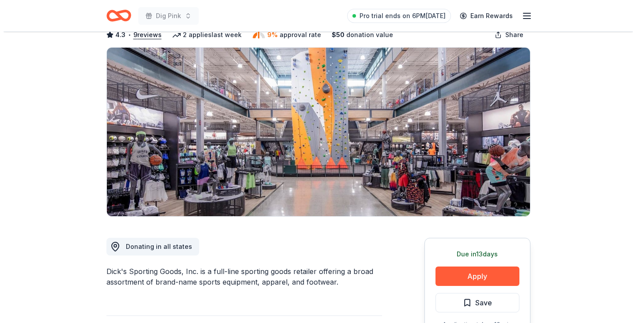
scroll to position [55, 0]
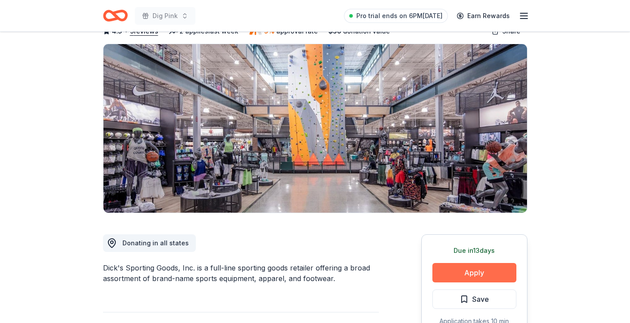
click at [467, 273] on button "Apply" at bounding box center [474, 272] width 84 height 19
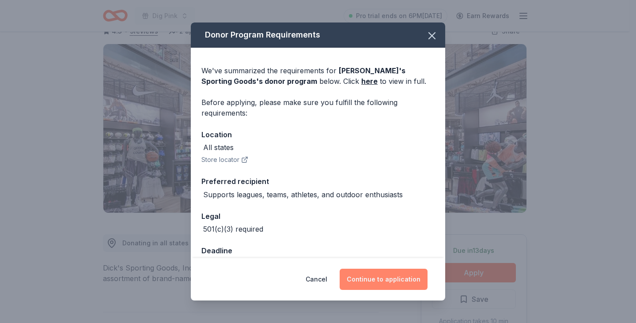
click at [412, 280] on button "Continue to application" at bounding box center [384, 279] width 88 height 21
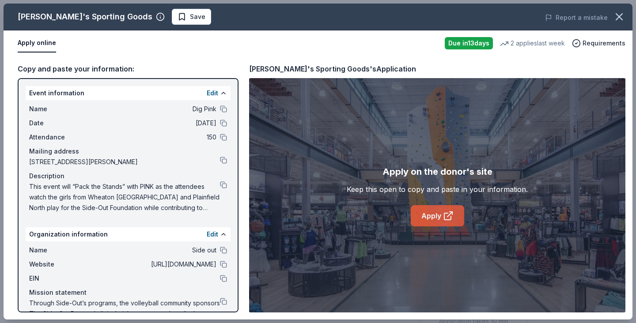
click at [437, 218] on link "Apply" at bounding box center [437, 215] width 53 height 21
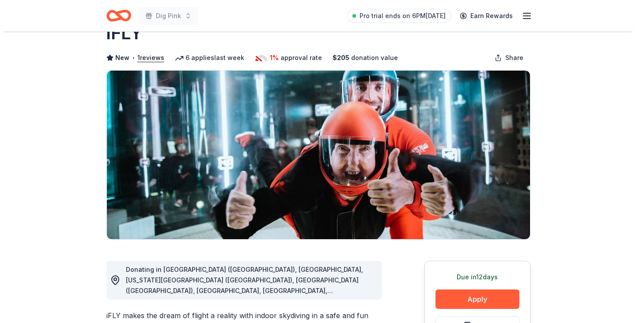
scroll to position [30, 0]
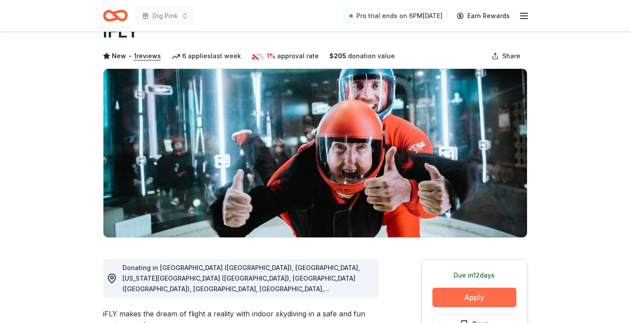
click at [464, 299] on button "Apply" at bounding box center [474, 297] width 84 height 19
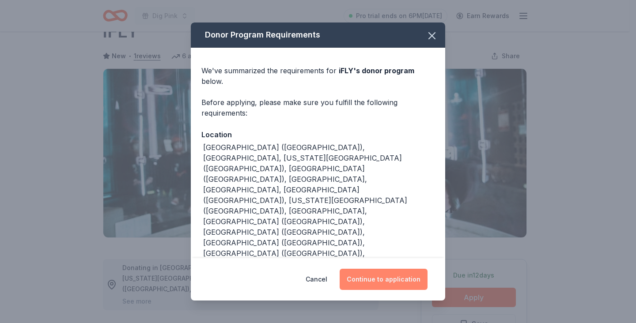
click at [378, 270] on button "Continue to application" at bounding box center [384, 279] width 88 height 21
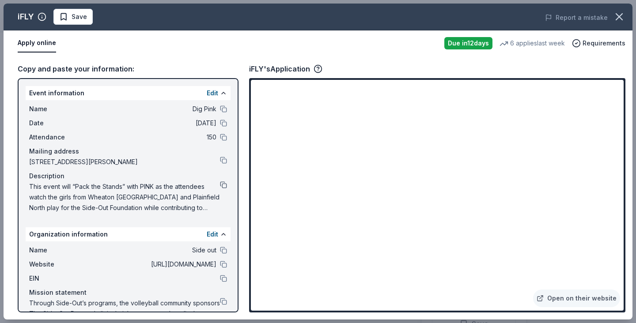
click at [220, 184] on button at bounding box center [223, 185] width 7 height 7
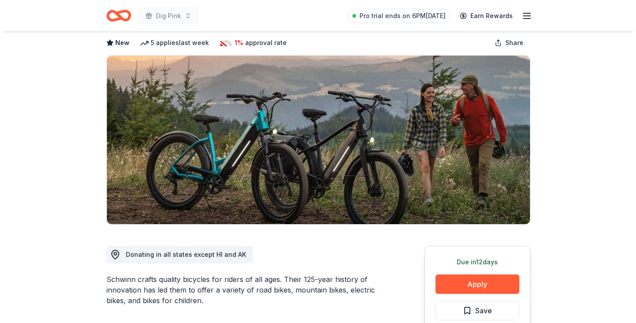
scroll to position [107, 0]
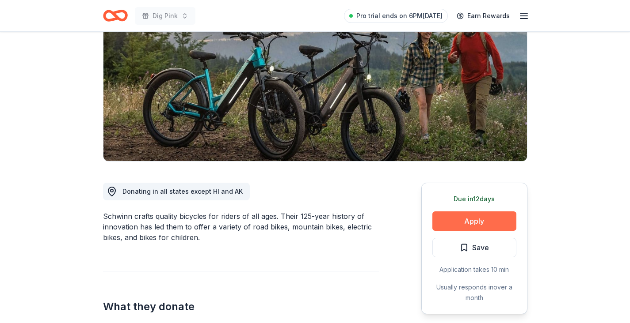
click at [462, 223] on button "Apply" at bounding box center [474, 221] width 84 height 19
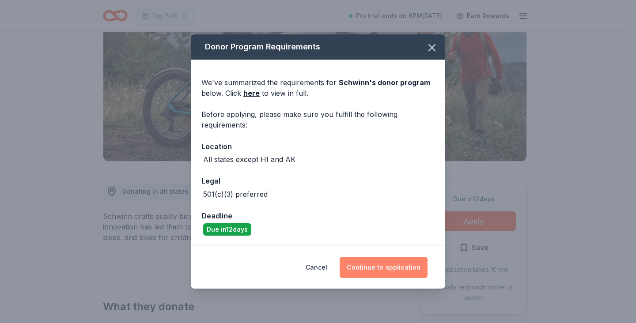
click at [380, 266] on button "Continue to application" at bounding box center [384, 267] width 88 height 21
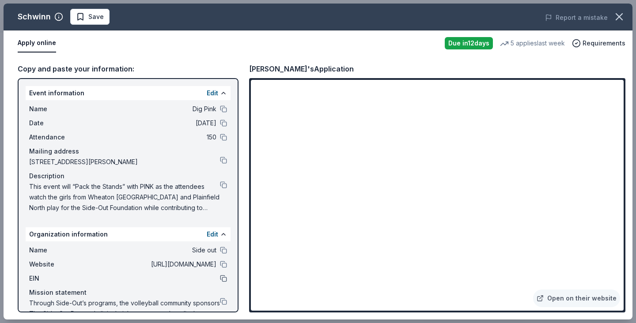
click at [220, 280] on button at bounding box center [223, 278] width 7 height 7
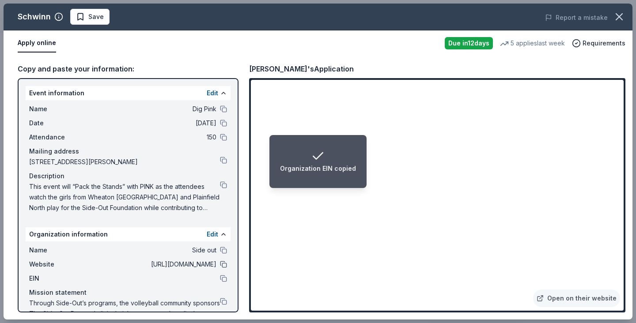
click at [220, 266] on button at bounding box center [223, 264] width 7 height 7
click at [220, 183] on button at bounding box center [223, 185] width 7 height 7
click at [355, 155] on li "Event Description copied" at bounding box center [318, 161] width 100 height 53
